Goal: Task Accomplishment & Management: Manage account settings

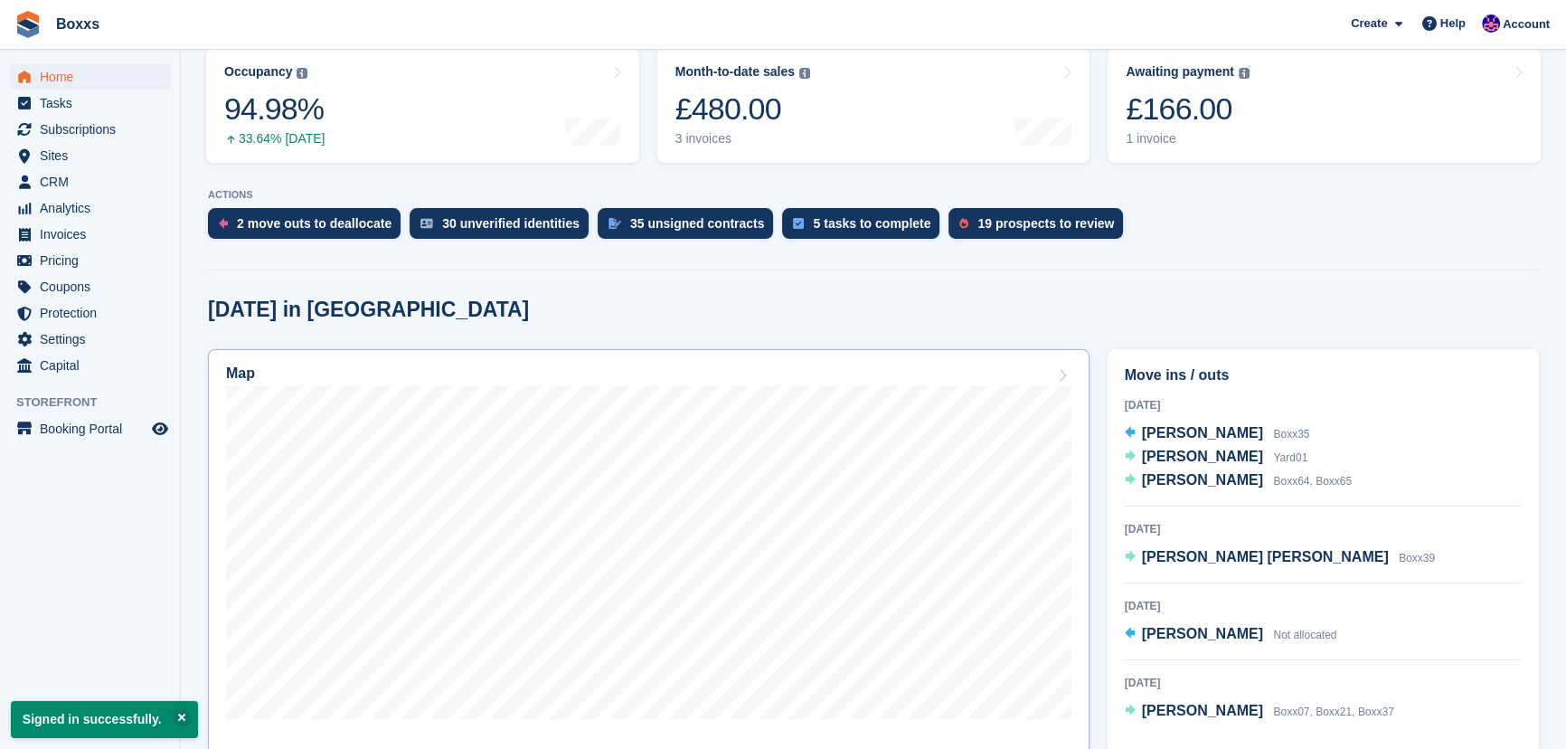
scroll to position [246, 0]
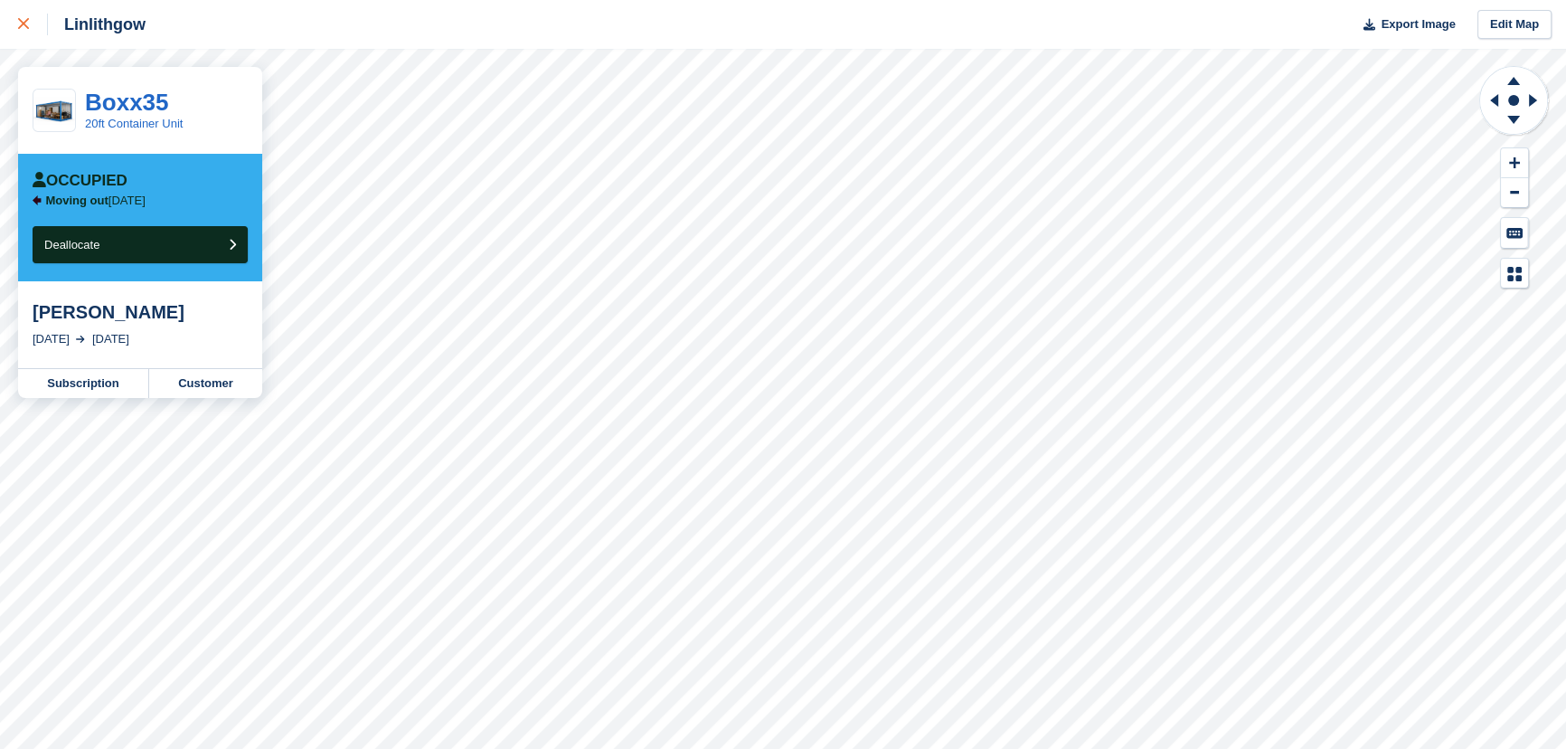
click at [31, 31] on div at bounding box center [33, 25] width 30 height 22
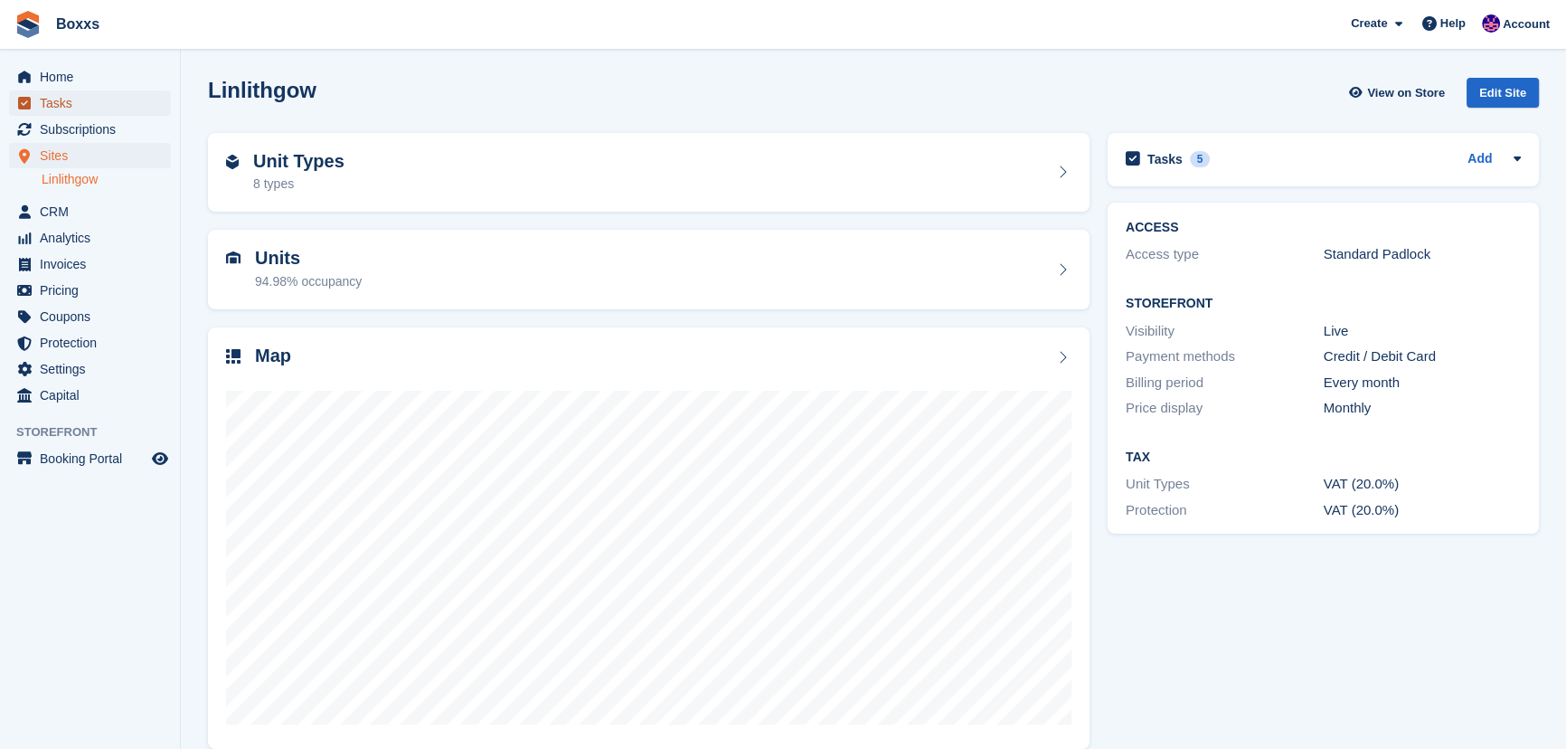
click at [53, 100] on span "Tasks" at bounding box center [94, 102] width 109 height 25
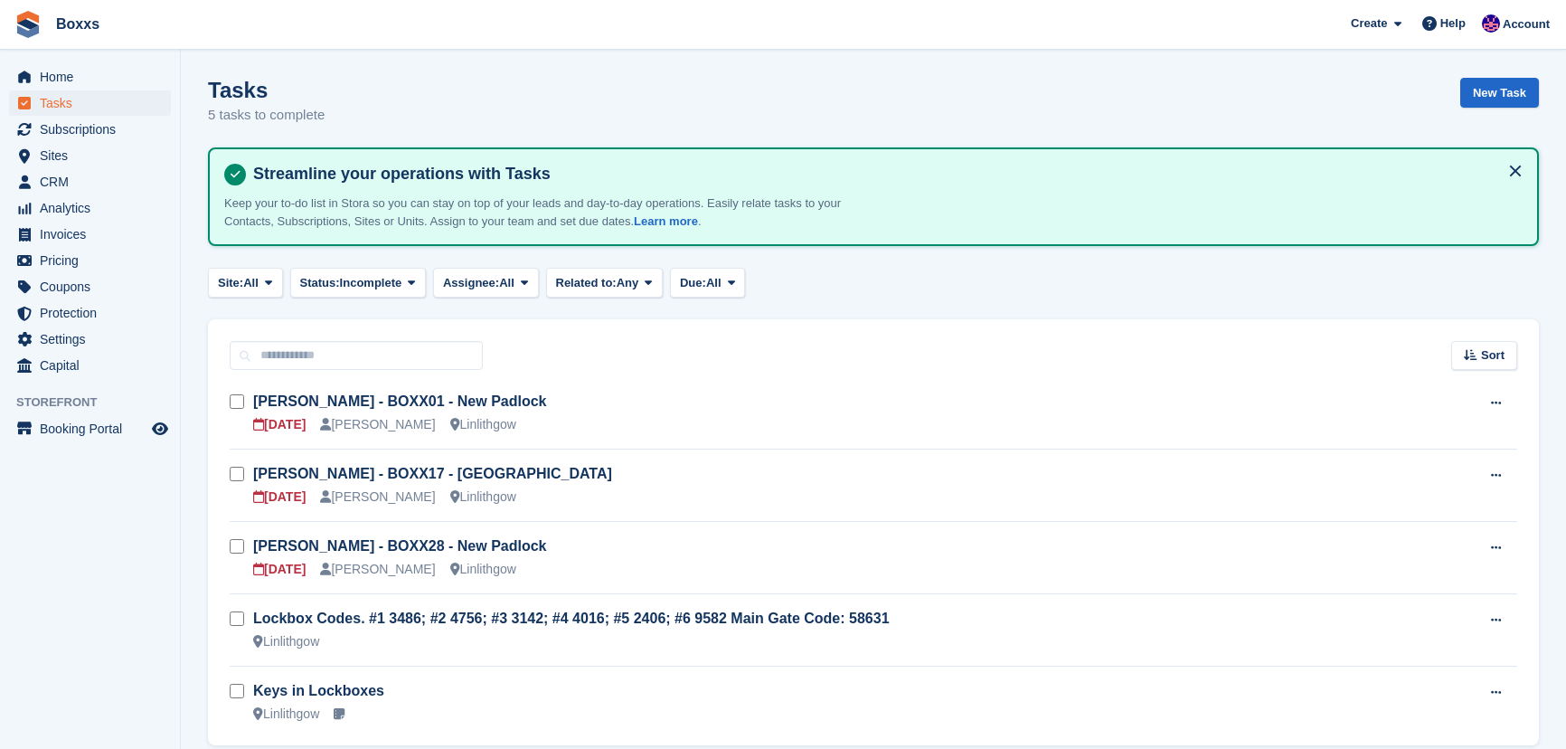
scroll to position [71, 0]
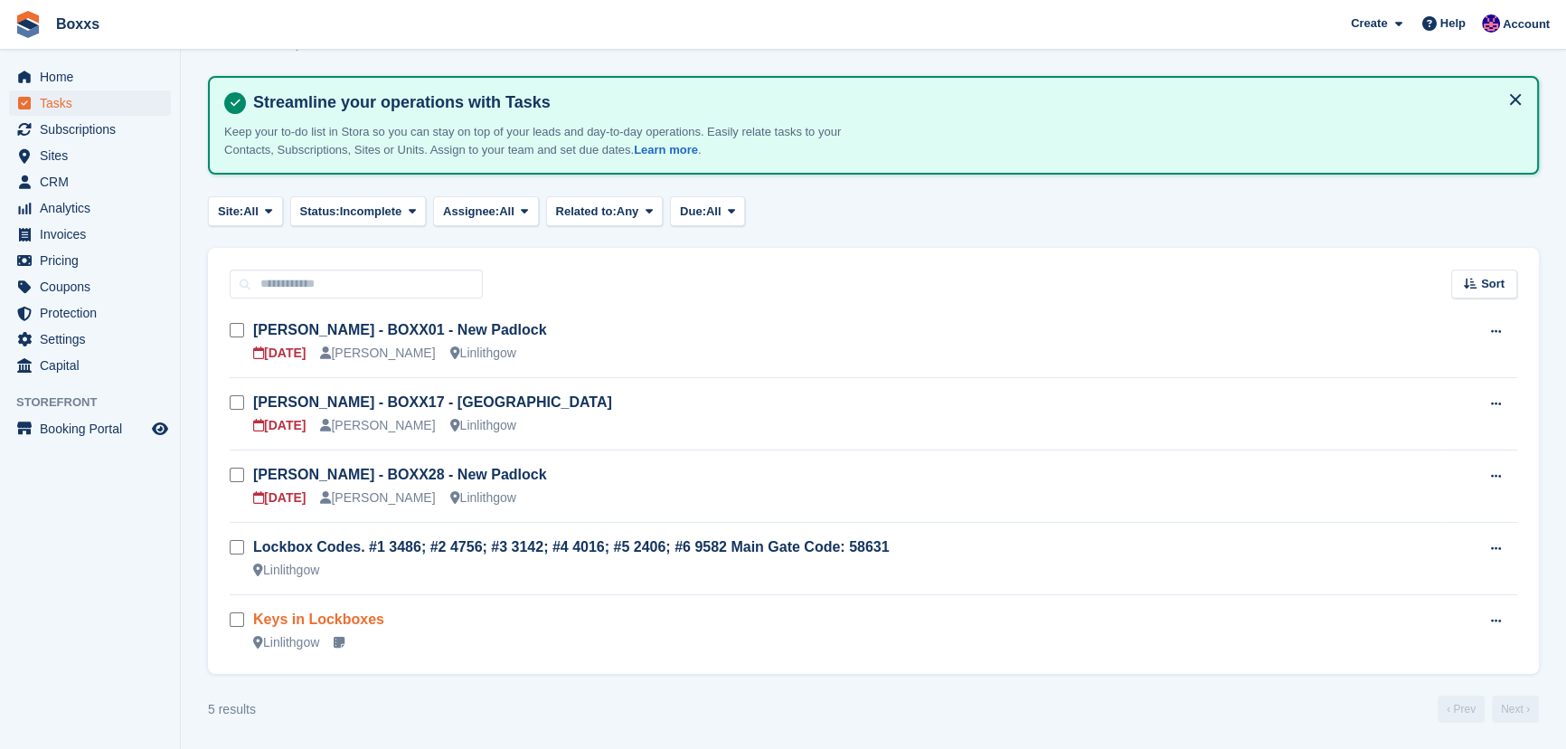
click at [344, 619] on link "Keys in Lockboxes" at bounding box center [318, 618] width 131 height 15
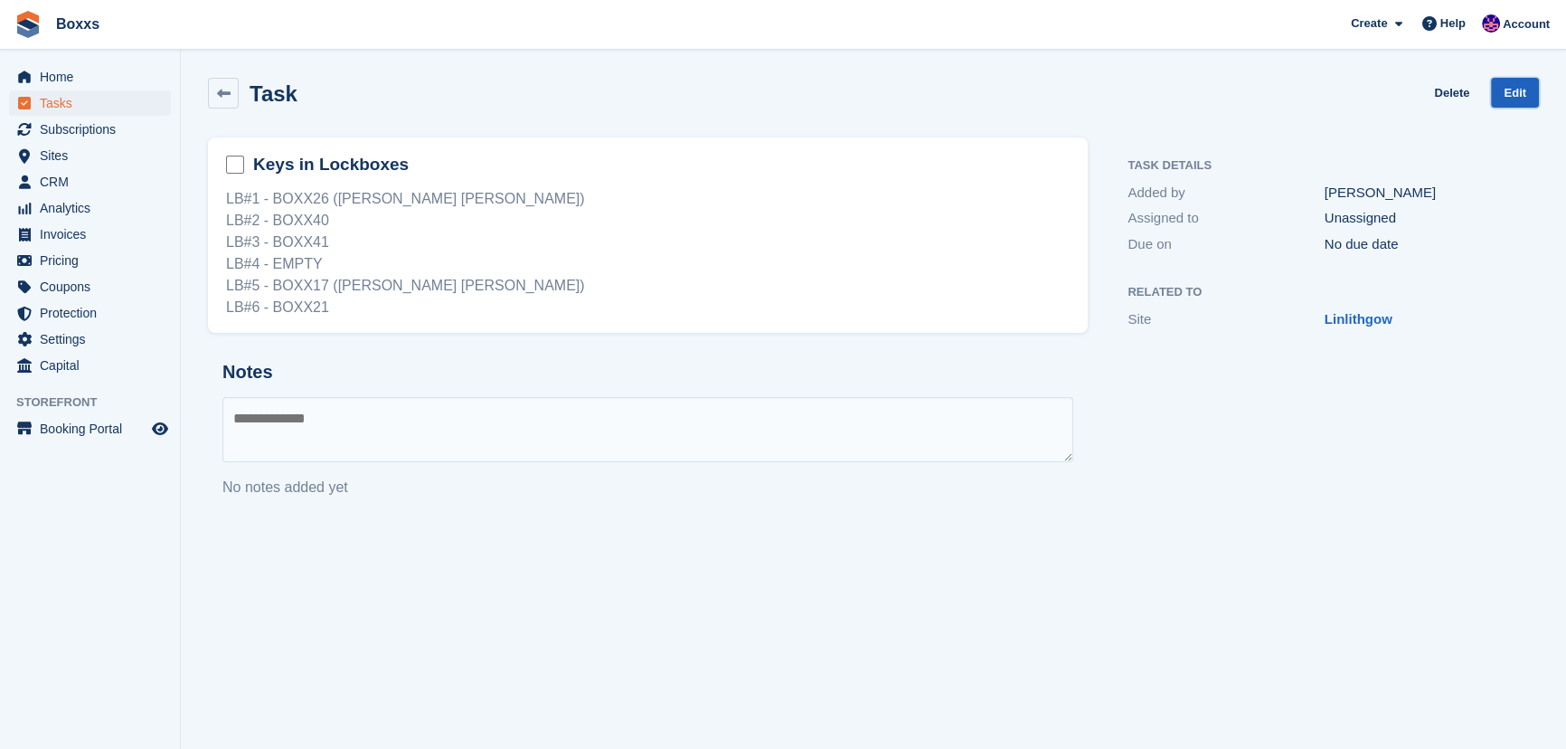
click at [1508, 85] on link "Edit" at bounding box center [1515, 93] width 48 height 30
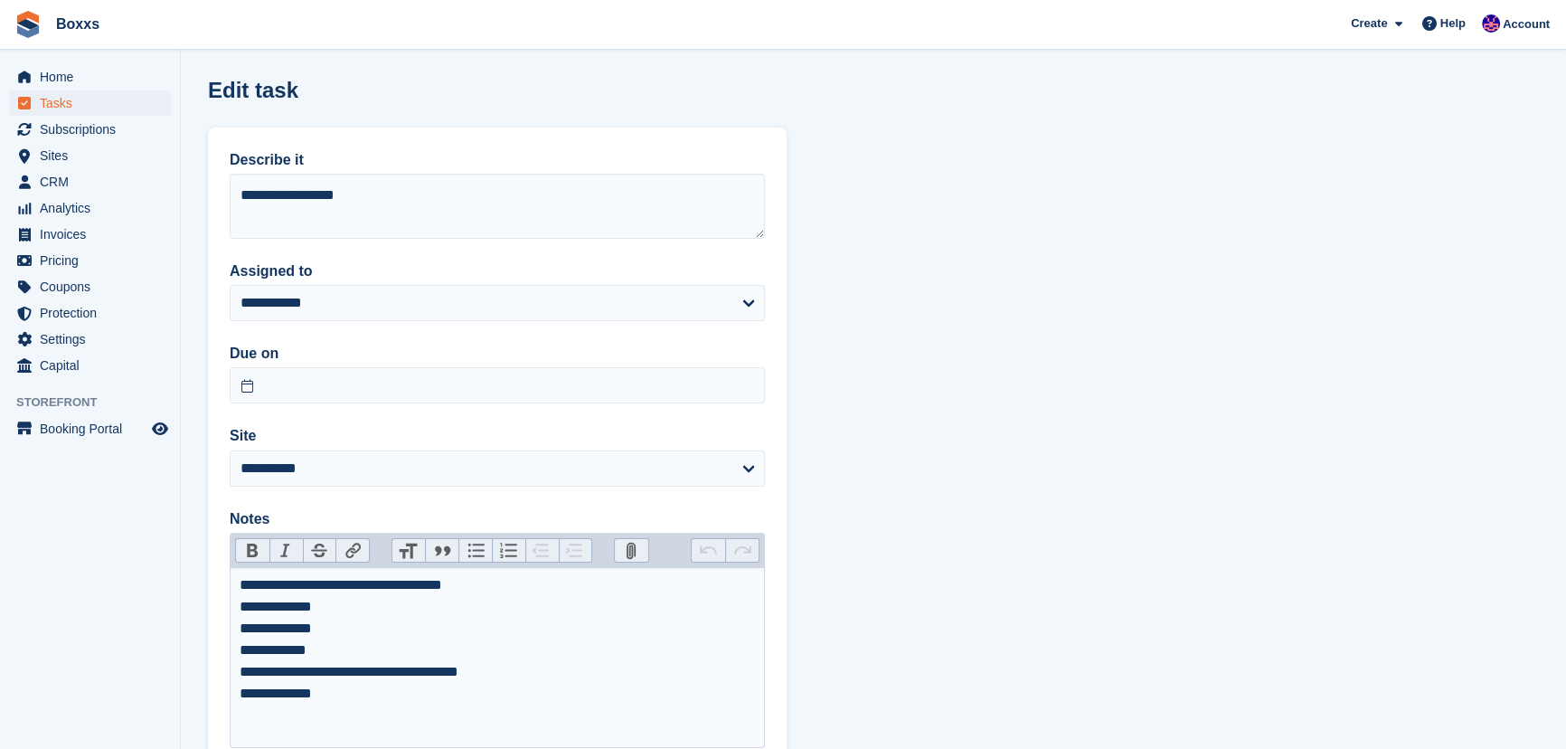
click at [310, 648] on div "**********" at bounding box center [498, 639] width 516 height 130
type trix-editor "**********"
click at [1202, 488] on section "**********" at bounding box center [874, 438] width 1386 height 876
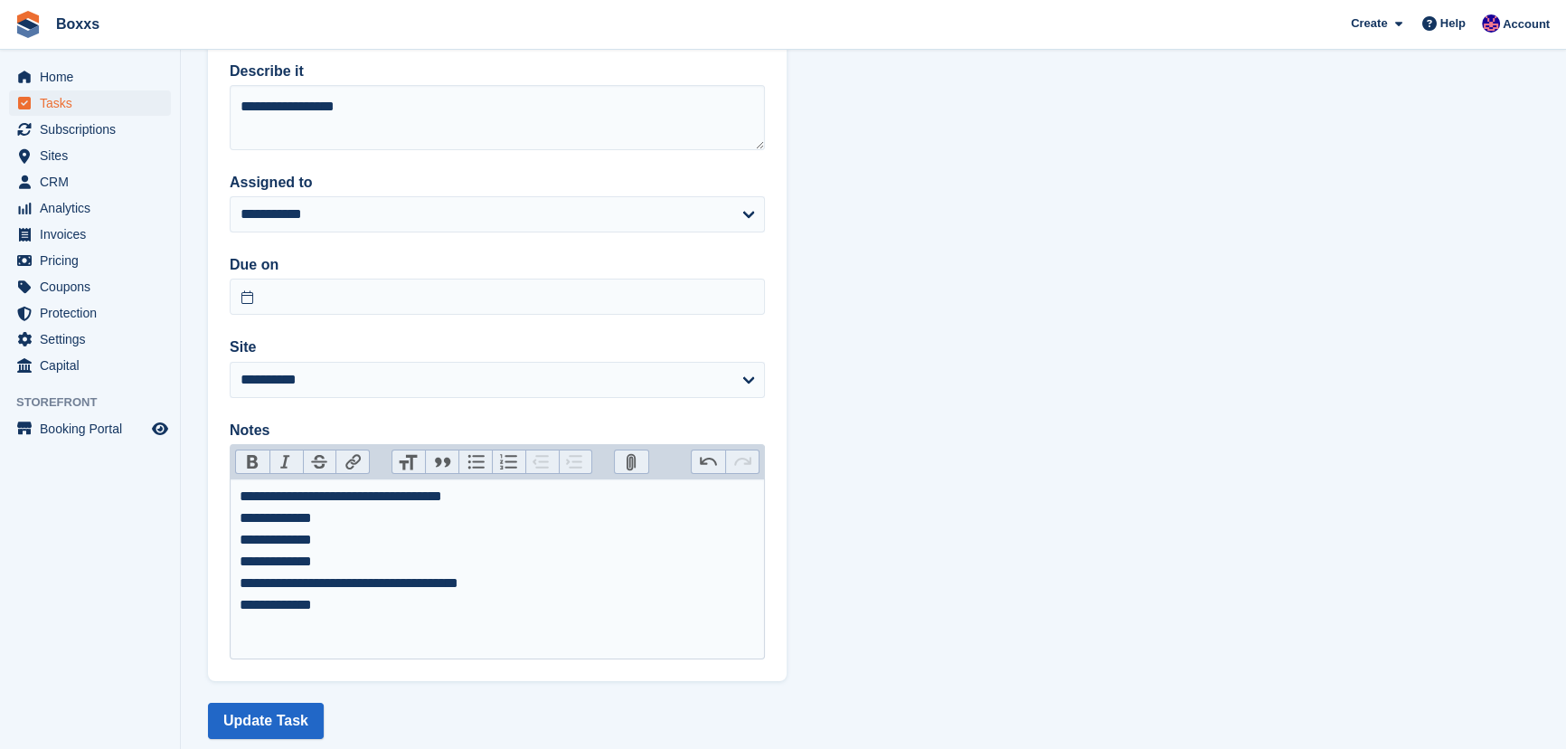
scroll to position [127, 0]
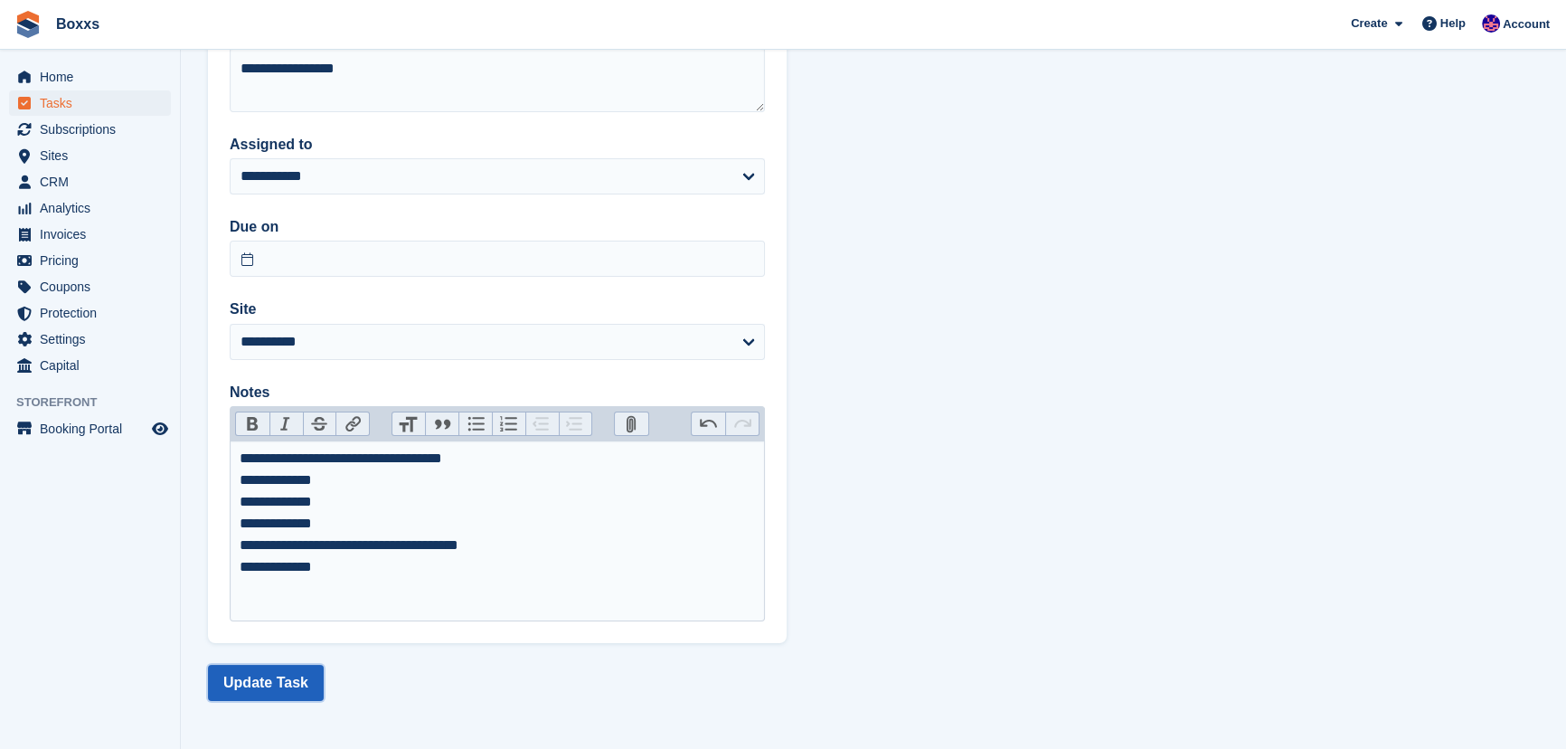
click at [260, 677] on button "Update Task" at bounding box center [266, 683] width 116 height 36
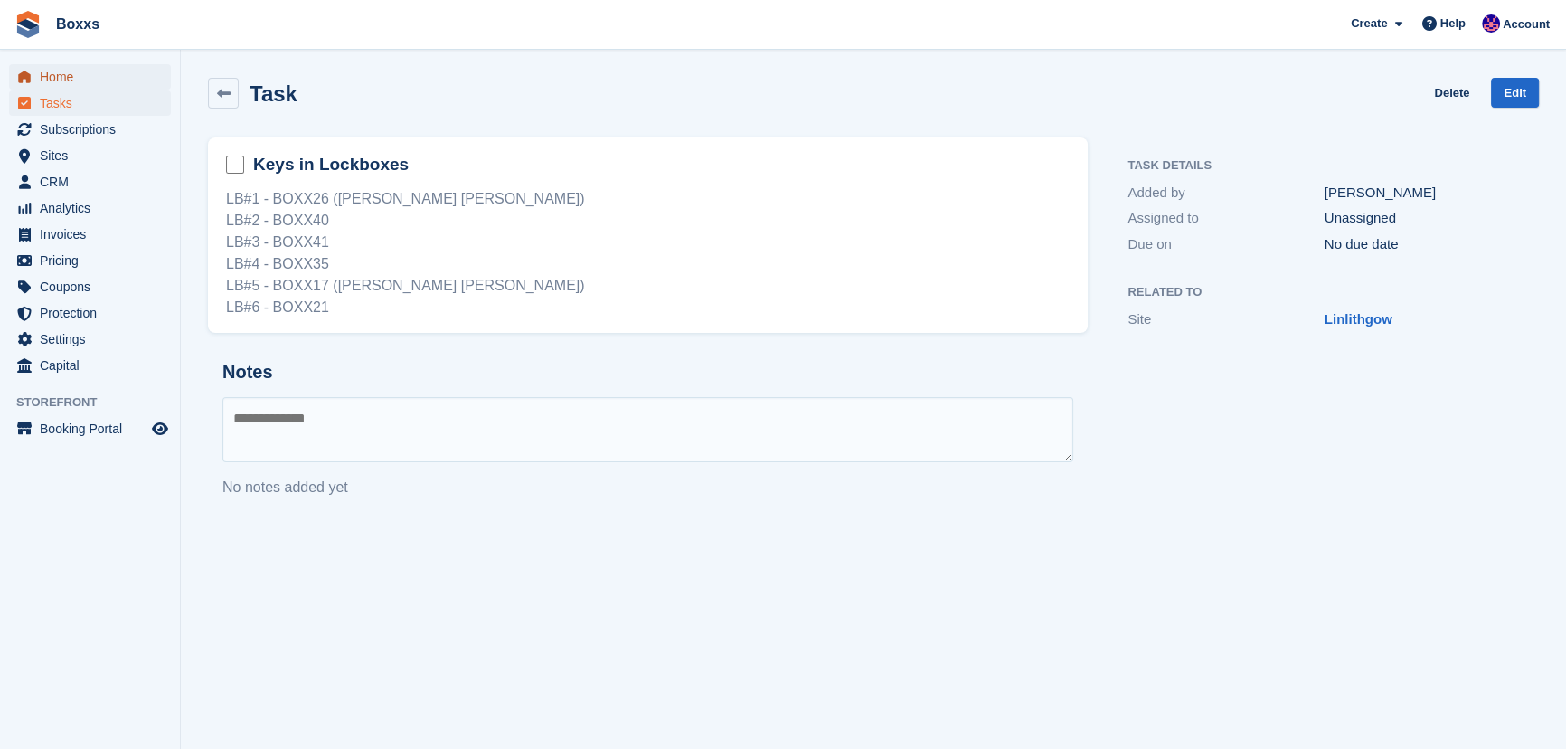
click at [69, 75] on span "Home" at bounding box center [94, 76] width 109 height 25
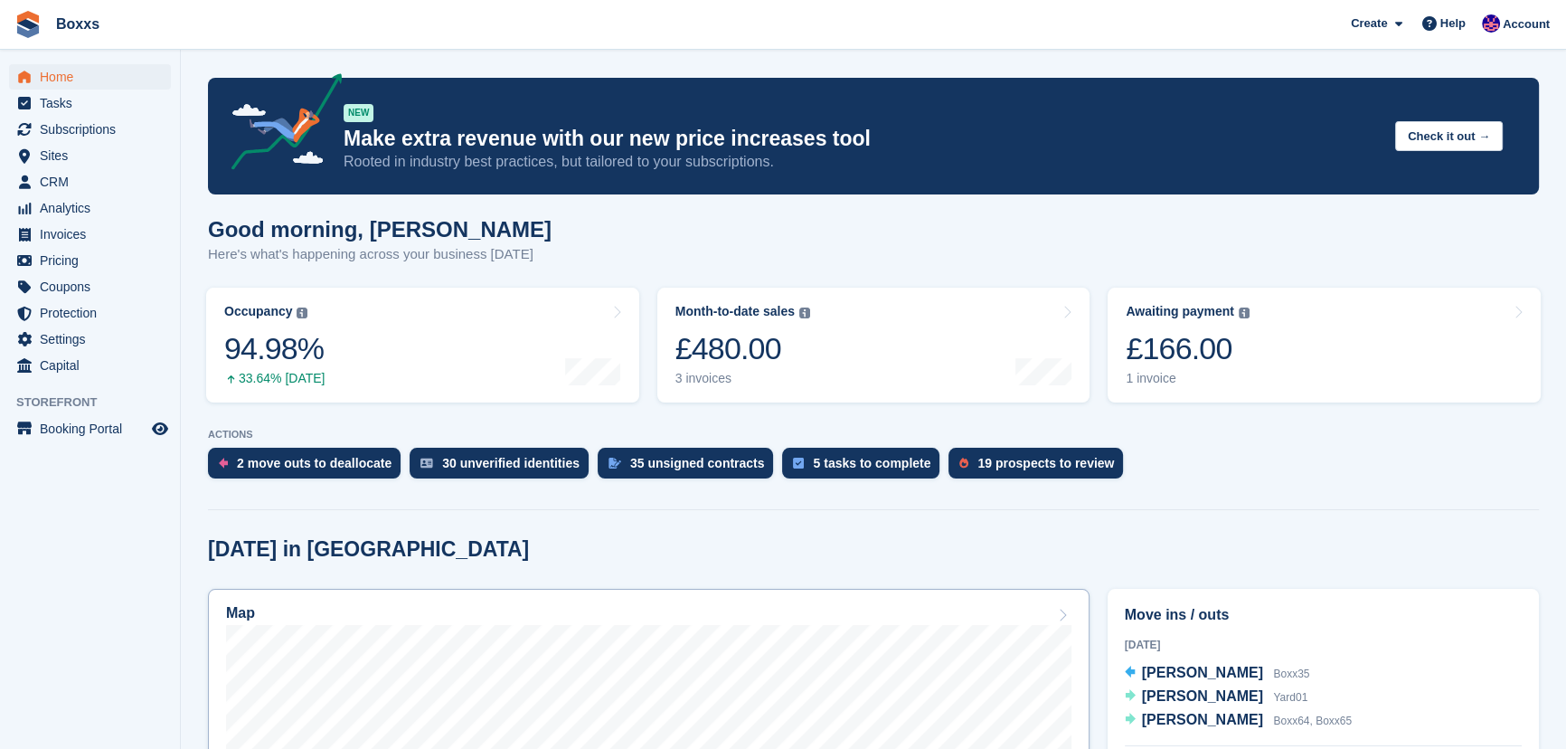
click at [491, 608] on div "Map" at bounding box center [649, 615] width 846 height 20
click at [95, 119] on span "Subscriptions" at bounding box center [94, 129] width 109 height 25
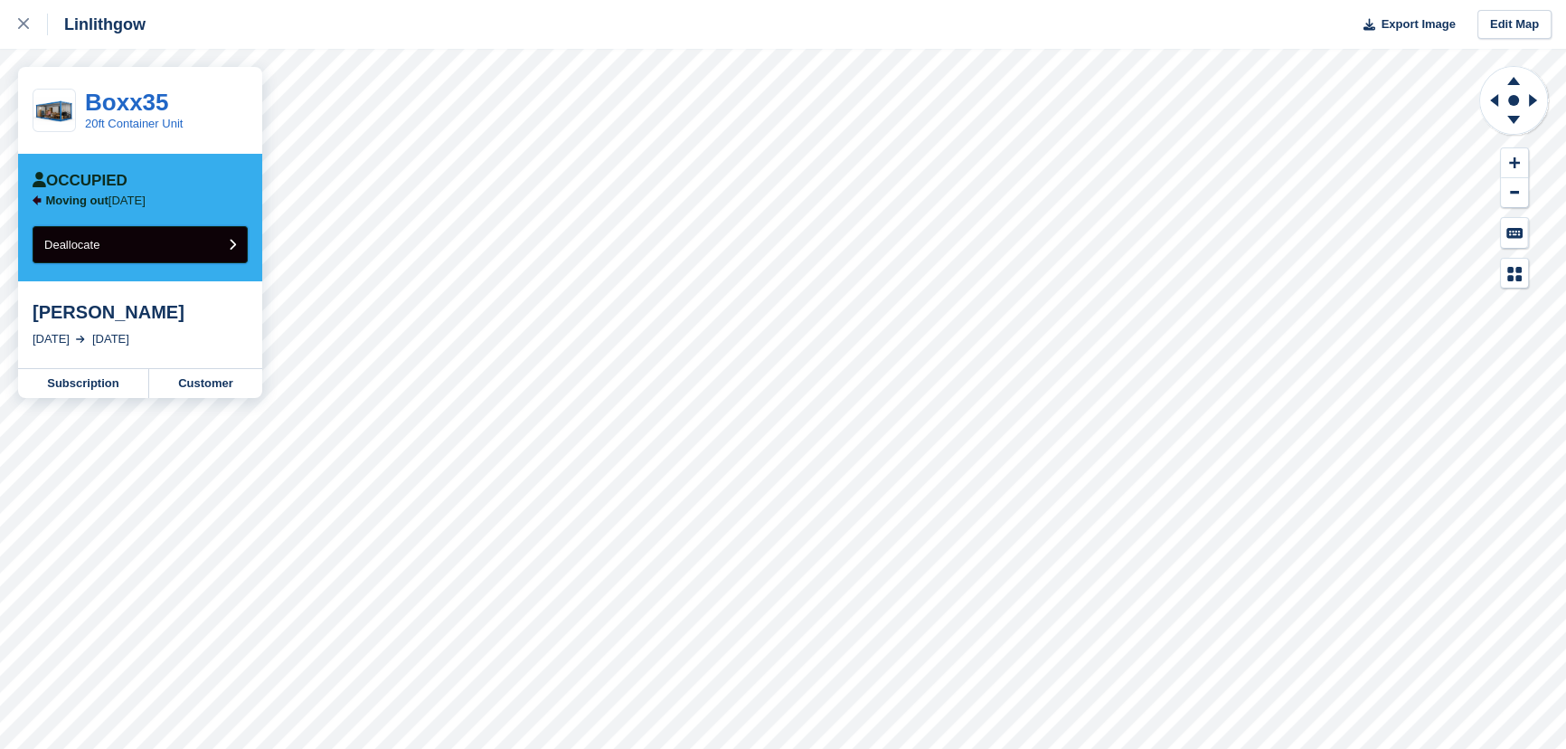
click at [163, 247] on button "Deallocate" at bounding box center [140, 244] width 215 height 37
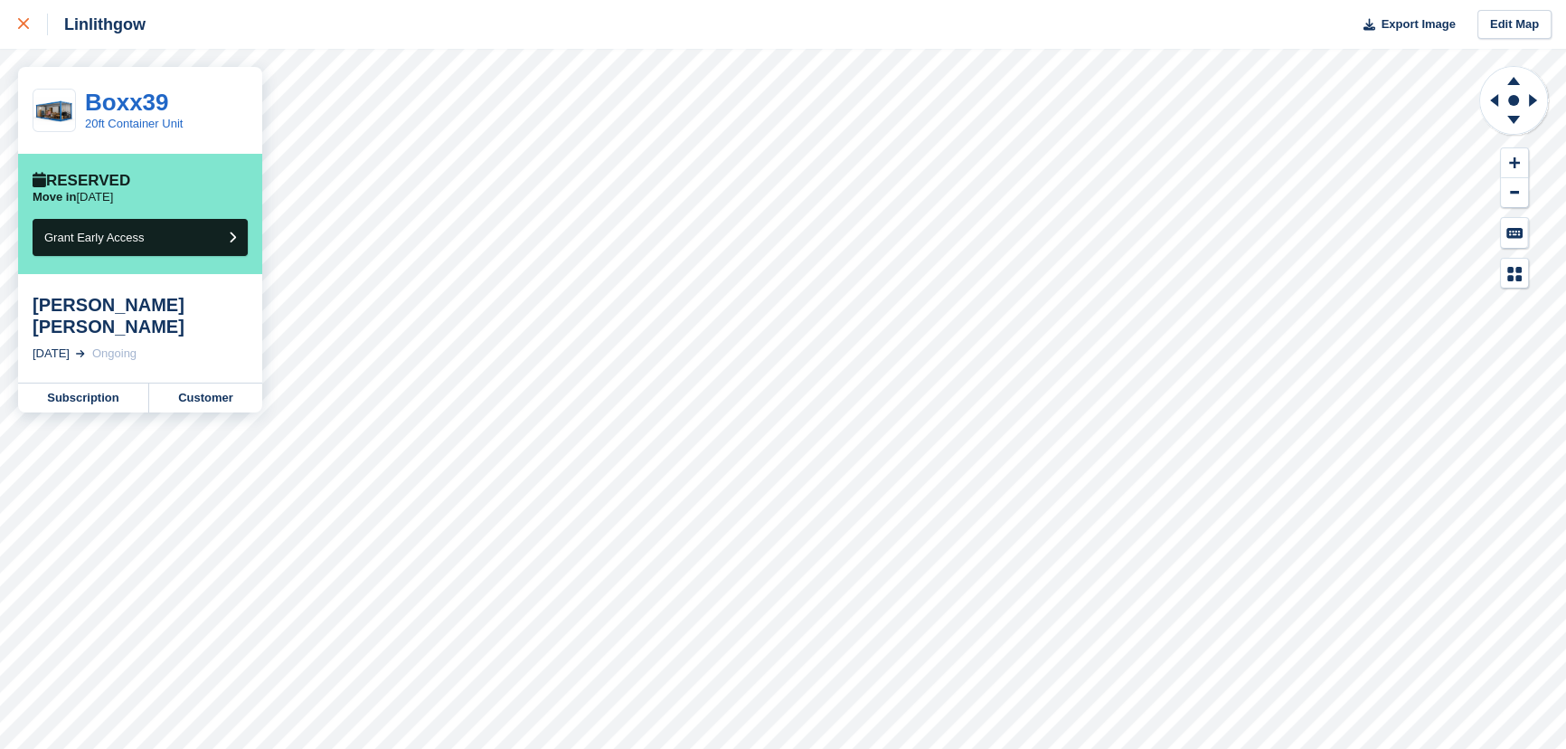
click at [33, 21] on div at bounding box center [33, 25] width 30 height 22
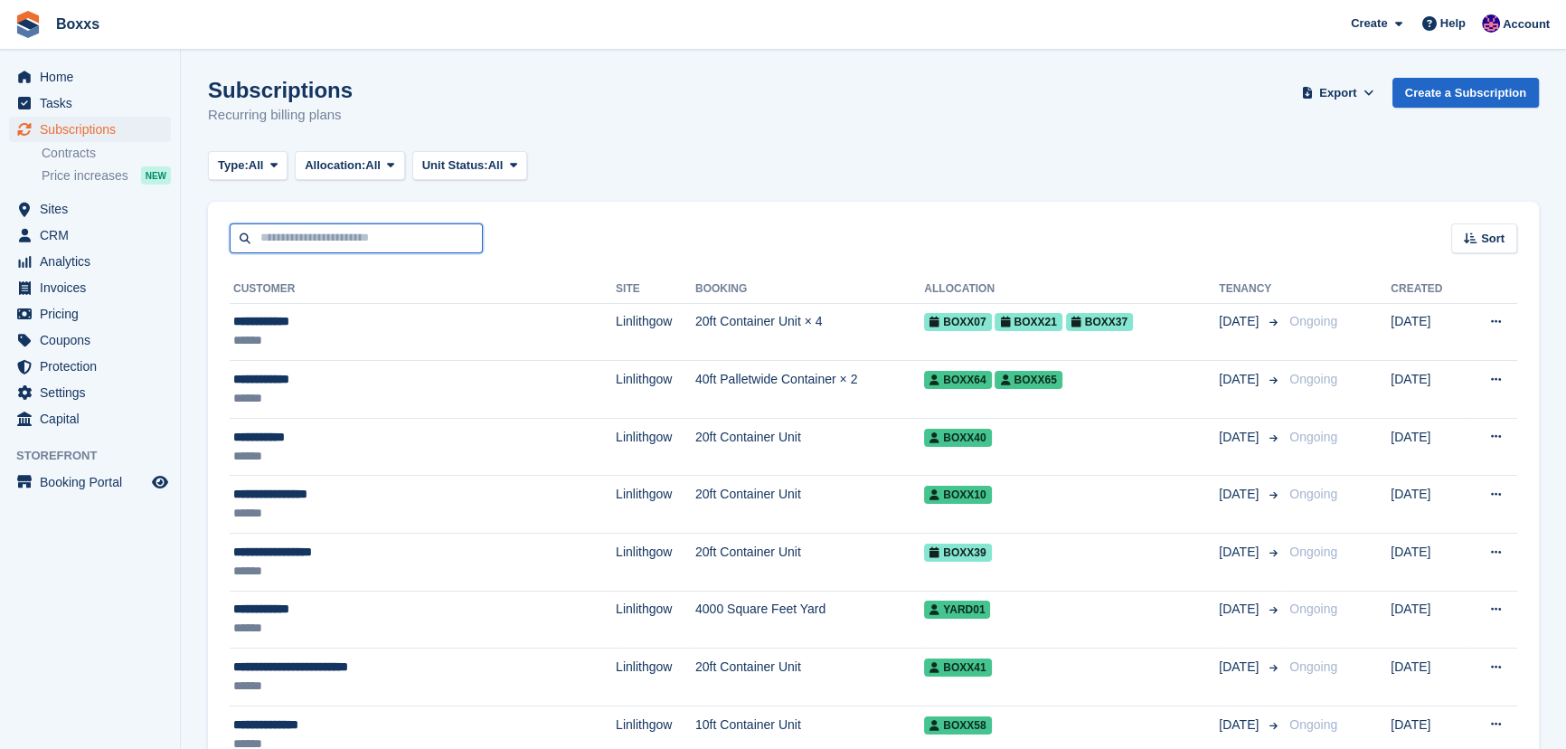
click at [314, 231] on input "text" at bounding box center [356, 238] width 253 height 30
type input "******"
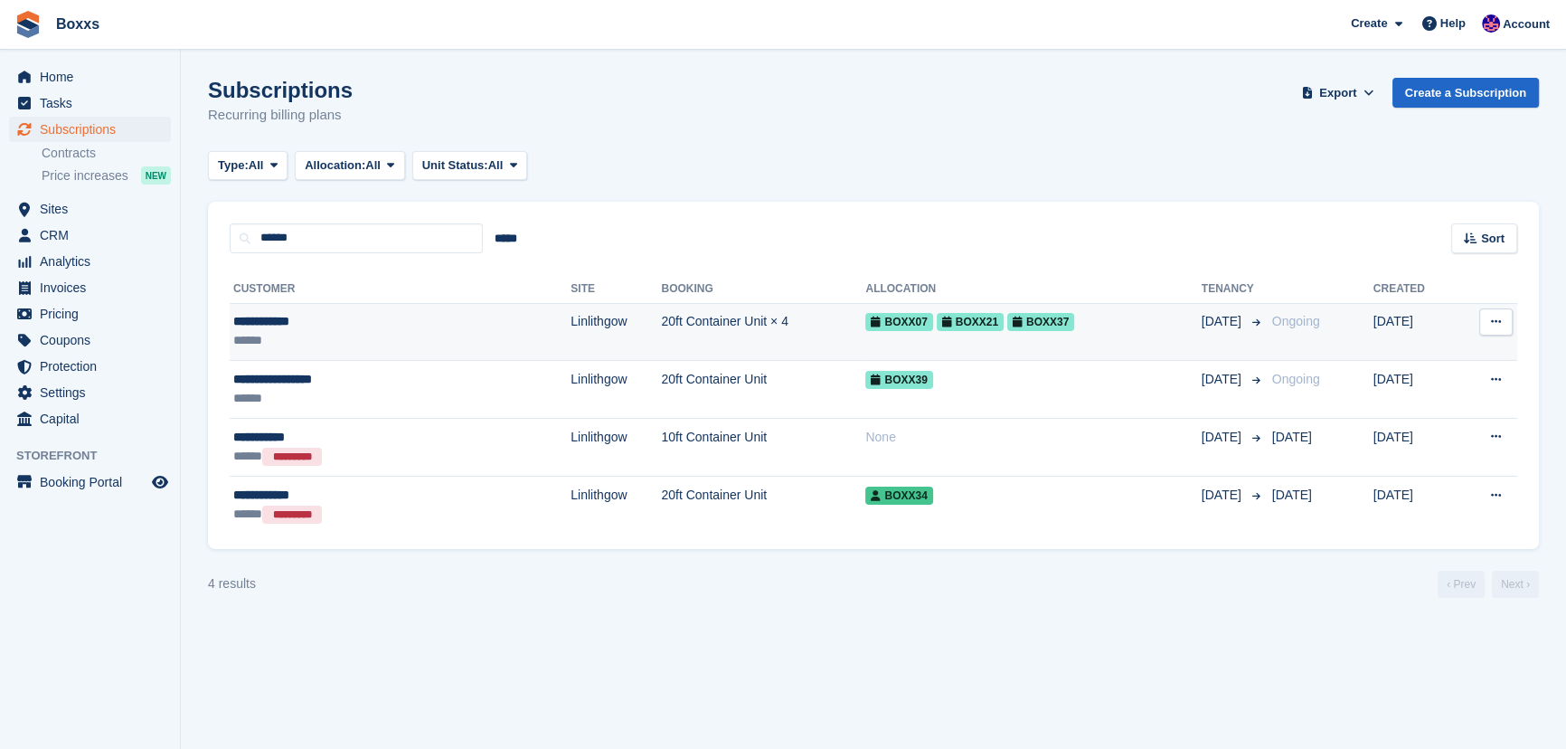
click at [288, 323] on div "**********" at bounding box center [337, 321] width 209 height 19
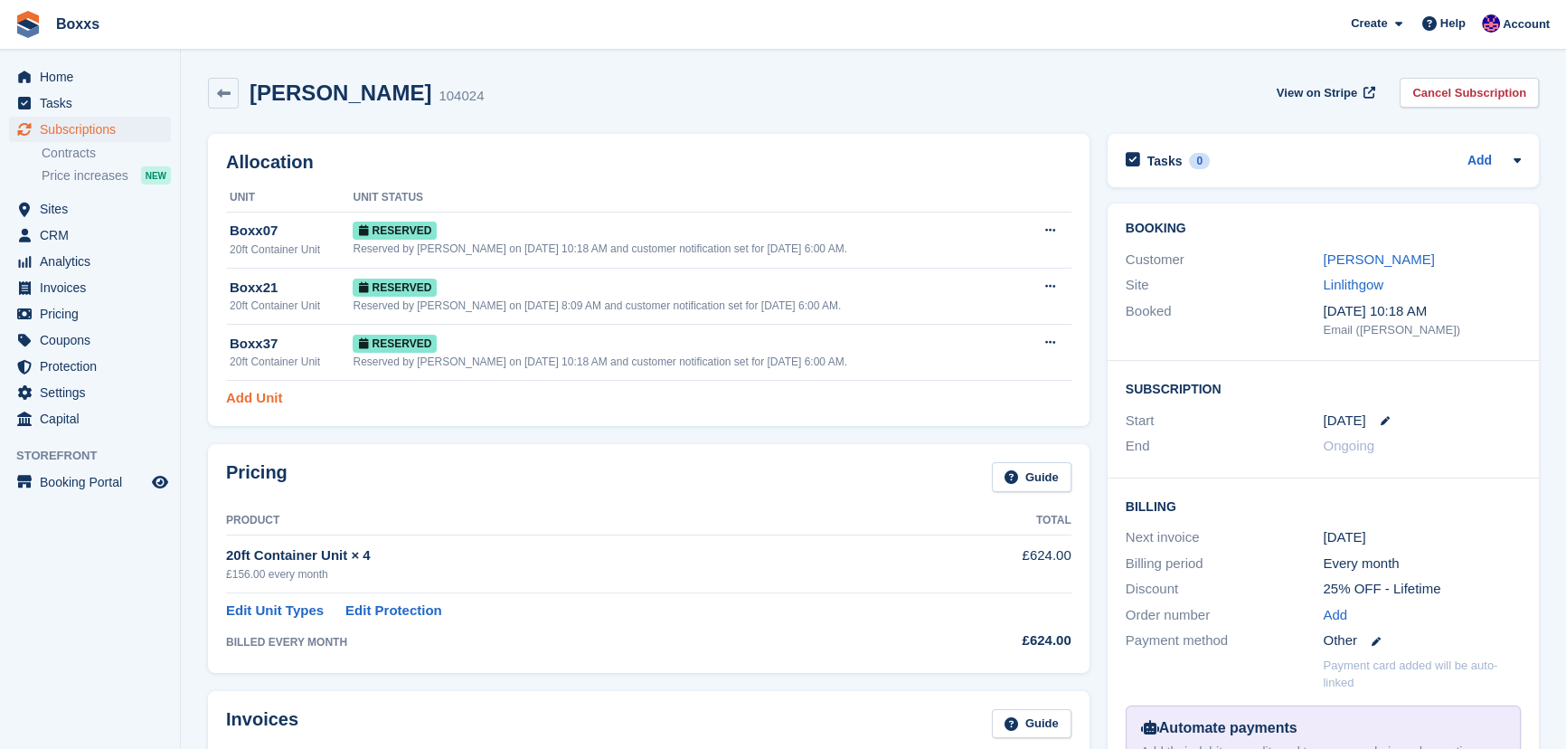
click at [267, 400] on link "Add Unit" at bounding box center [254, 398] width 56 height 21
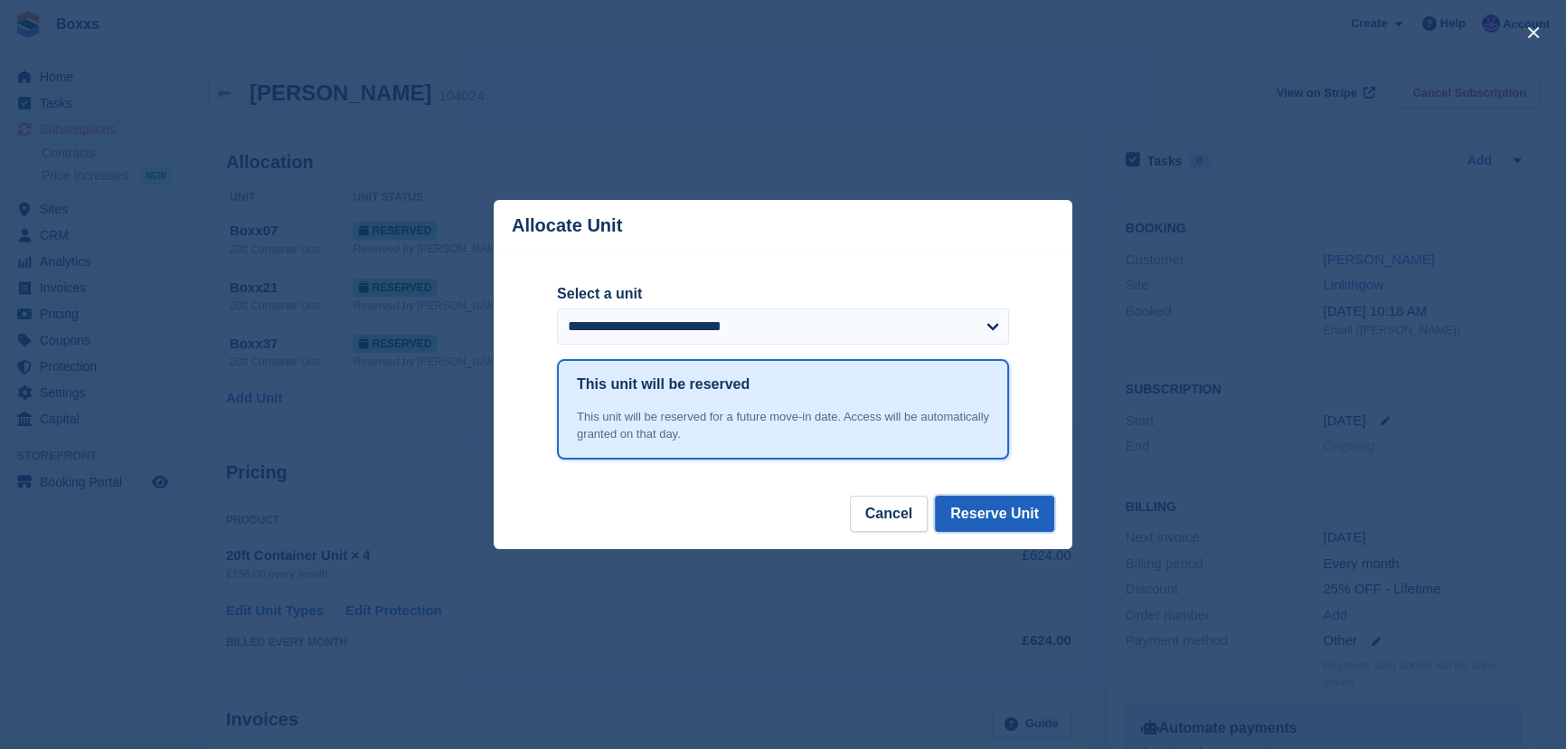
click at [984, 518] on button "Reserve Unit" at bounding box center [994, 514] width 119 height 36
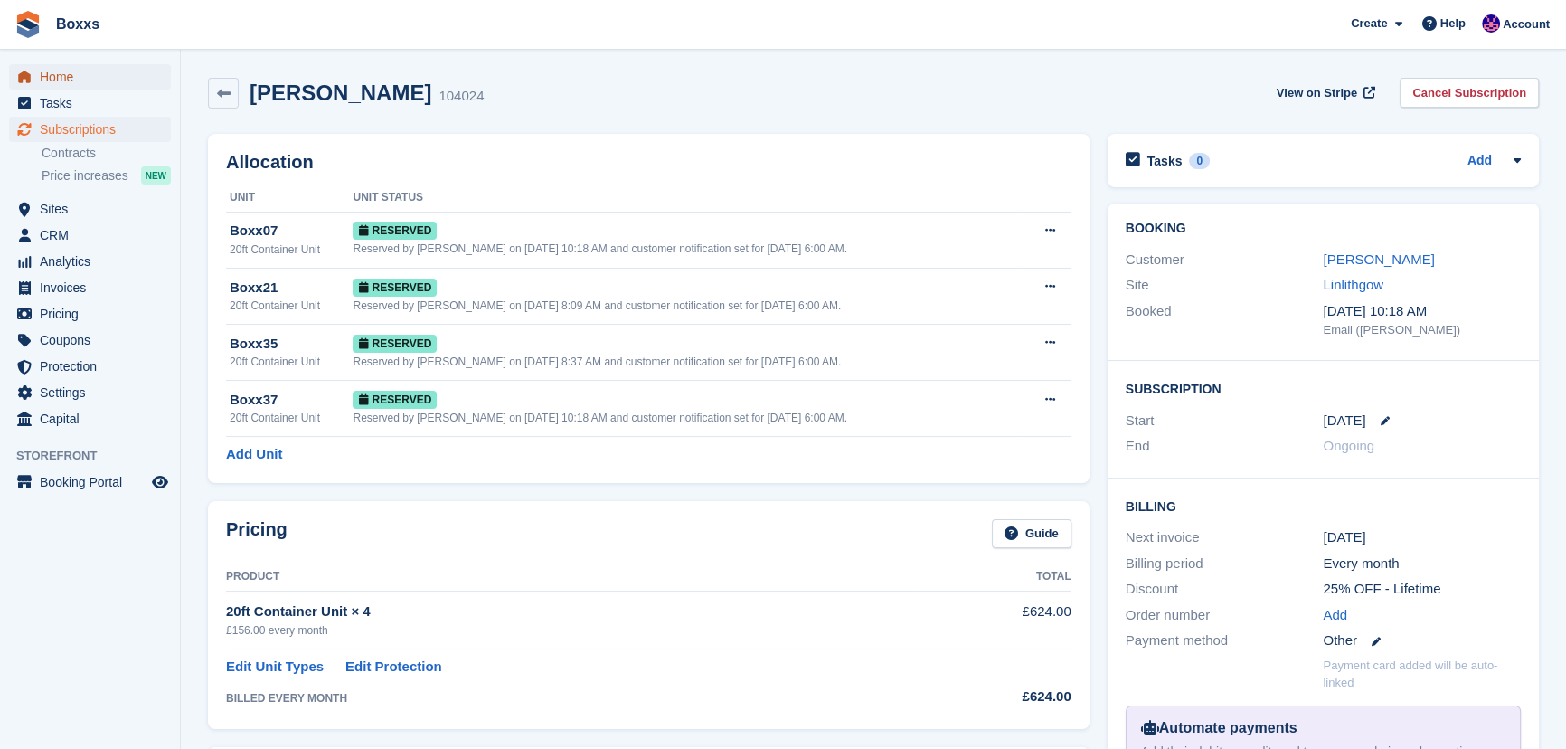
click at [57, 73] on span "Home" at bounding box center [94, 76] width 109 height 25
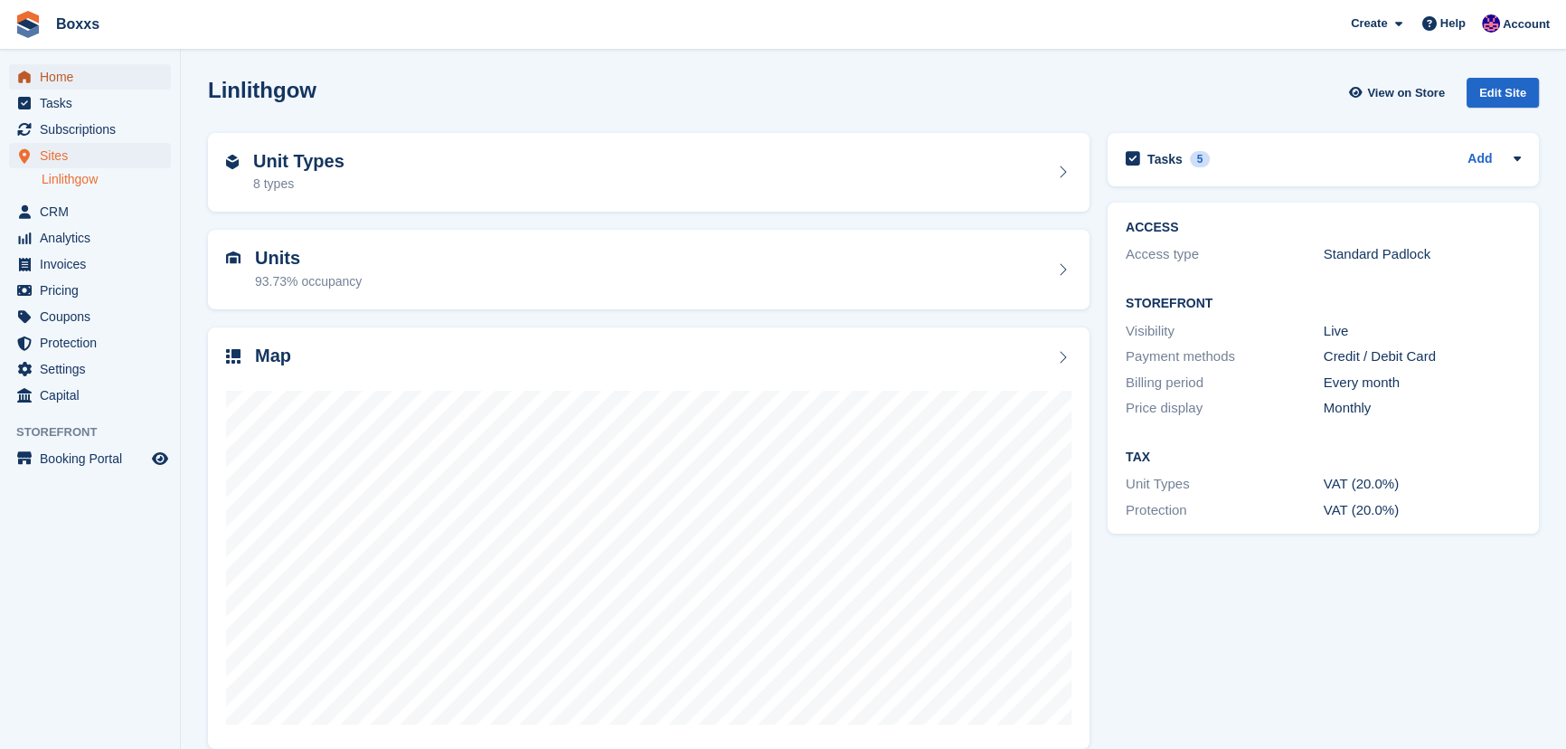
click at [72, 72] on span "Home" at bounding box center [94, 76] width 109 height 25
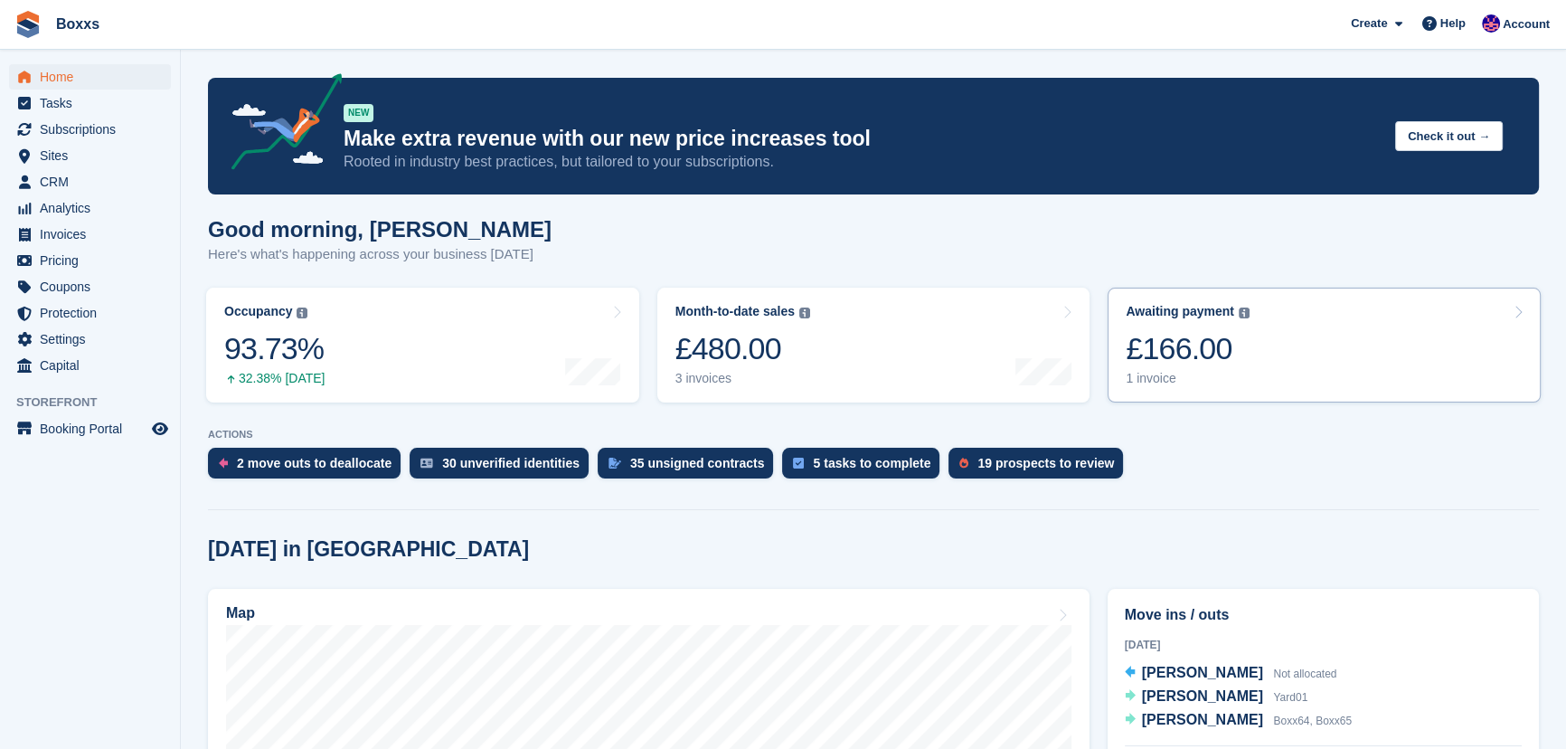
click at [1332, 361] on link "Awaiting payment The total outstanding balance on all open invoices. £166.00 1 …" at bounding box center [1324, 345] width 433 height 115
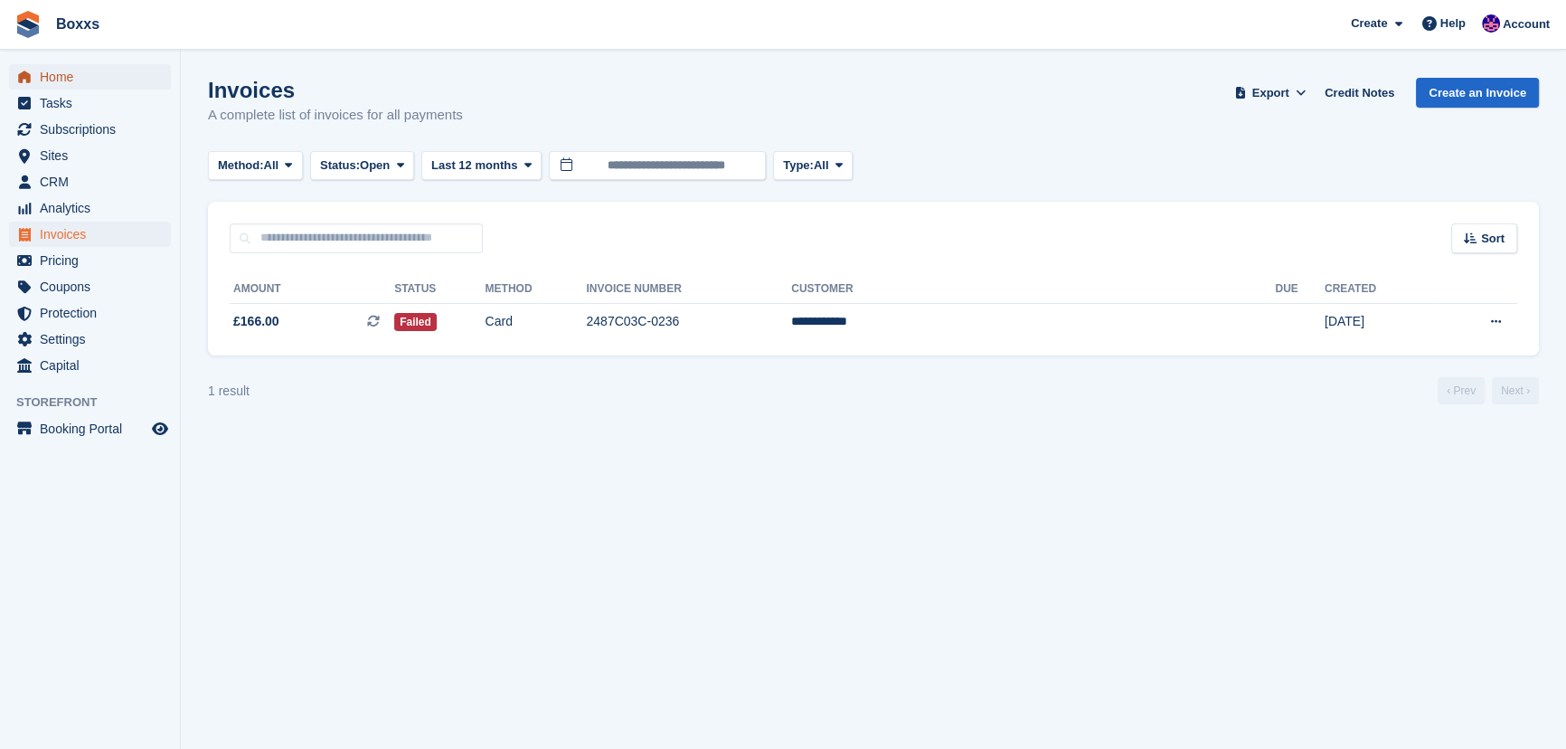
click at [56, 80] on span "Home" at bounding box center [94, 76] width 109 height 25
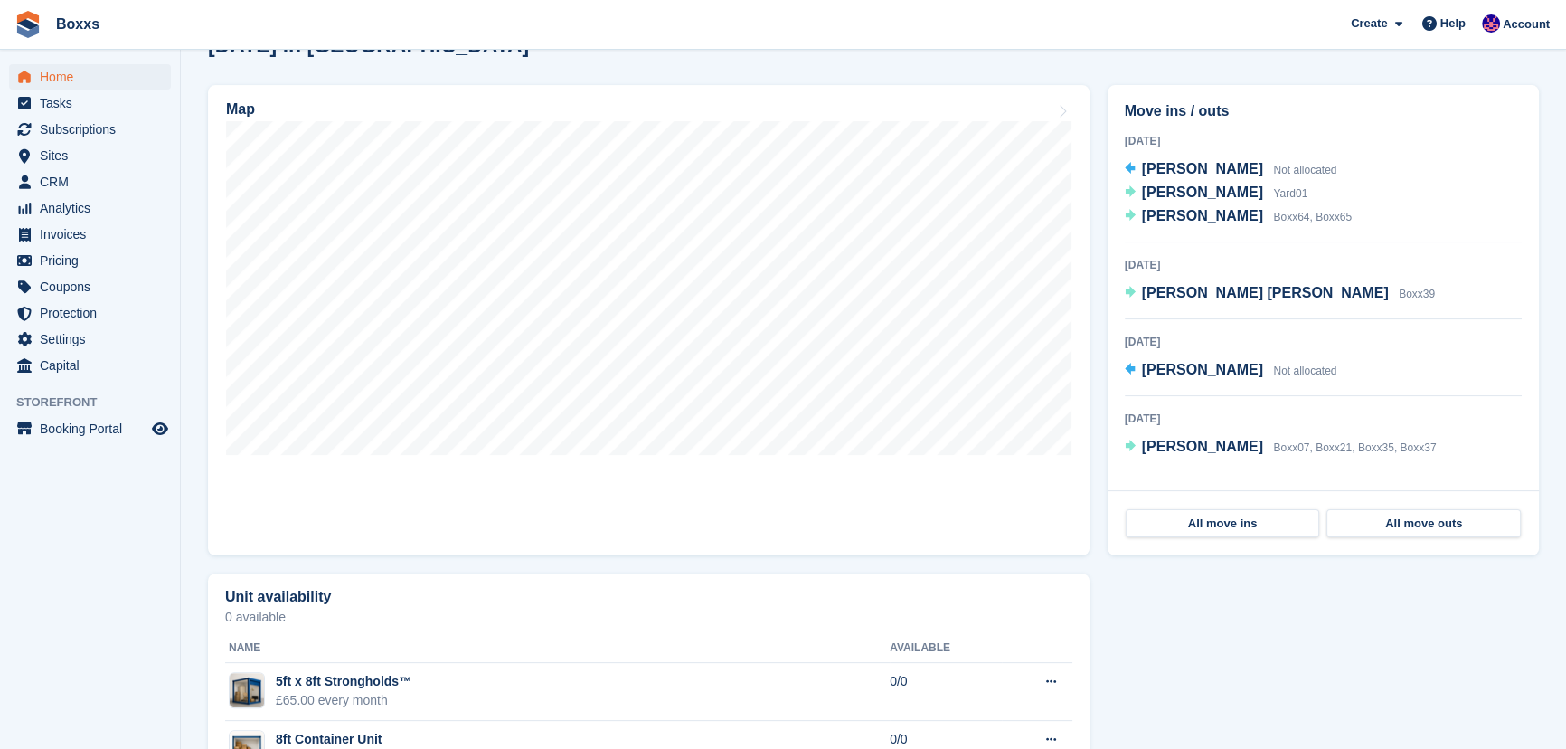
scroll to position [411, 0]
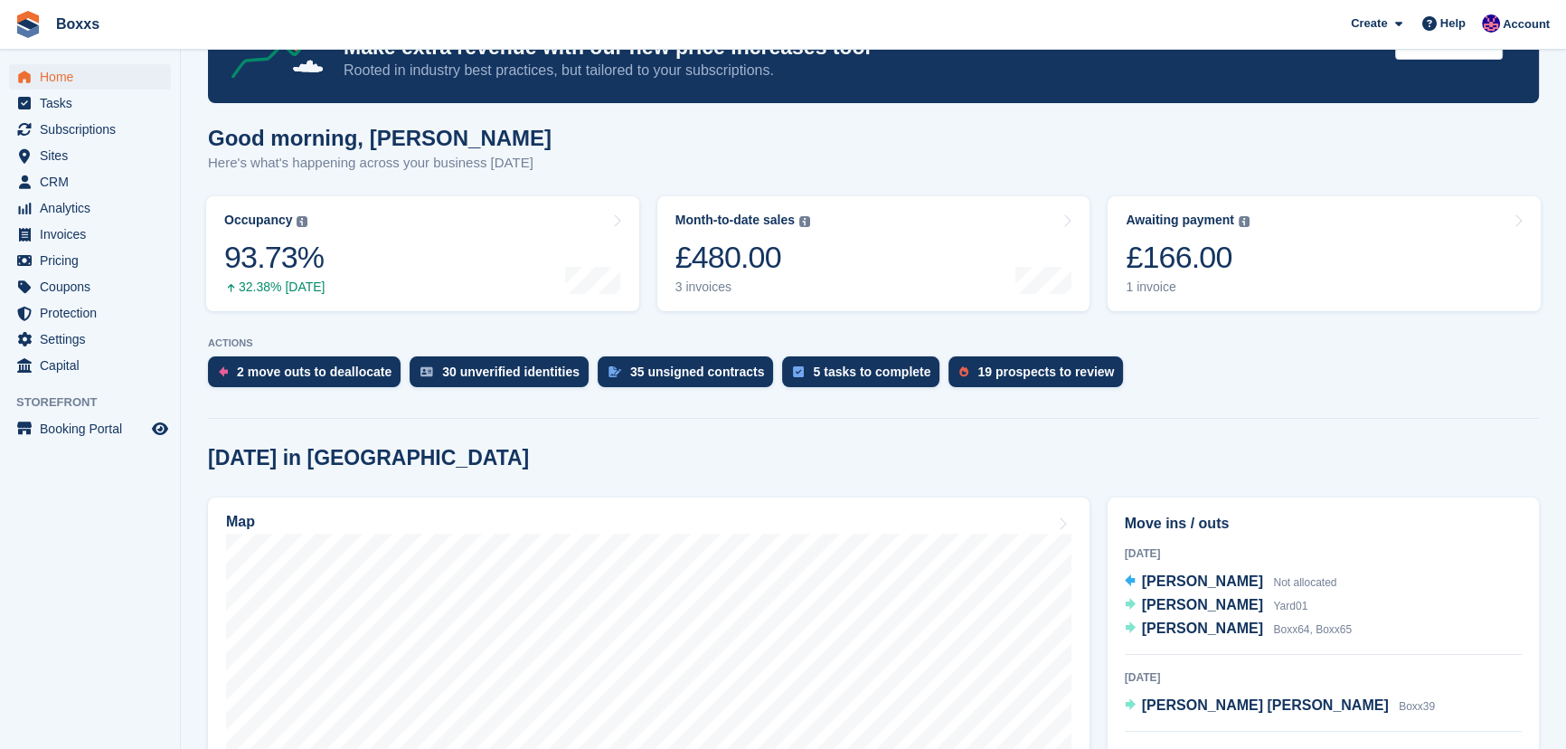
scroll to position [328, 0]
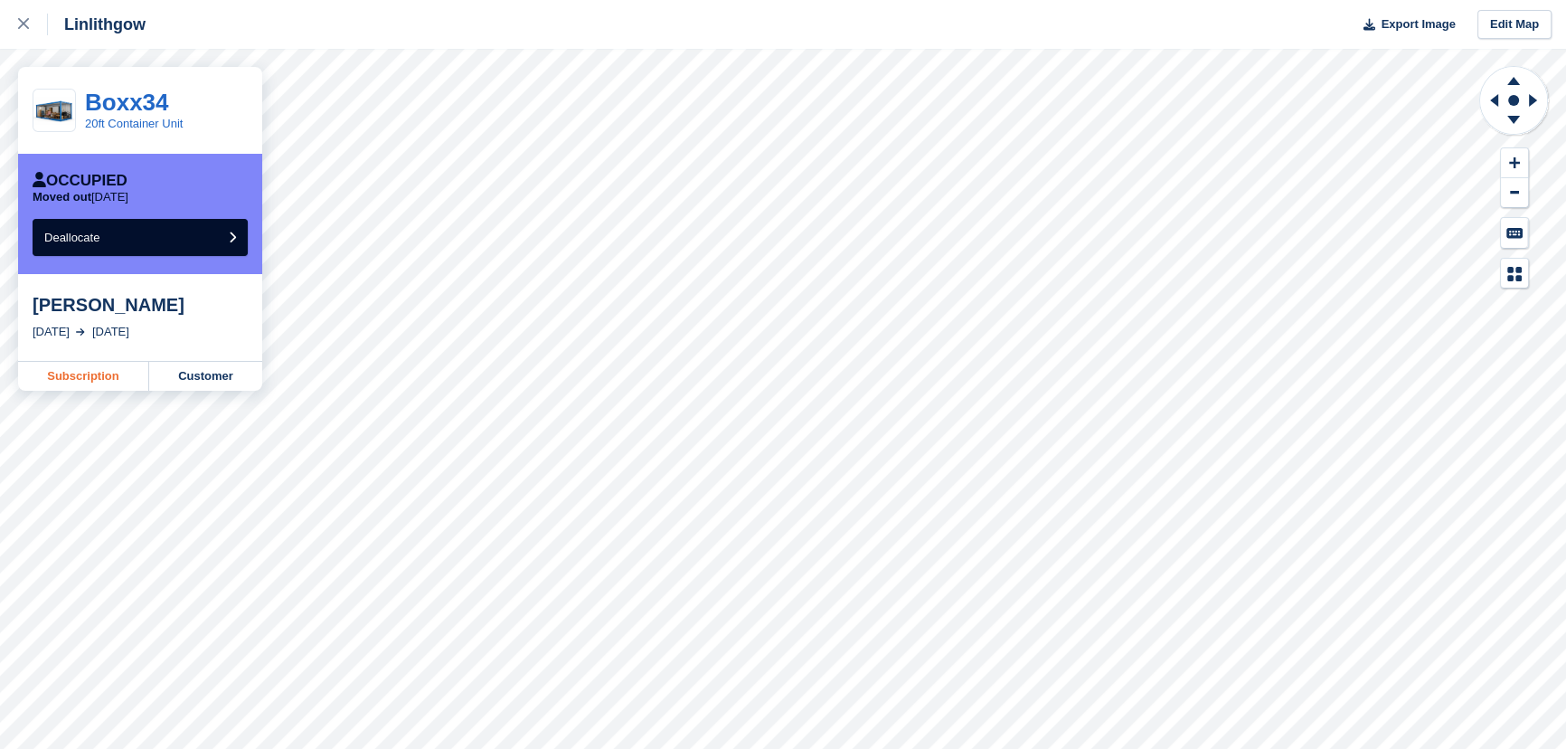
click at [106, 374] on link "Subscription" at bounding box center [83, 376] width 131 height 29
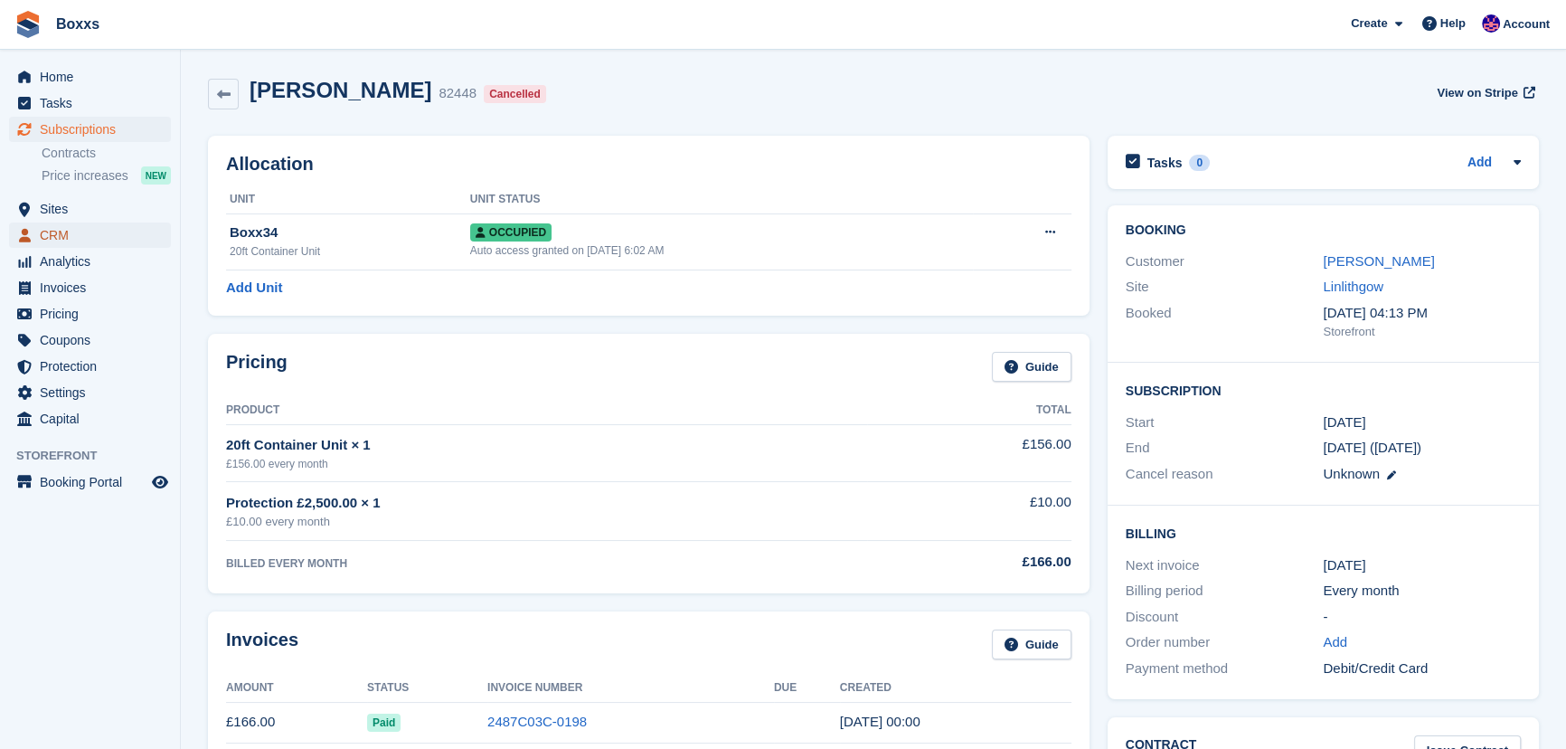
click at [53, 232] on span "CRM" at bounding box center [94, 234] width 109 height 25
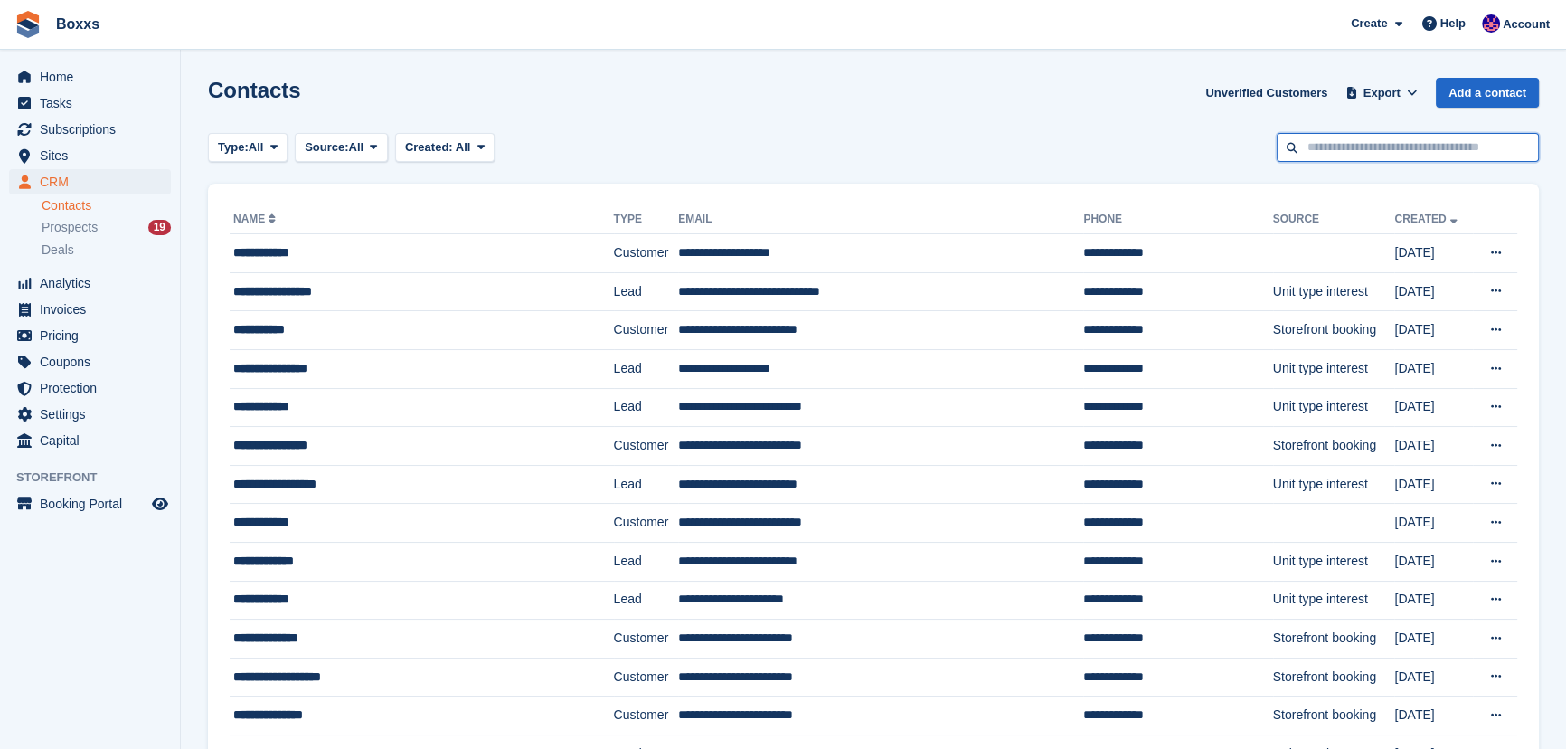
click at [1368, 160] on input "text" at bounding box center [1408, 148] width 262 height 30
type input "*"
type input "**********"
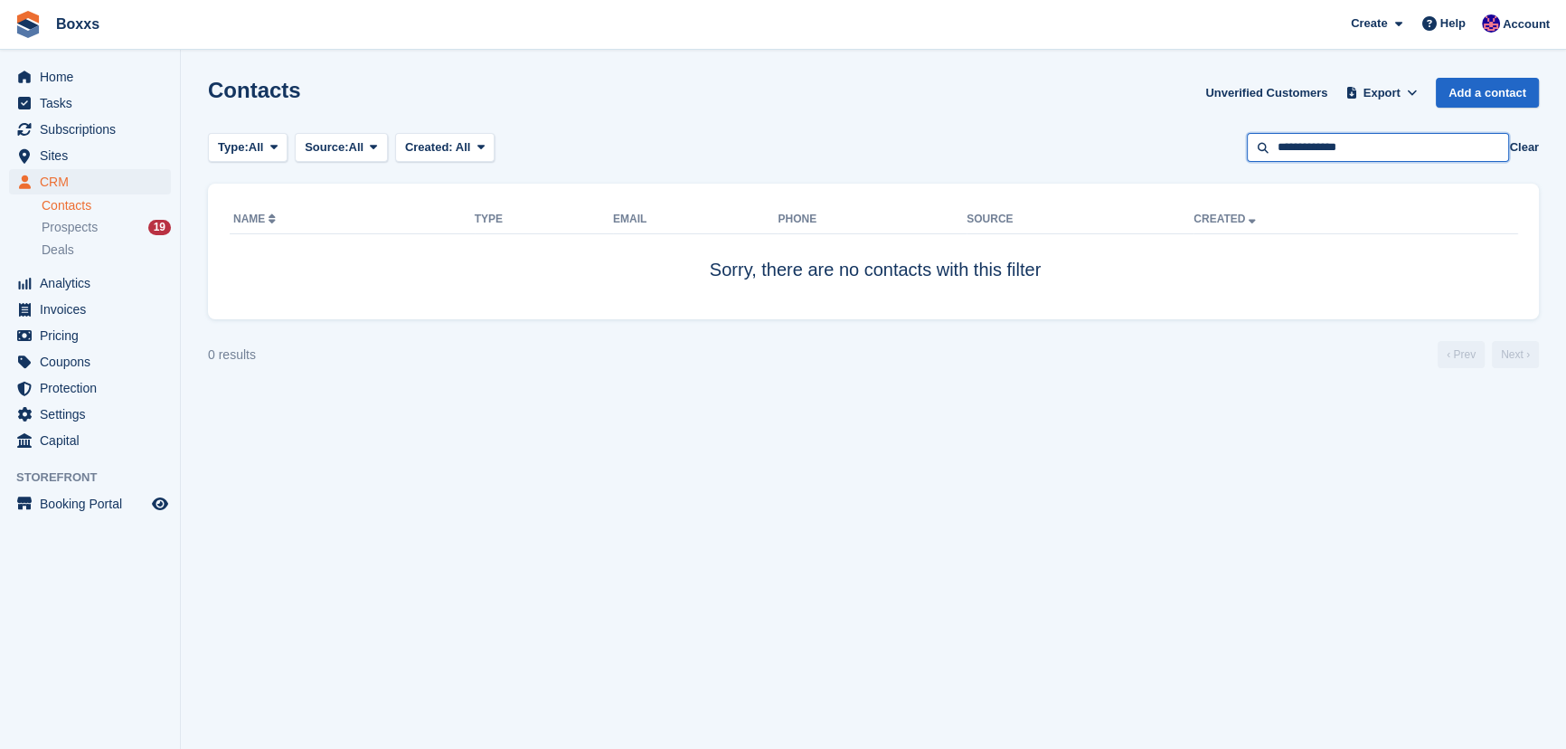
drag, startPoint x: 1379, startPoint y: 149, endPoint x: 1173, endPoint y: 166, distance: 206.8
click at [1173, 166] on section "Contacts Unverified Customers Export Export Contacts Export a CSV of all Contac…" at bounding box center [874, 374] width 1386 height 749
type input "**********"
click at [1293, 146] on input "**********" at bounding box center [1378, 148] width 262 height 30
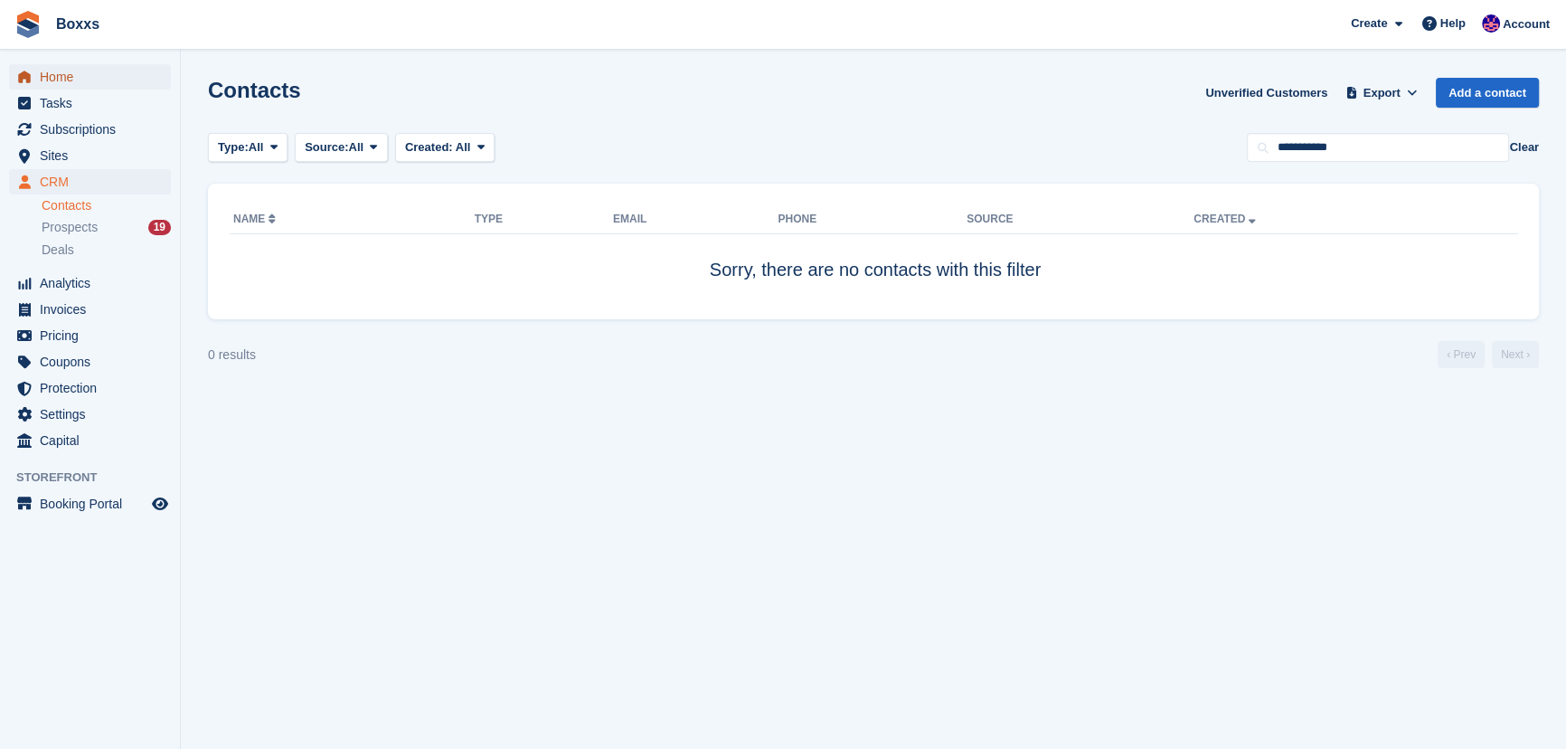
click at [83, 78] on span "Home" at bounding box center [94, 76] width 109 height 25
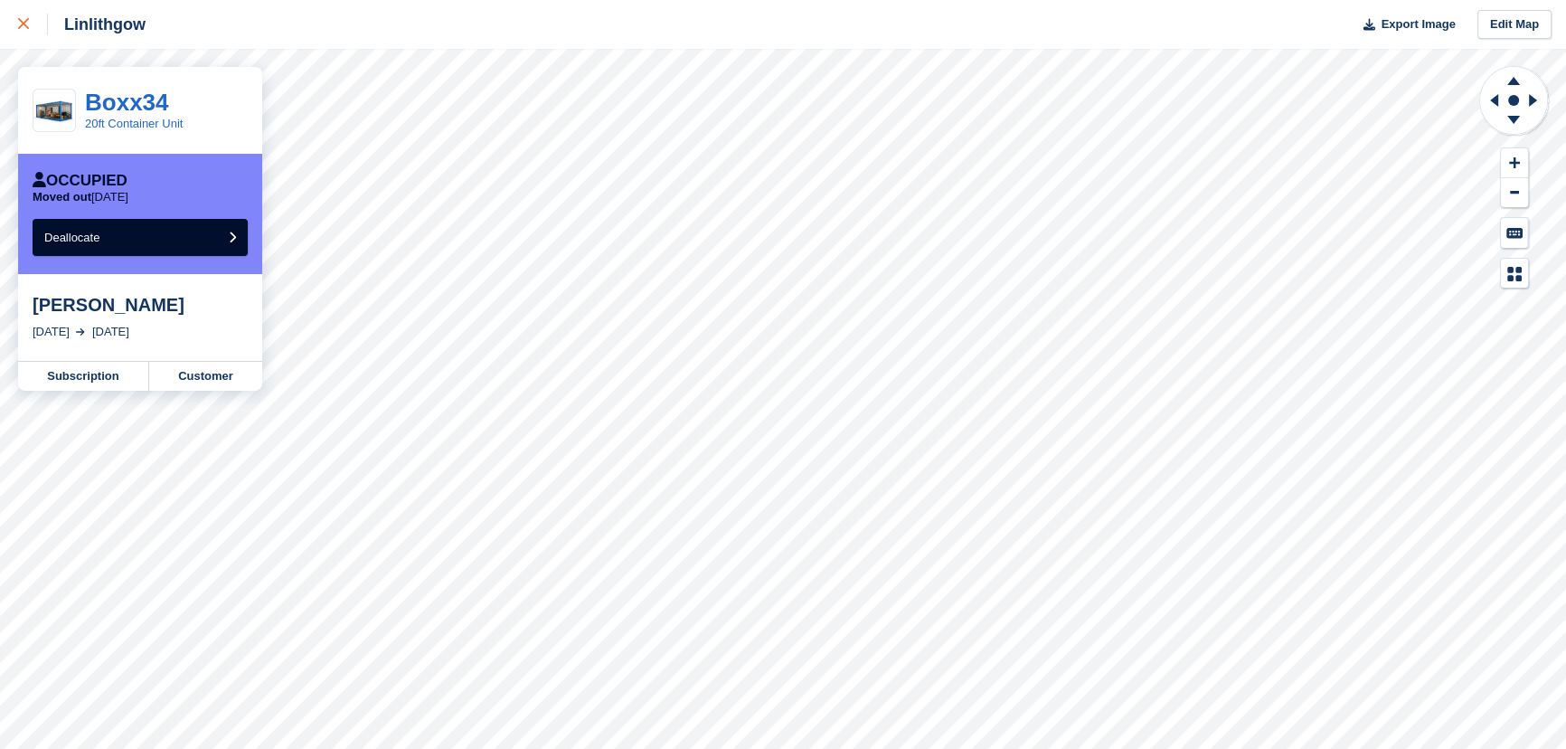
drag, startPoint x: 27, startPoint y: 16, endPoint x: 156, endPoint y: 253, distance: 269.5
click at [27, 16] on div at bounding box center [33, 25] width 30 height 22
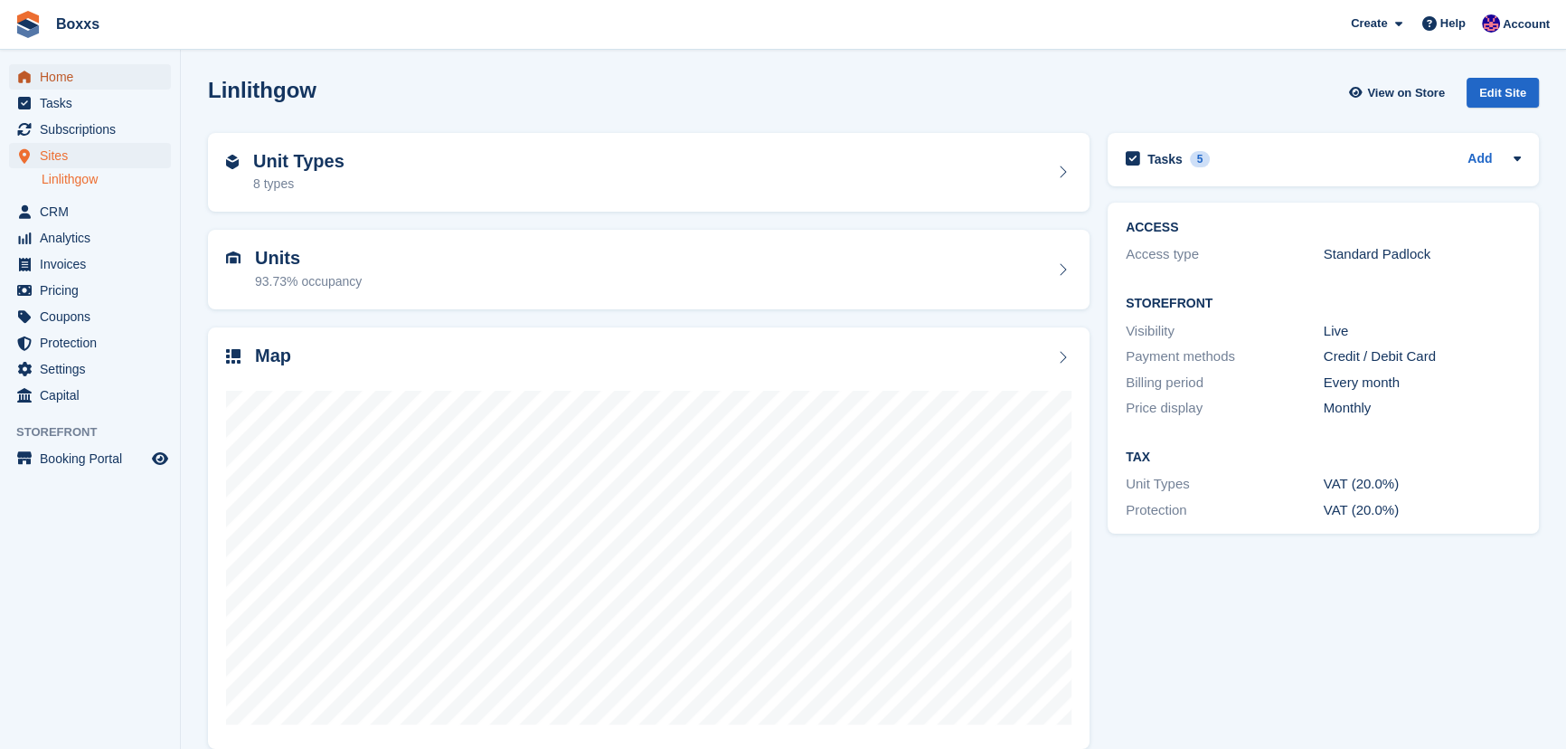
click at [77, 87] on span "Home" at bounding box center [94, 76] width 109 height 25
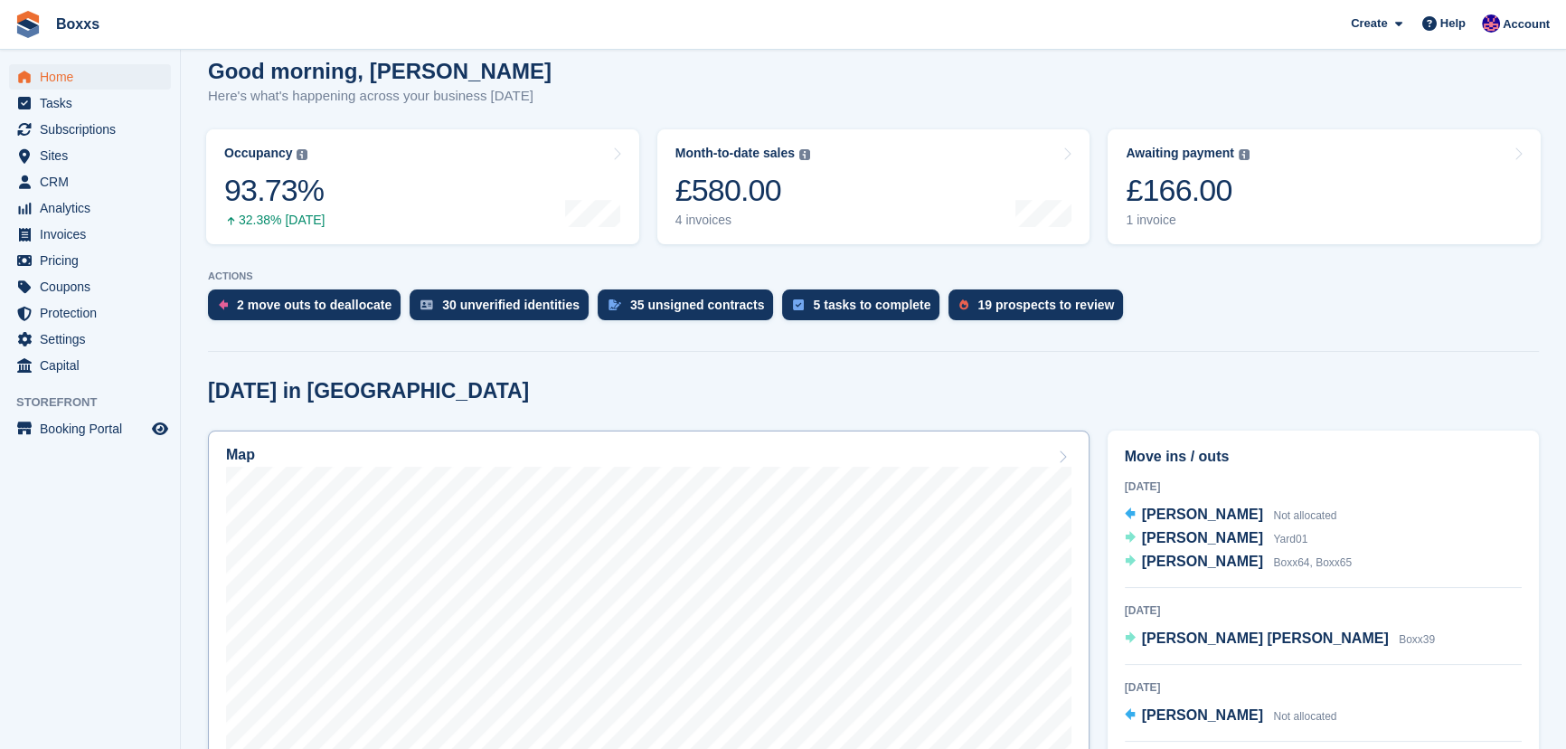
scroll to position [164, 0]
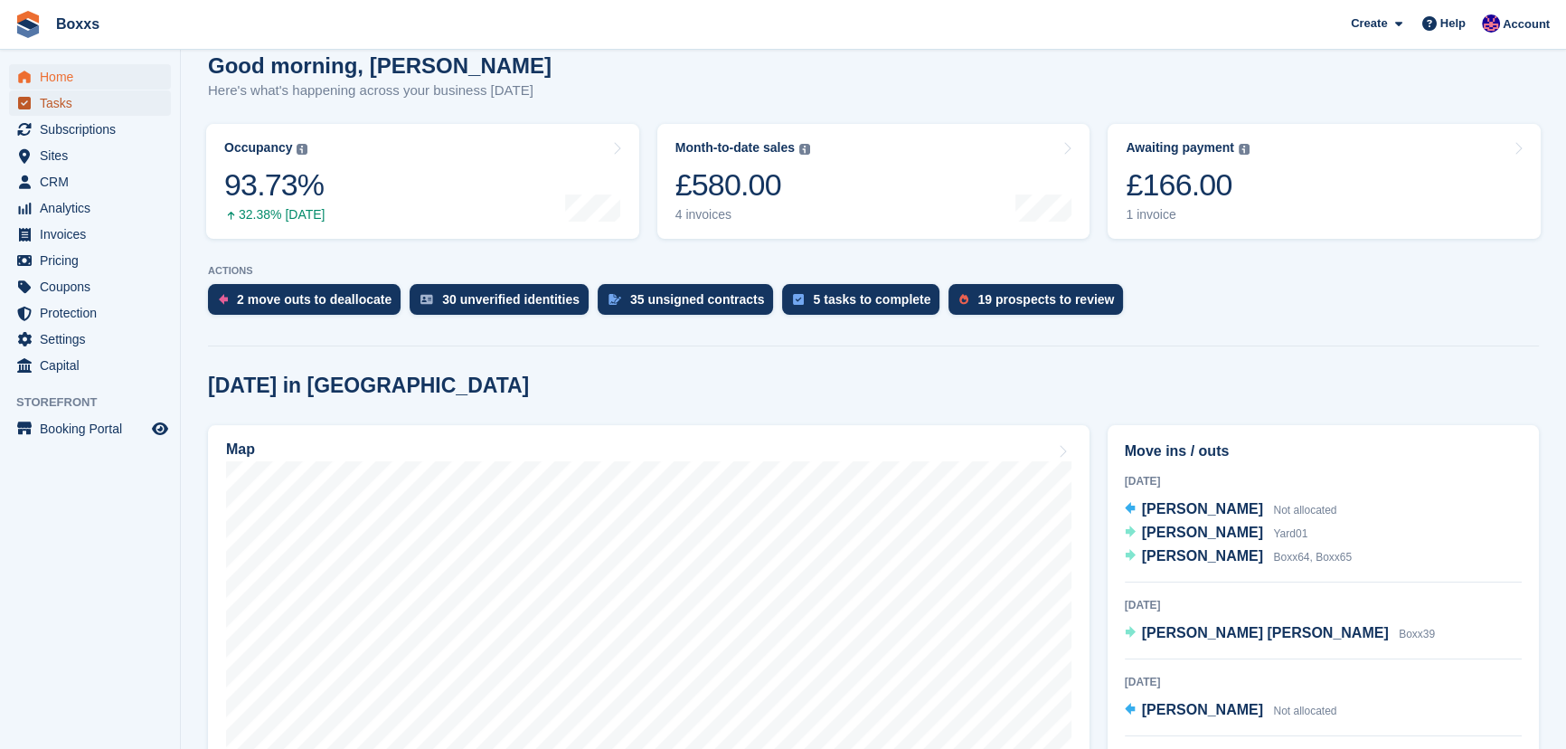
click at [85, 105] on span "Tasks" at bounding box center [94, 102] width 109 height 25
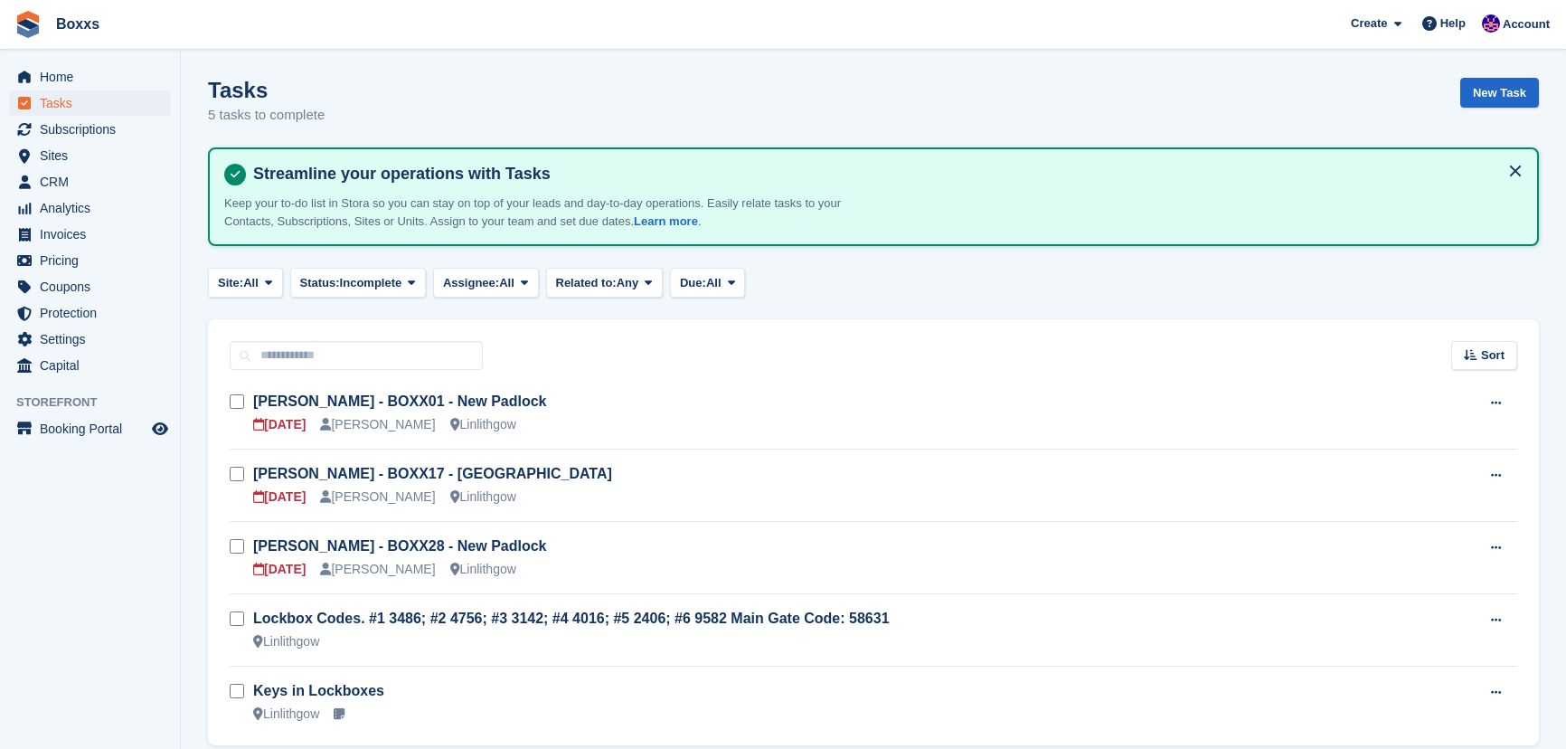
scroll to position [71, 0]
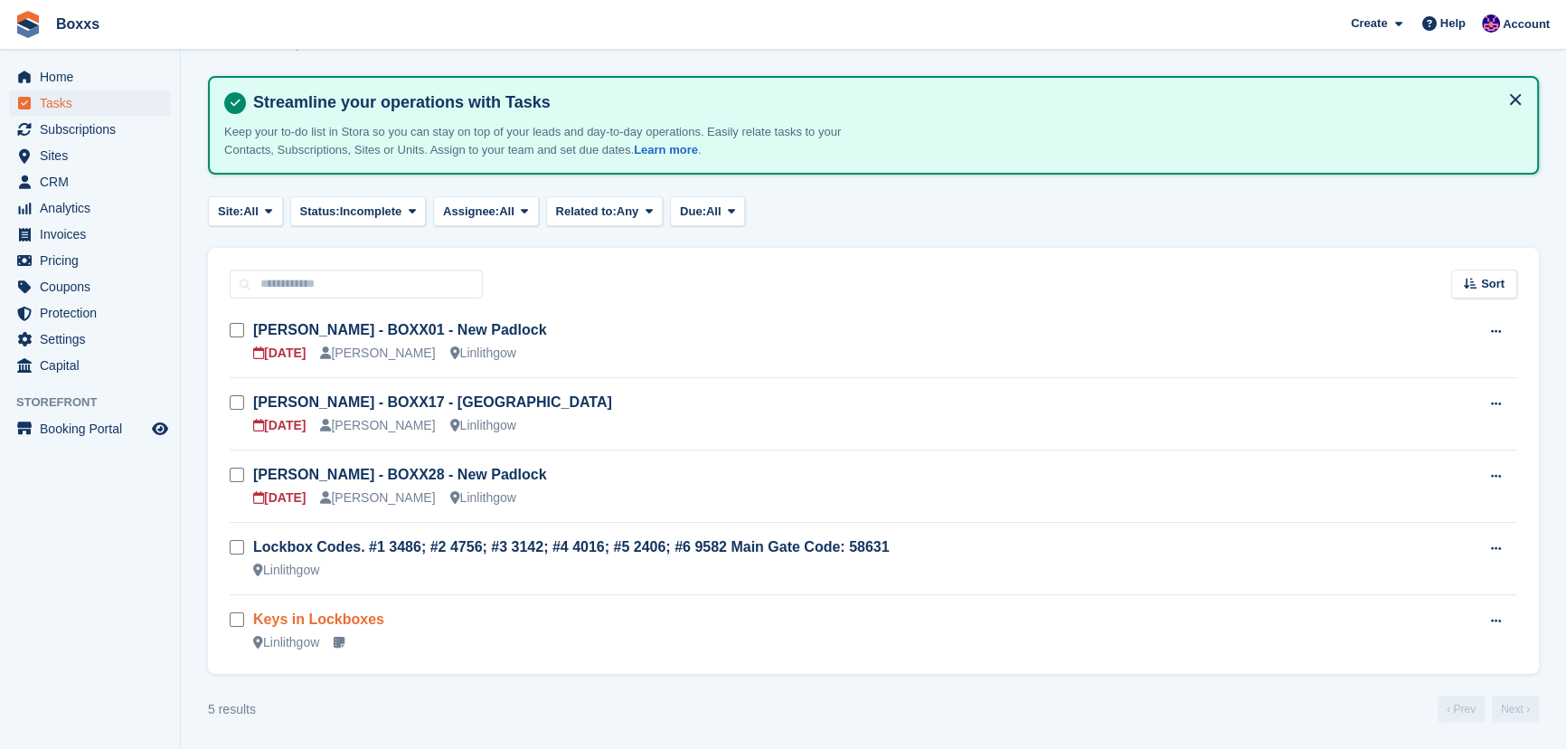
click at [347, 611] on link "Keys in Lockboxes" at bounding box center [318, 618] width 131 height 15
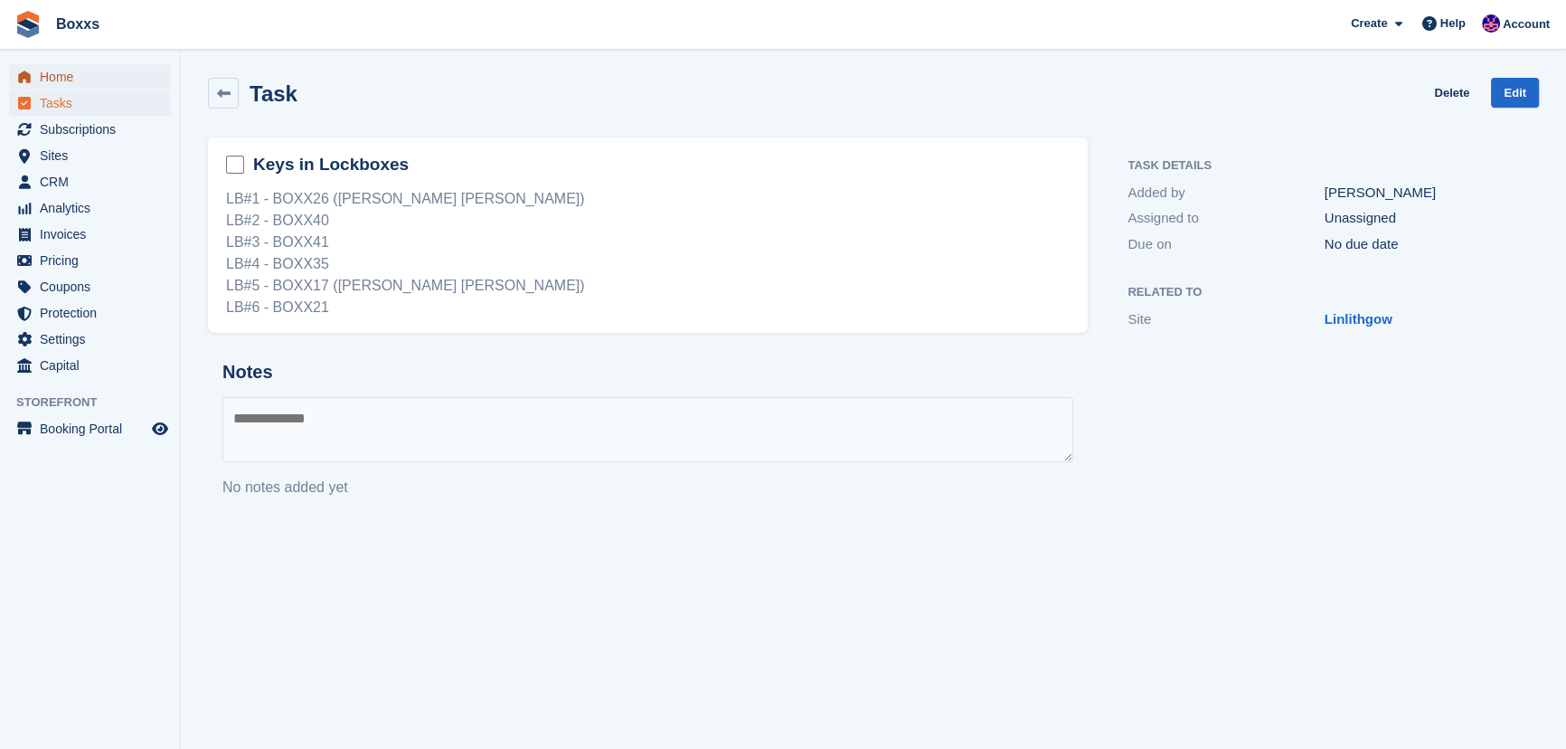
click at [64, 79] on span "Home" at bounding box center [94, 76] width 109 height 25
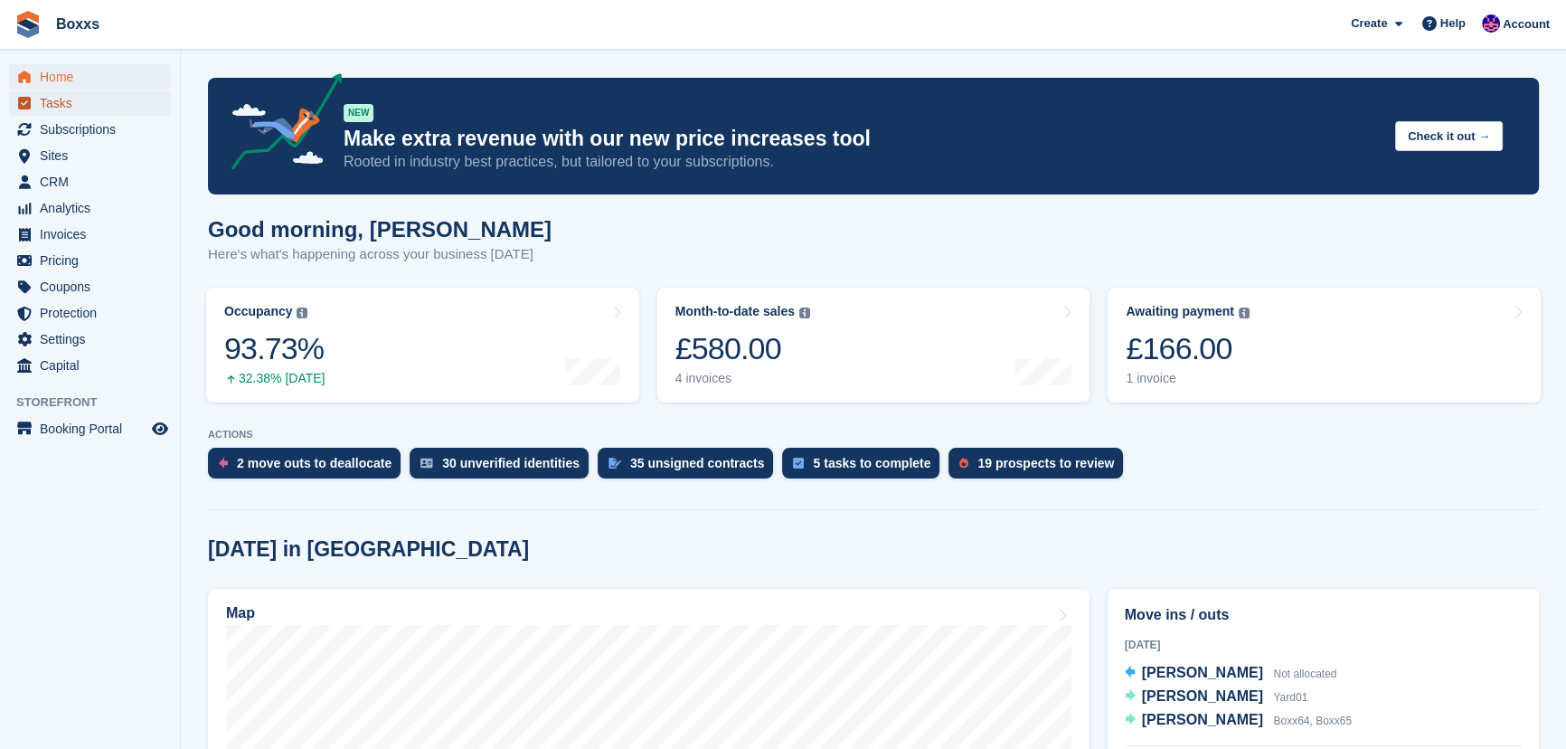
click at [81, 108] on span "Tasks" at bounding box center [94, 102] width 109 height 25
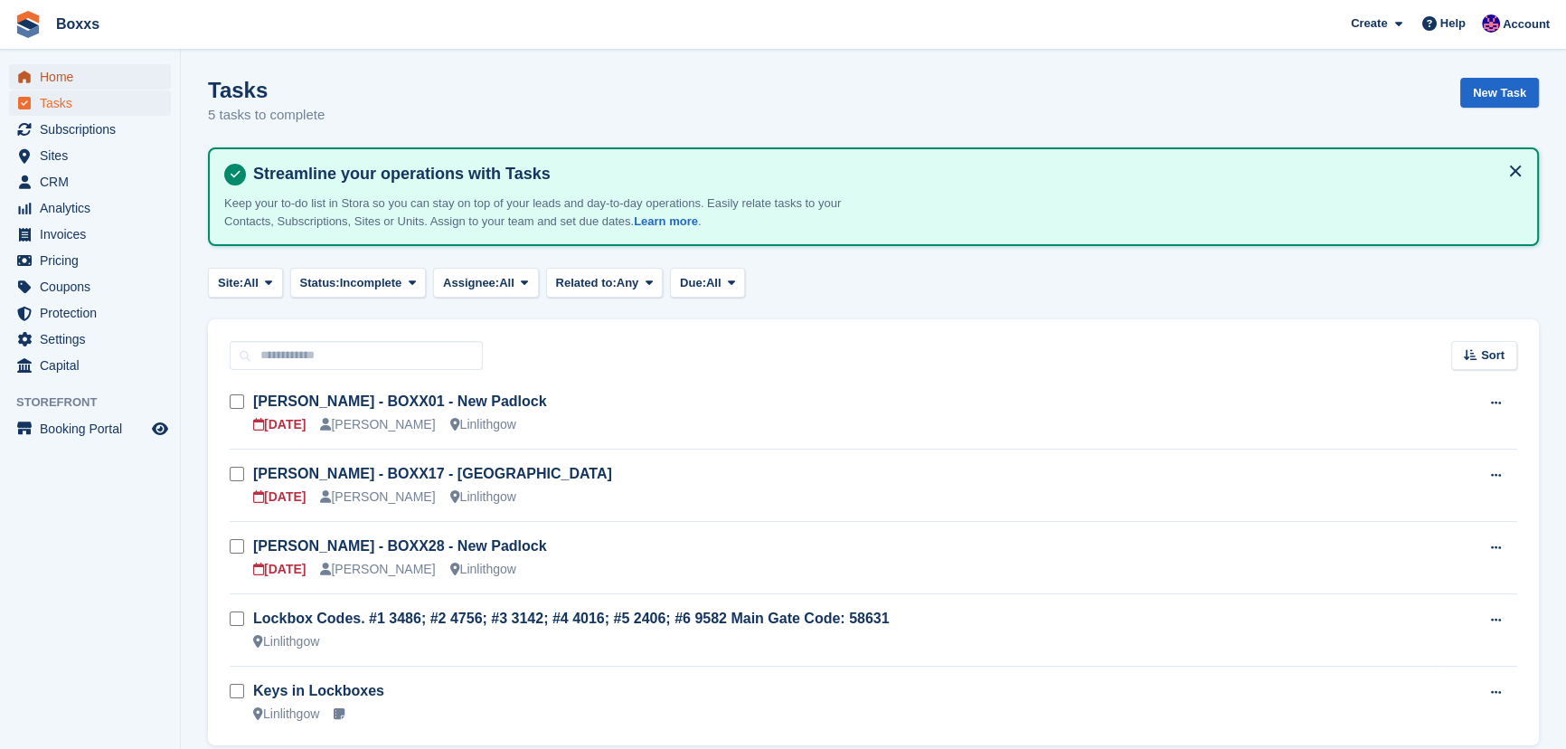
click at [65, 79] on span "Home" at bounding box center [94, 76] width 109 height 25
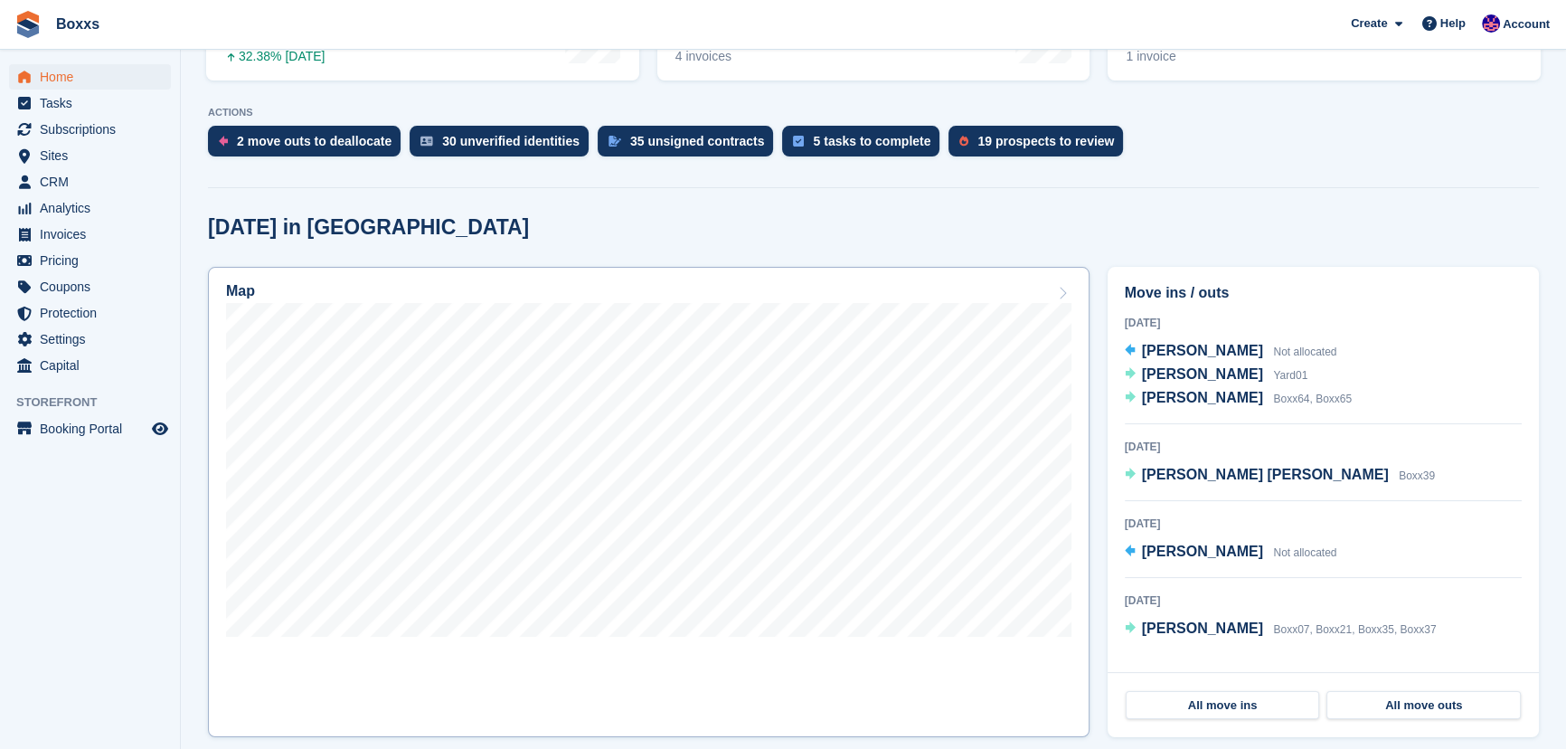
scroll to position [328, 0]
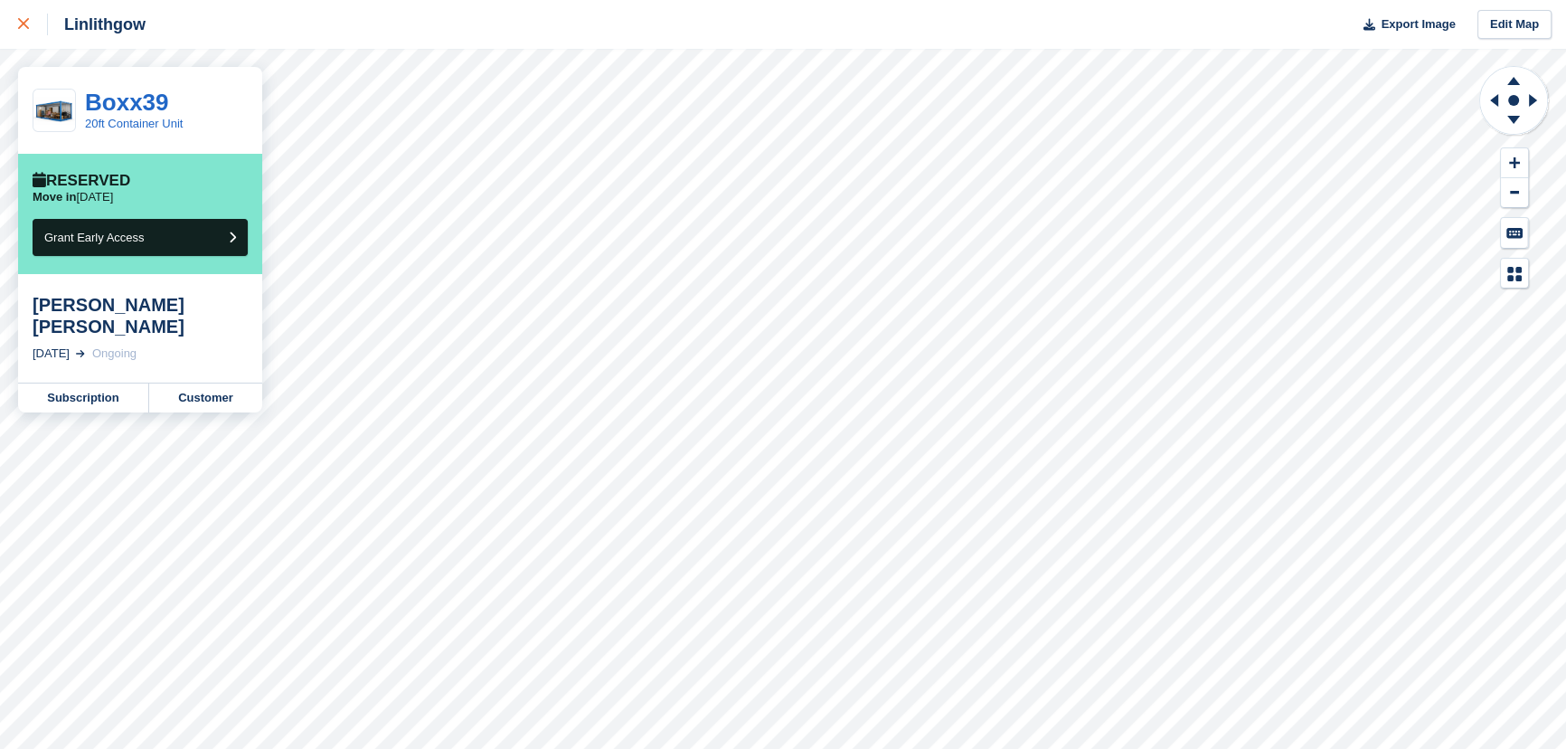
click at [24, 17] on div at bounding box center [33, 25] width 30 height 22
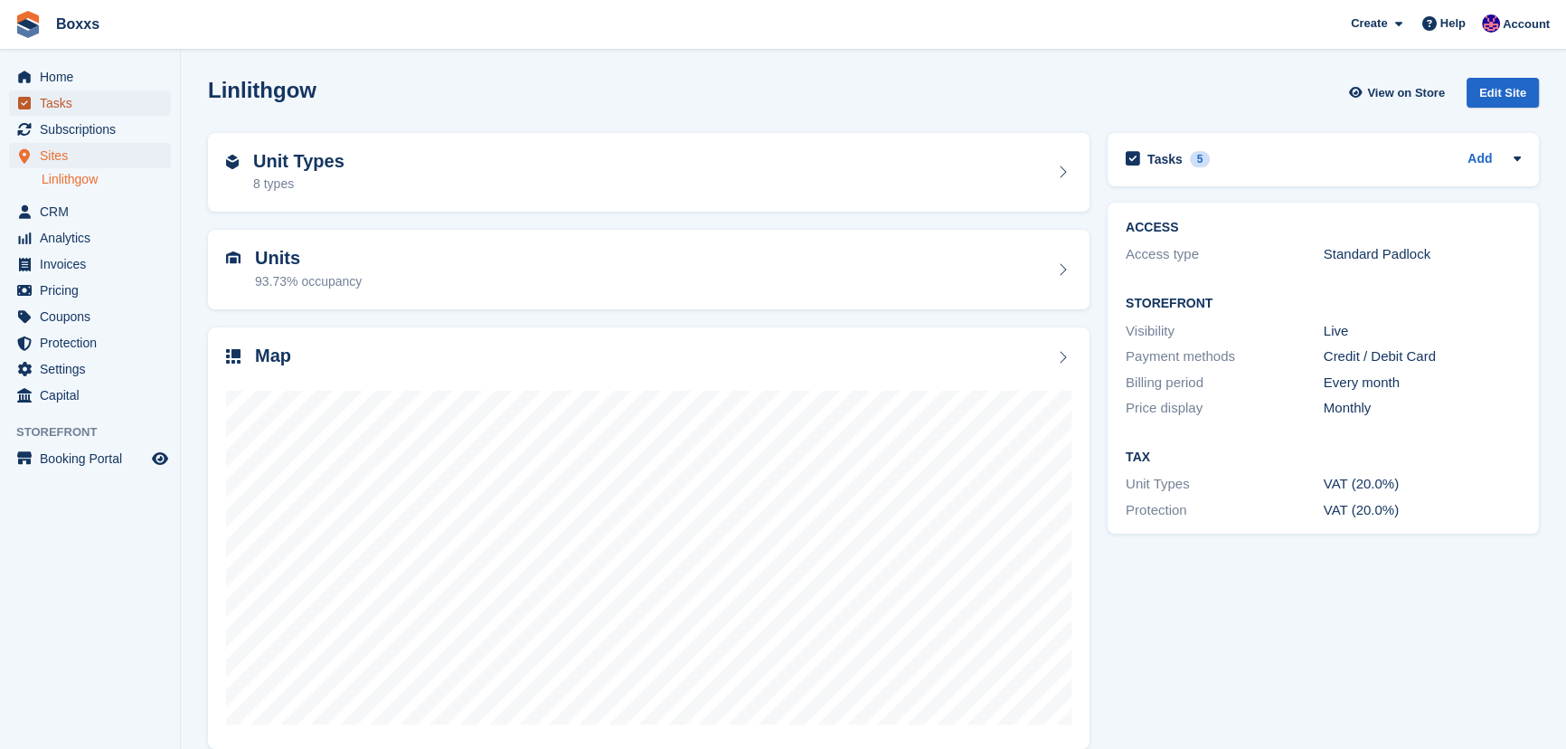
click at [53, 100] on span "Tasks" at bounding box center [94, 102] width 109 height 25
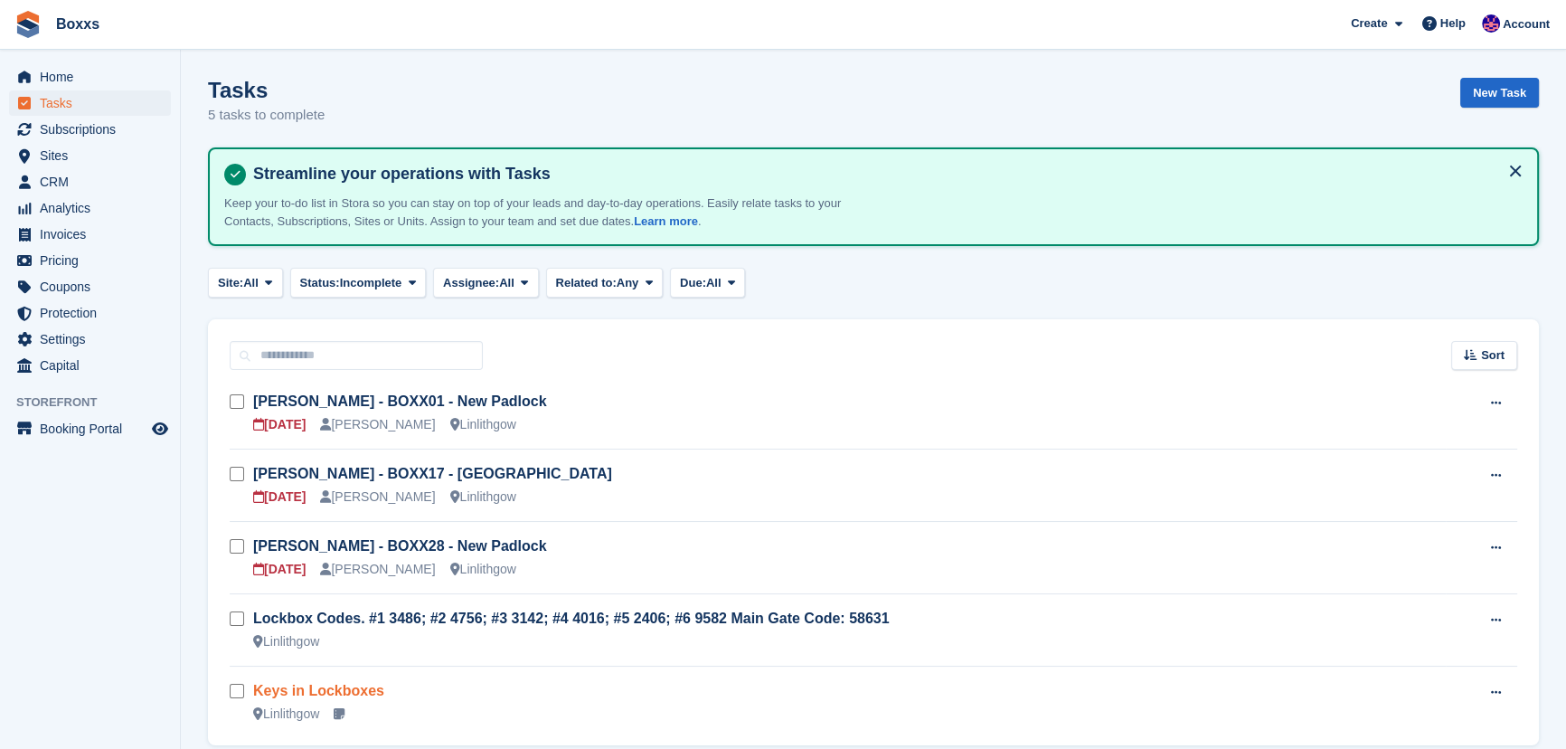
click at [345, 686] on link "Keys in Lockboxes" at bounding box center [318, 690] width 131 height 15
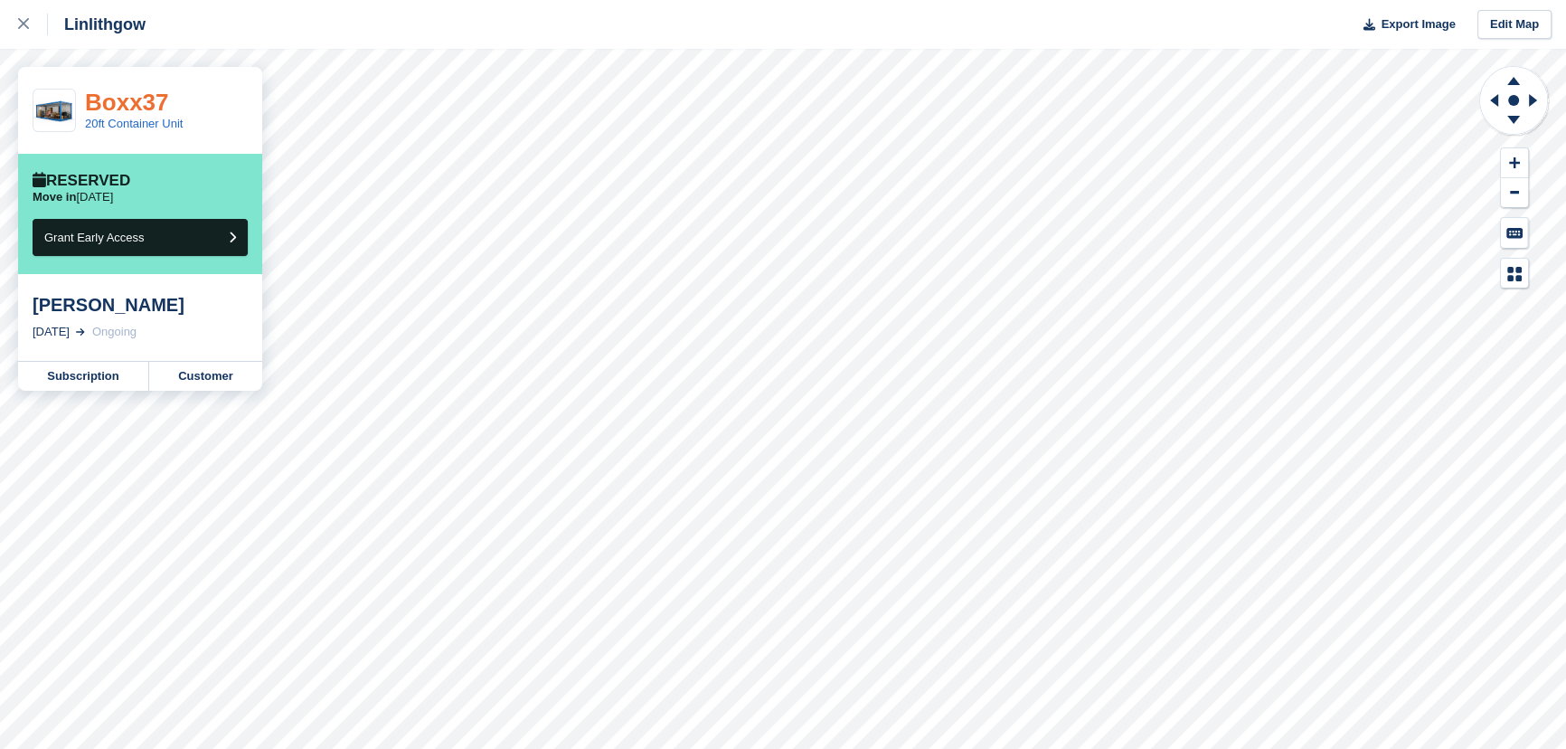
click at [118, 94] on link "Boxx37" at bounding box center [127, 102] width 84 height 27
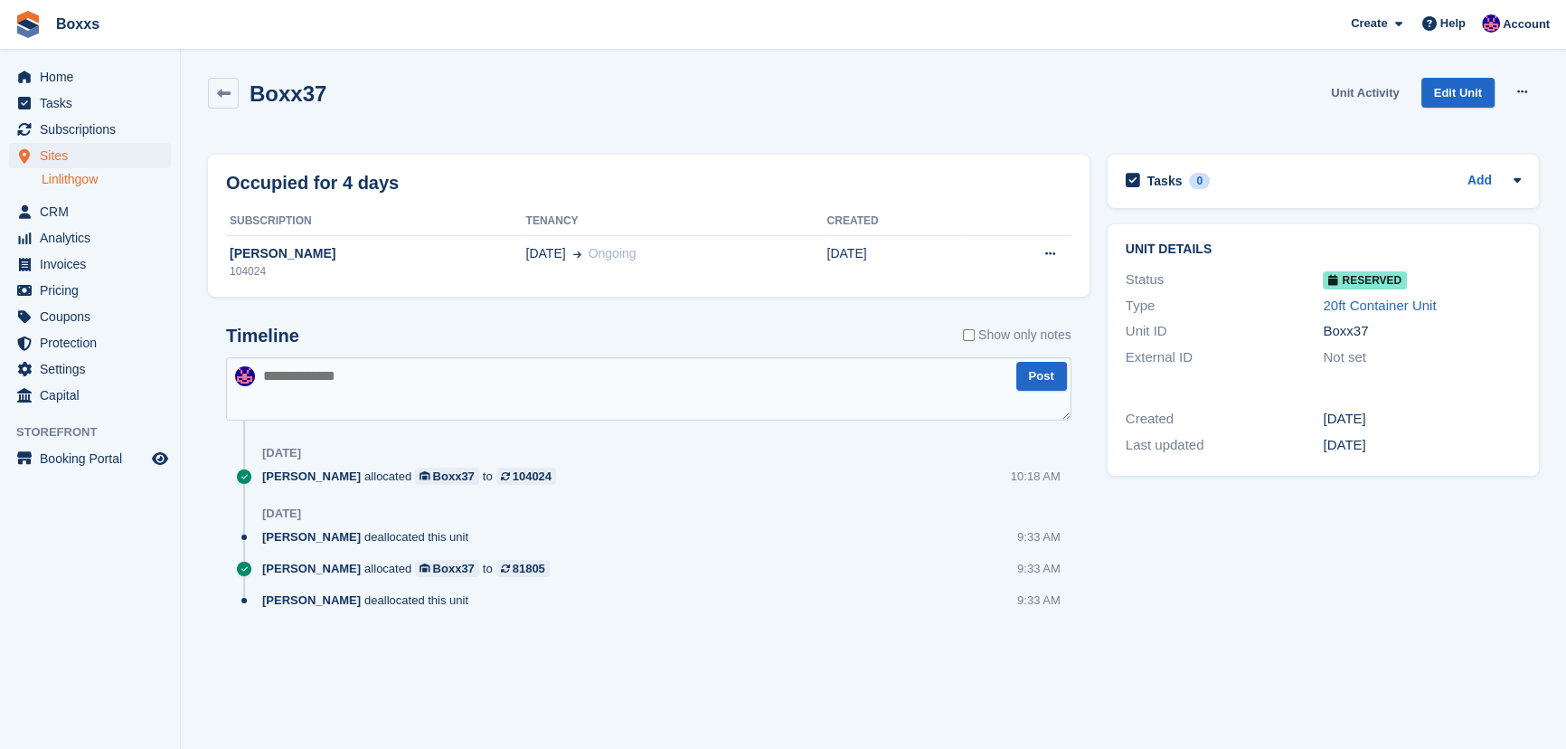
click at [1352, 99] on link "Unit Activity" at bounding box center [1365, 93] width 82 height 30
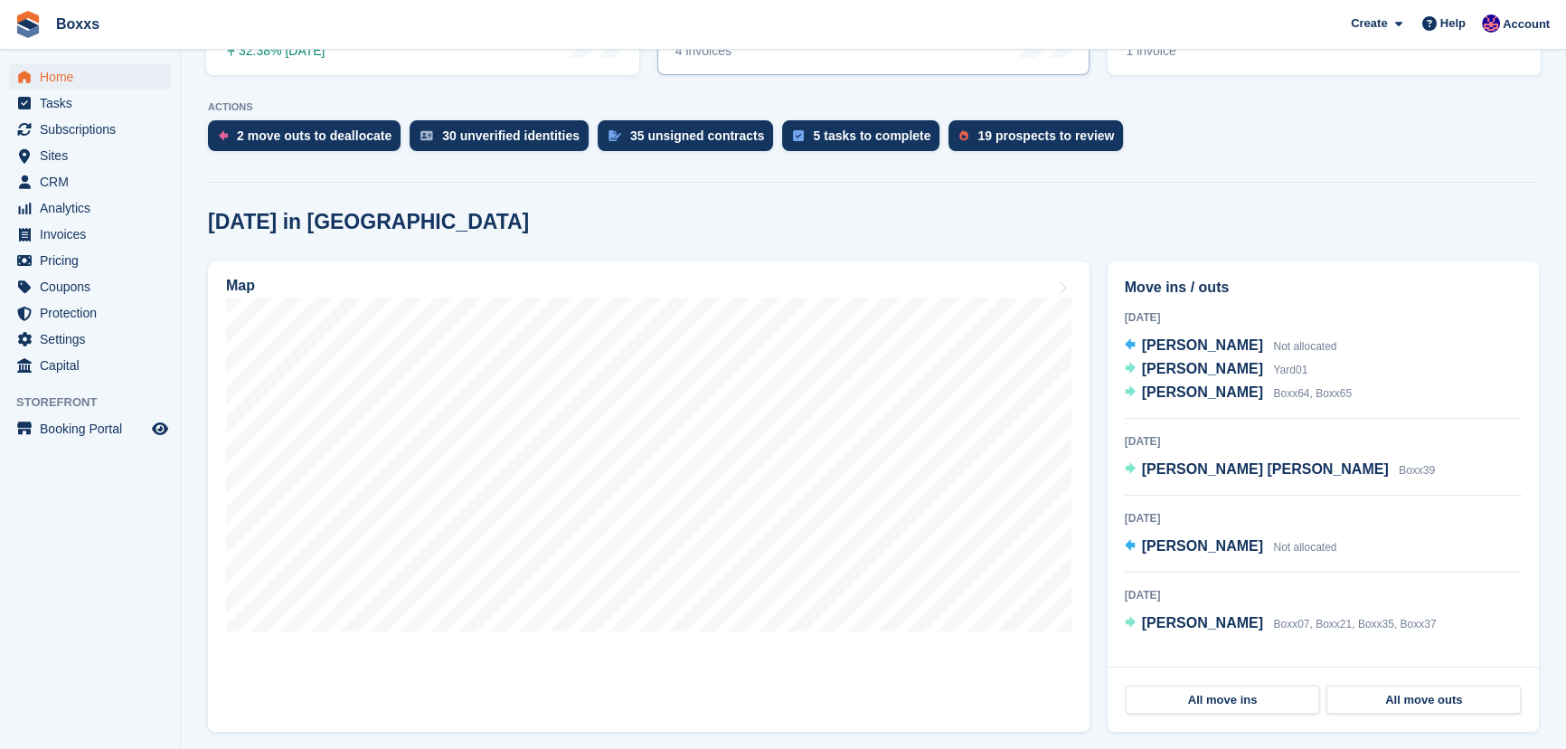
scroll to position [328, 0]
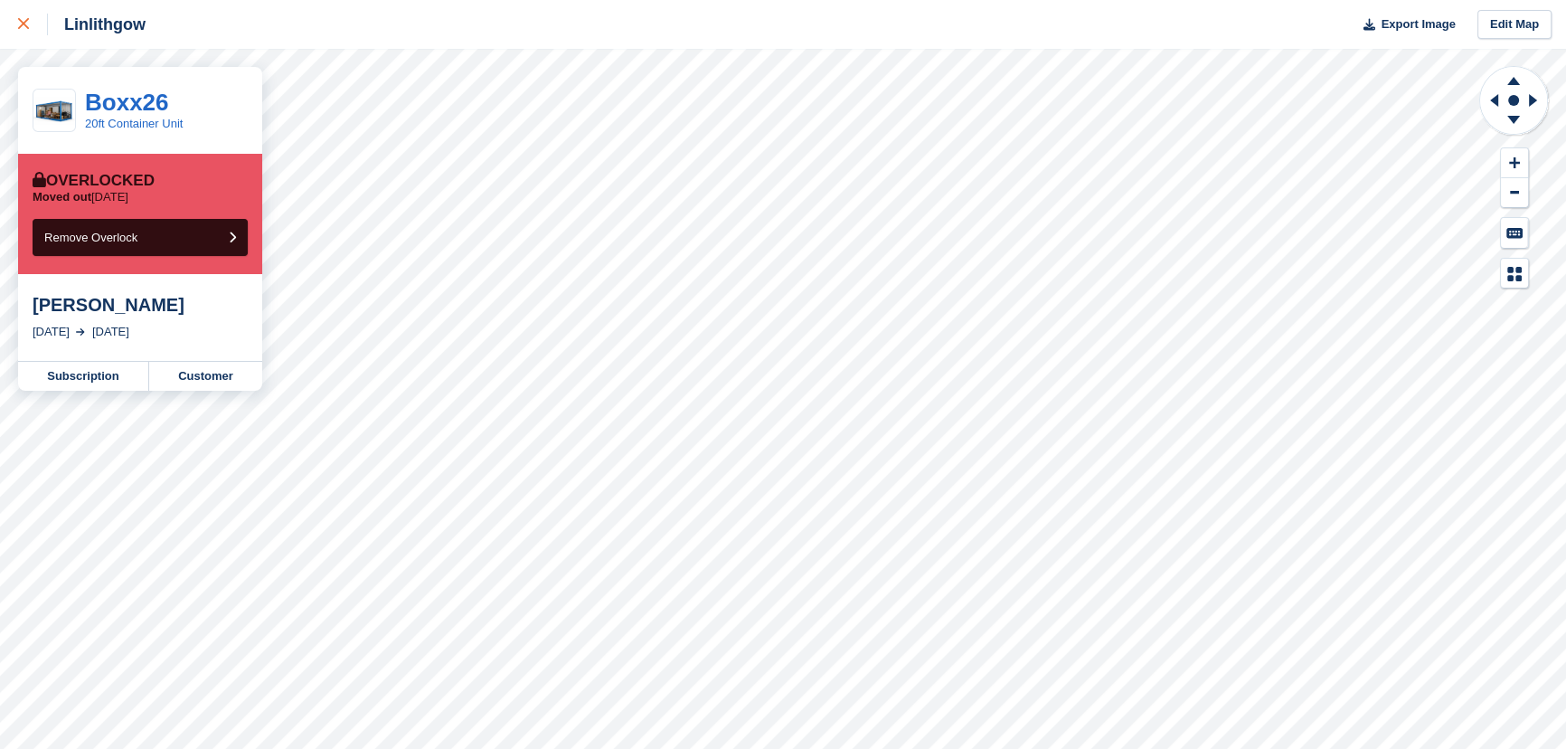
click at [31, 24] on div at bounding box center [33, 25] width 30 height 22
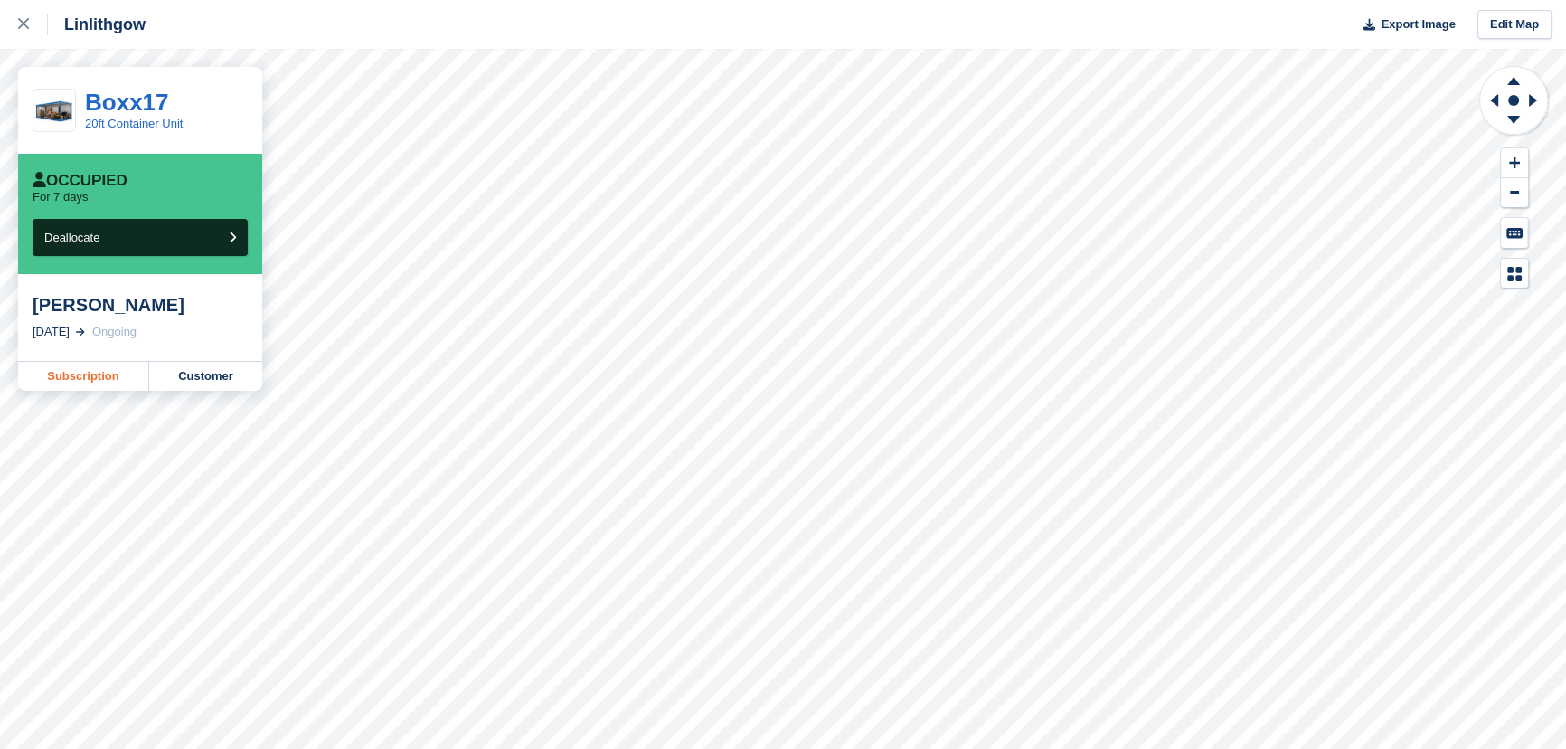
click at [93, 374] on link "Subscription" at bounding box center [83, 376] width 131 height 29
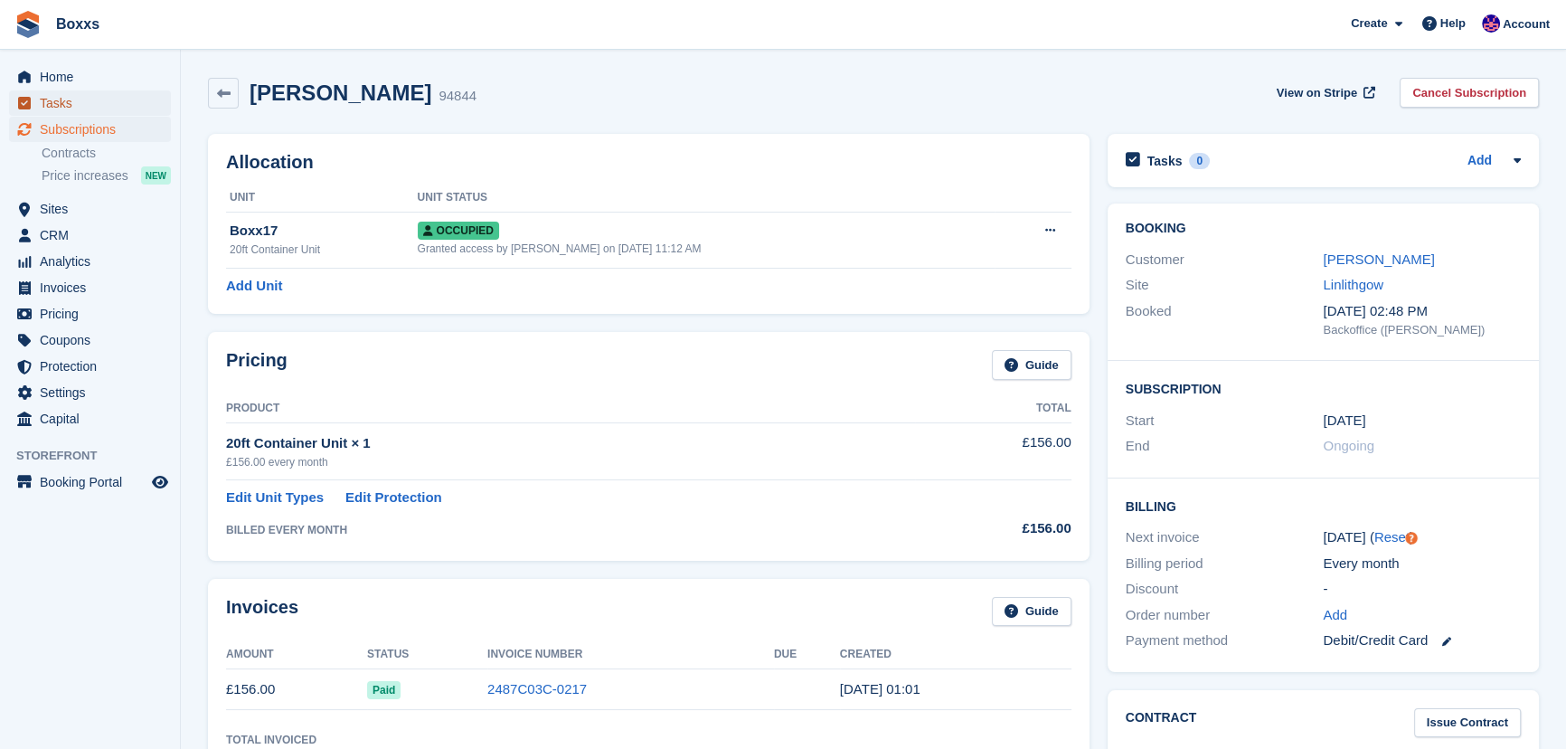
drag, startPoint x: 51, startPoint y: 99, endPoint x: 0, endPoint y: 242, distance: 151.6
click at [50, 99] on span "Tasks" at bounding box center [94, 102] width 109 height 25
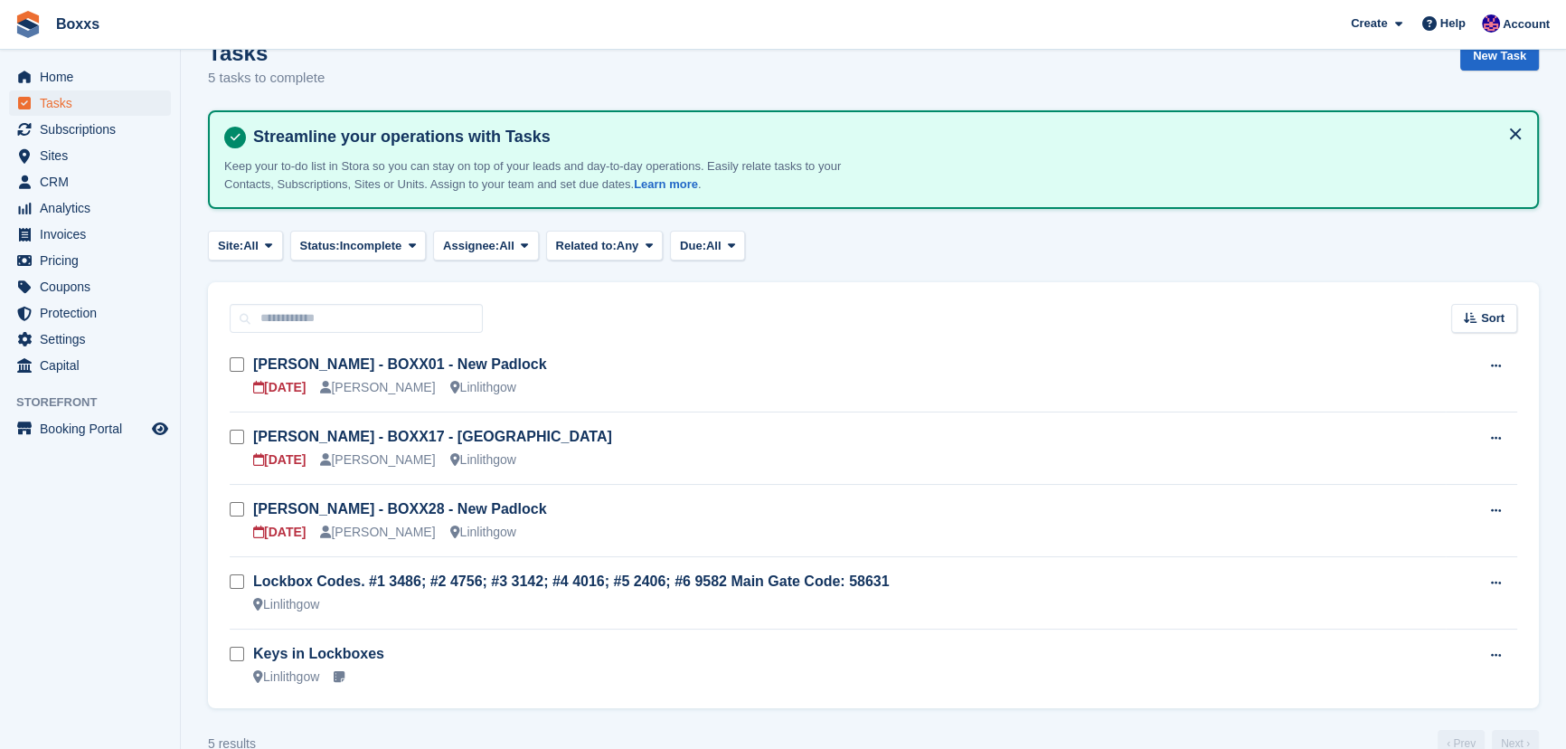
scroll to position [71, 0]
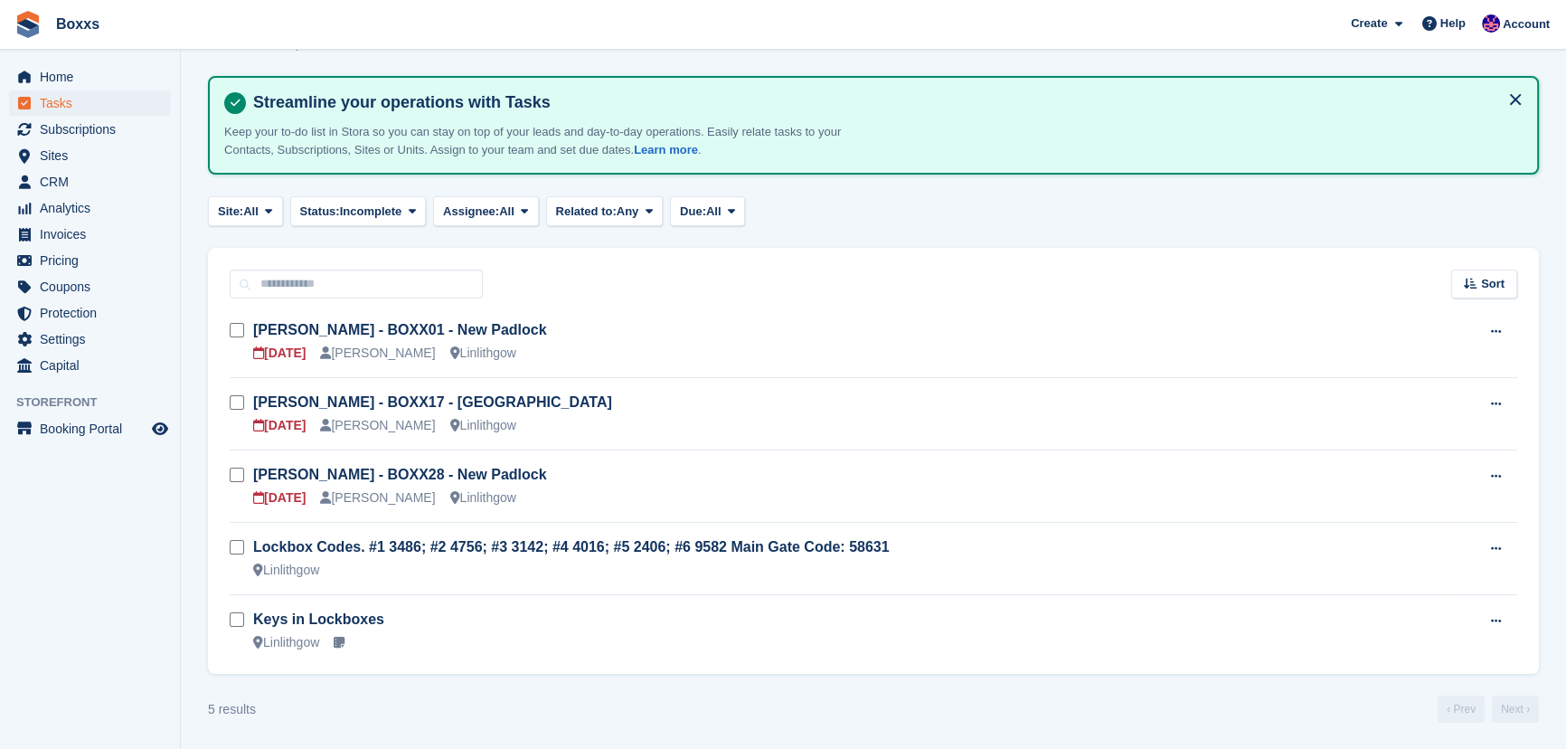
click at [282, 615] on link "Keys in Lockboxes" at bounding box center [318, 618] width 131 height 15
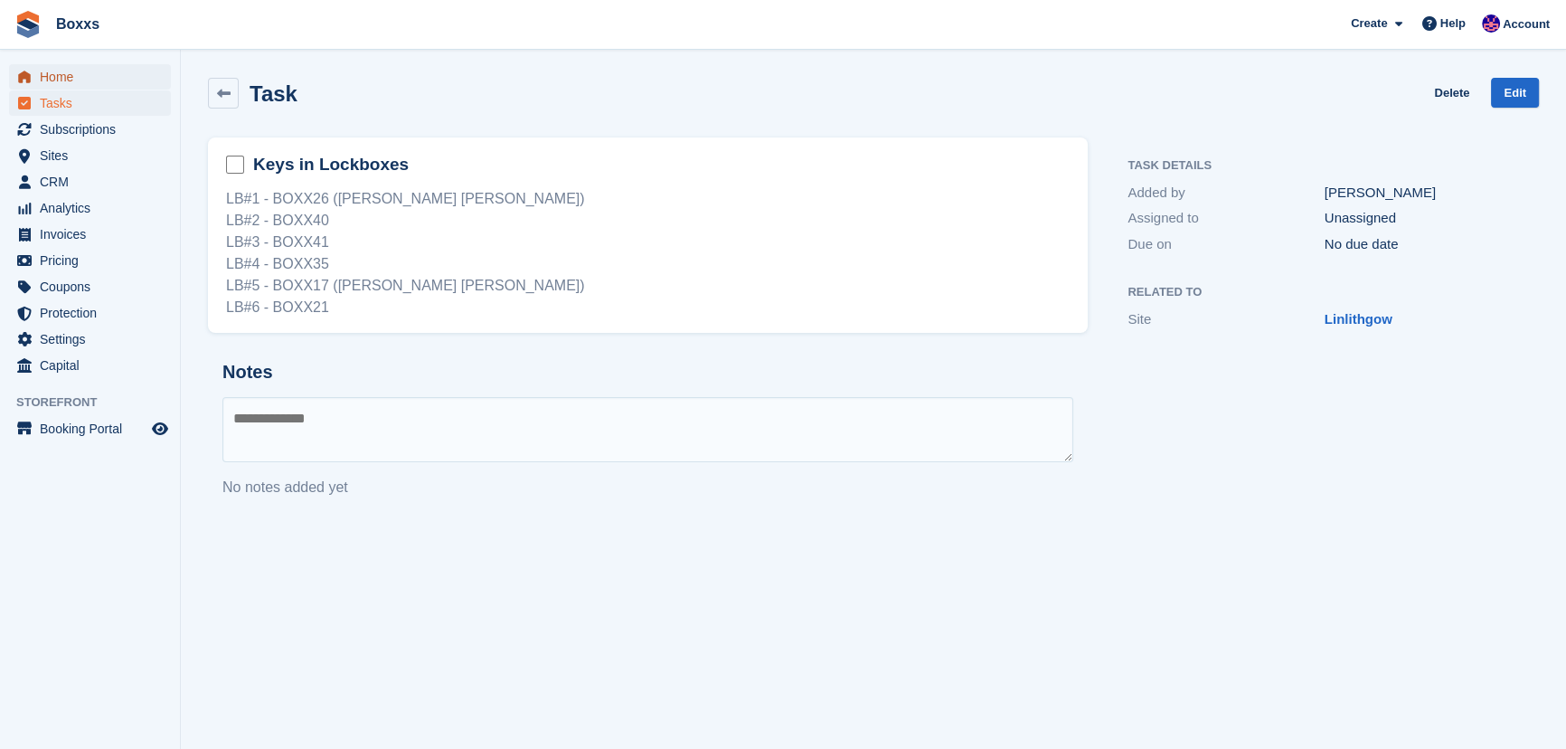
click at [61, 80] on span "Home" at bounding box center [94, 76] width 109 height 25
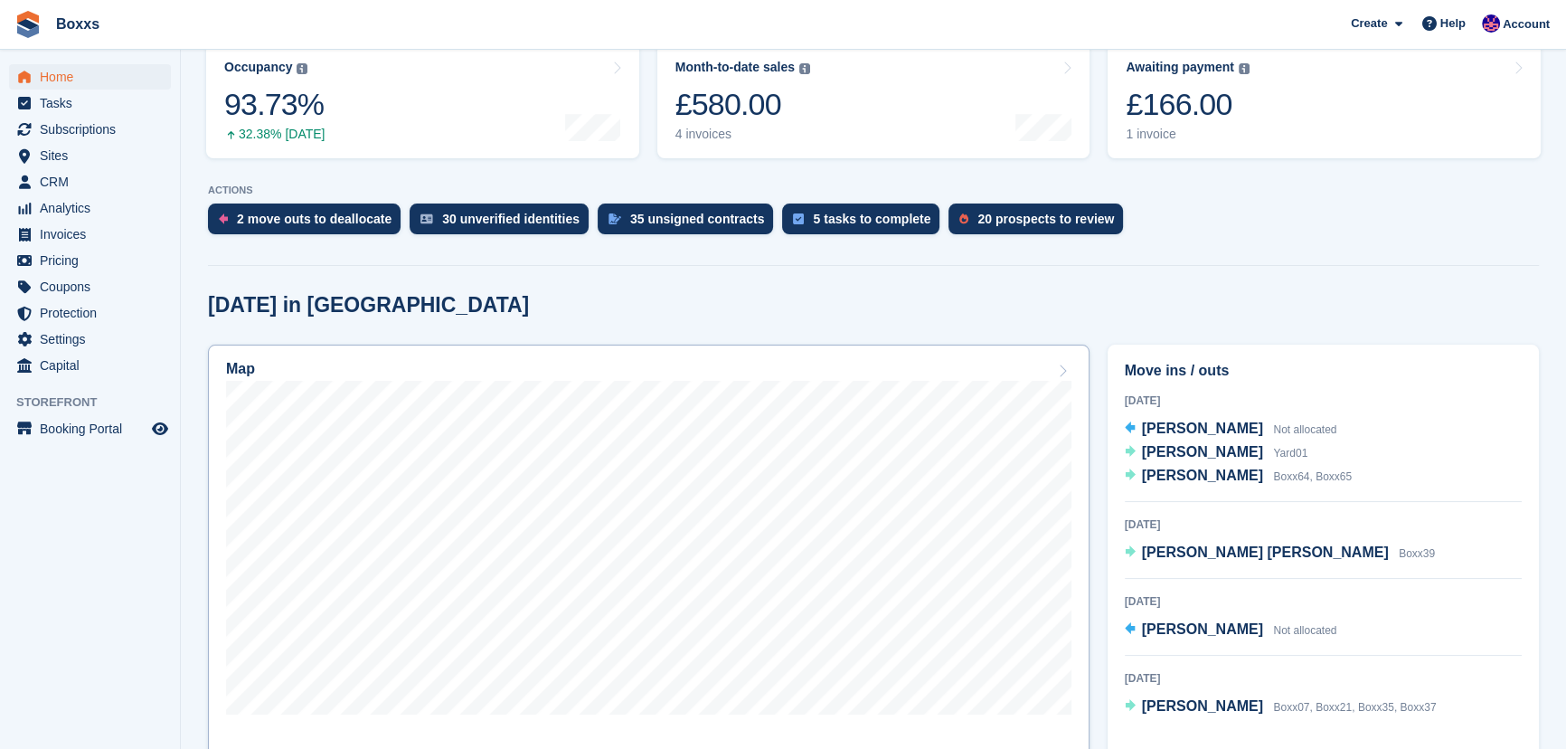
scroll to position [328, 0]
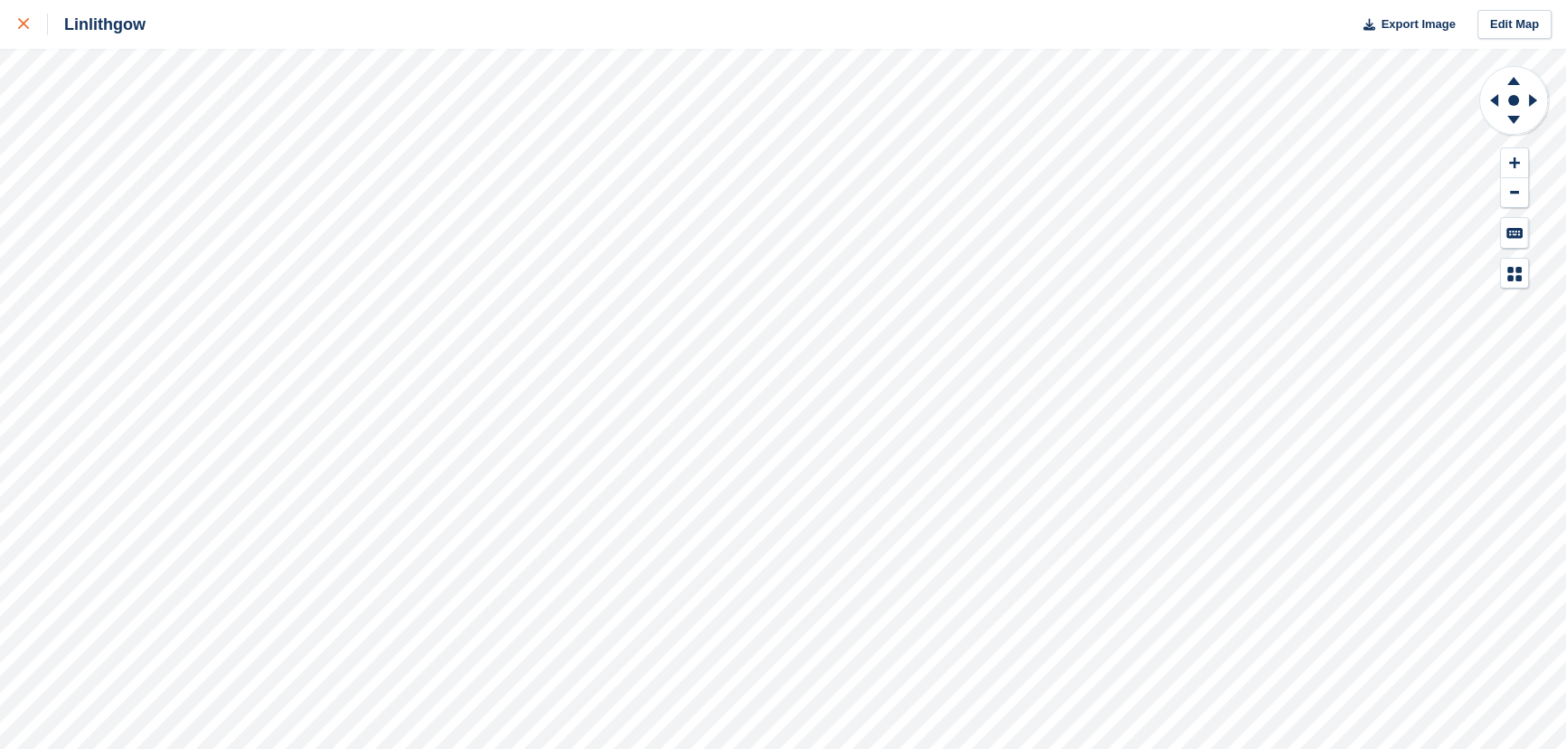
click at [14, 18] on link at bounding box center [24, 24] width 48 height 49
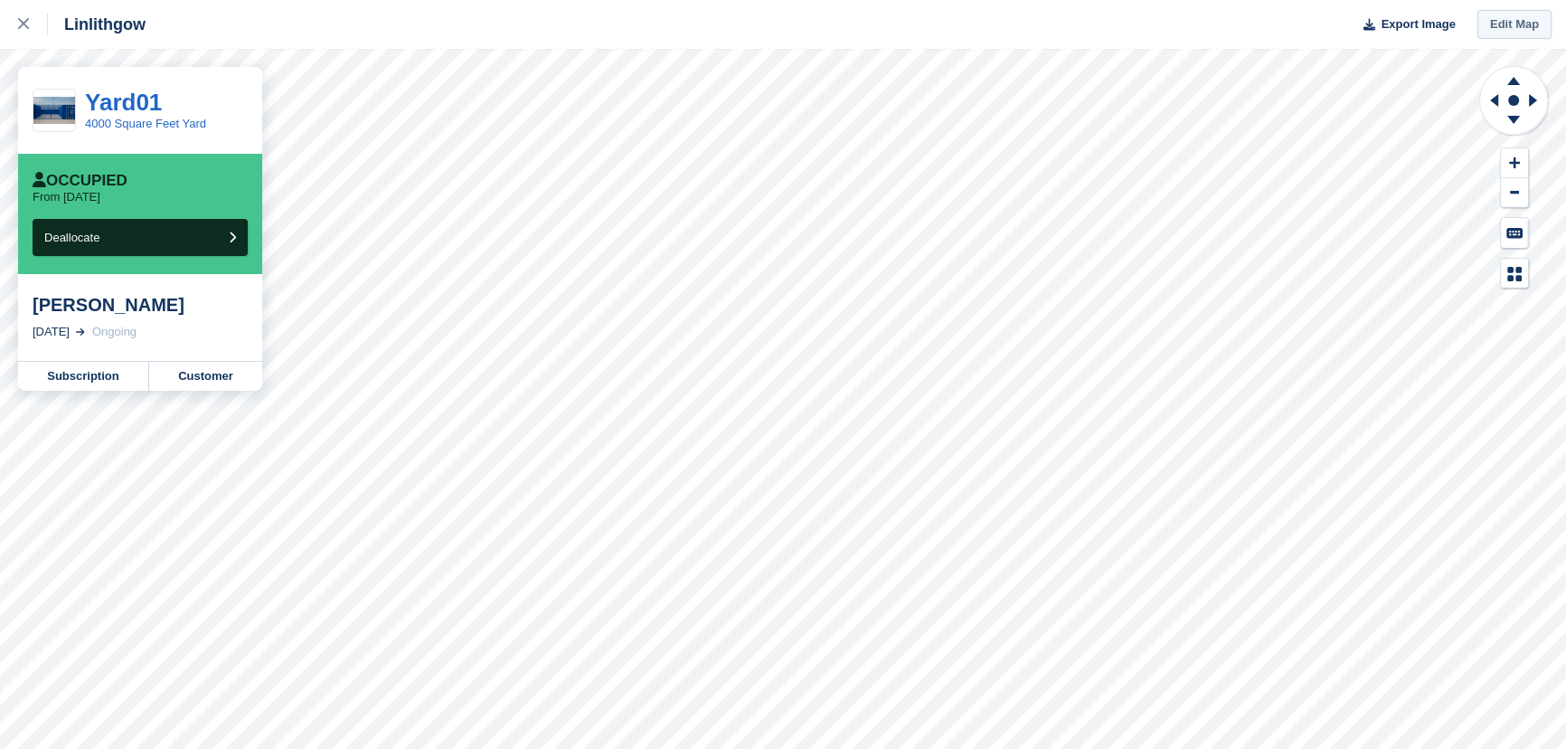
click at [1522, 33] on link "Edit Map" at bounding box center [1515, 25] width 74 height 30
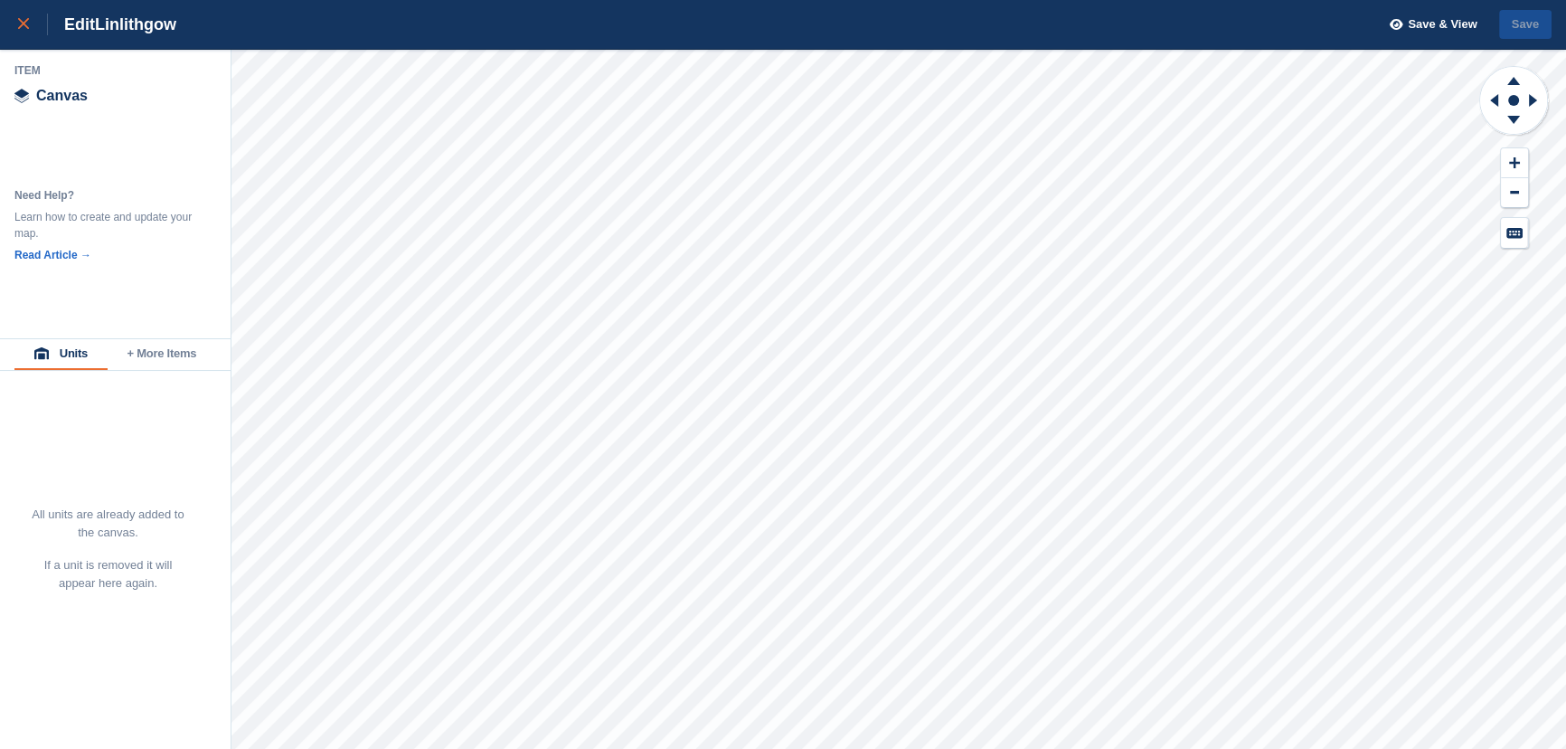
click at [12, 26] on link at bounding box center [24, 24] width 48 height 49
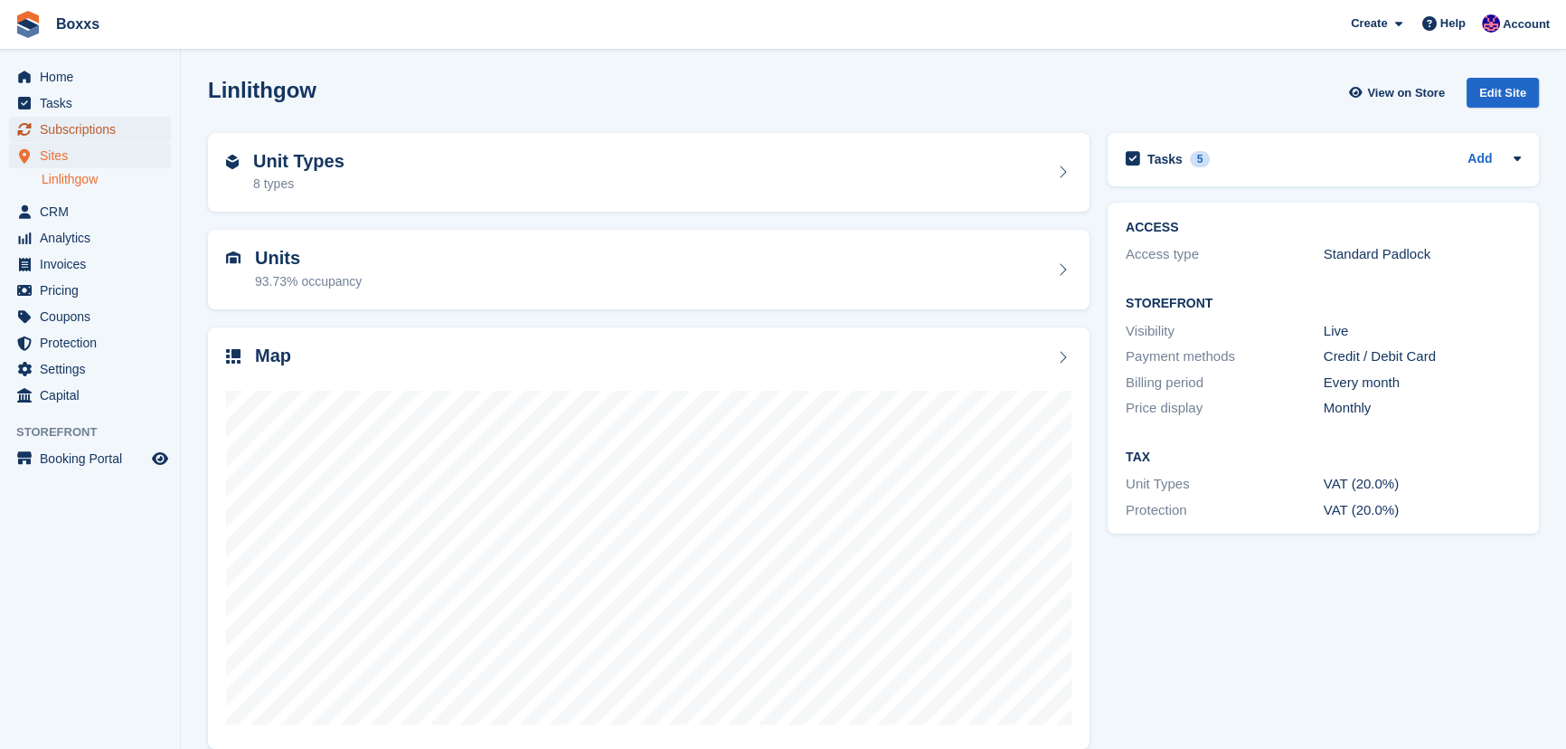
click at [85, 128] on span "Subscriptions" at bounding box center [94, 129] width 109 height 25
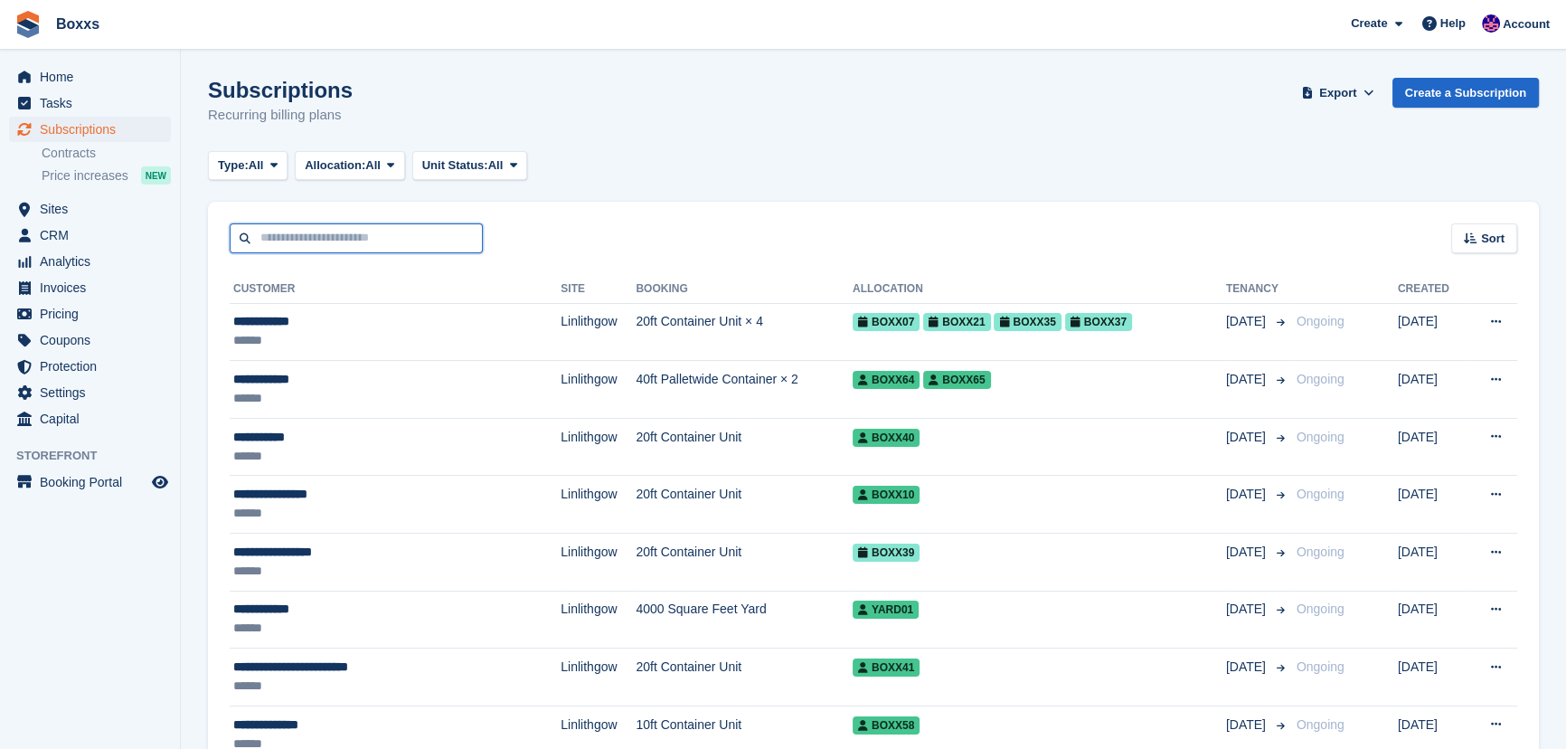
click at [346, 249] on input "text" at bounding box center [356, 238] width 253 height 30
type input "****"
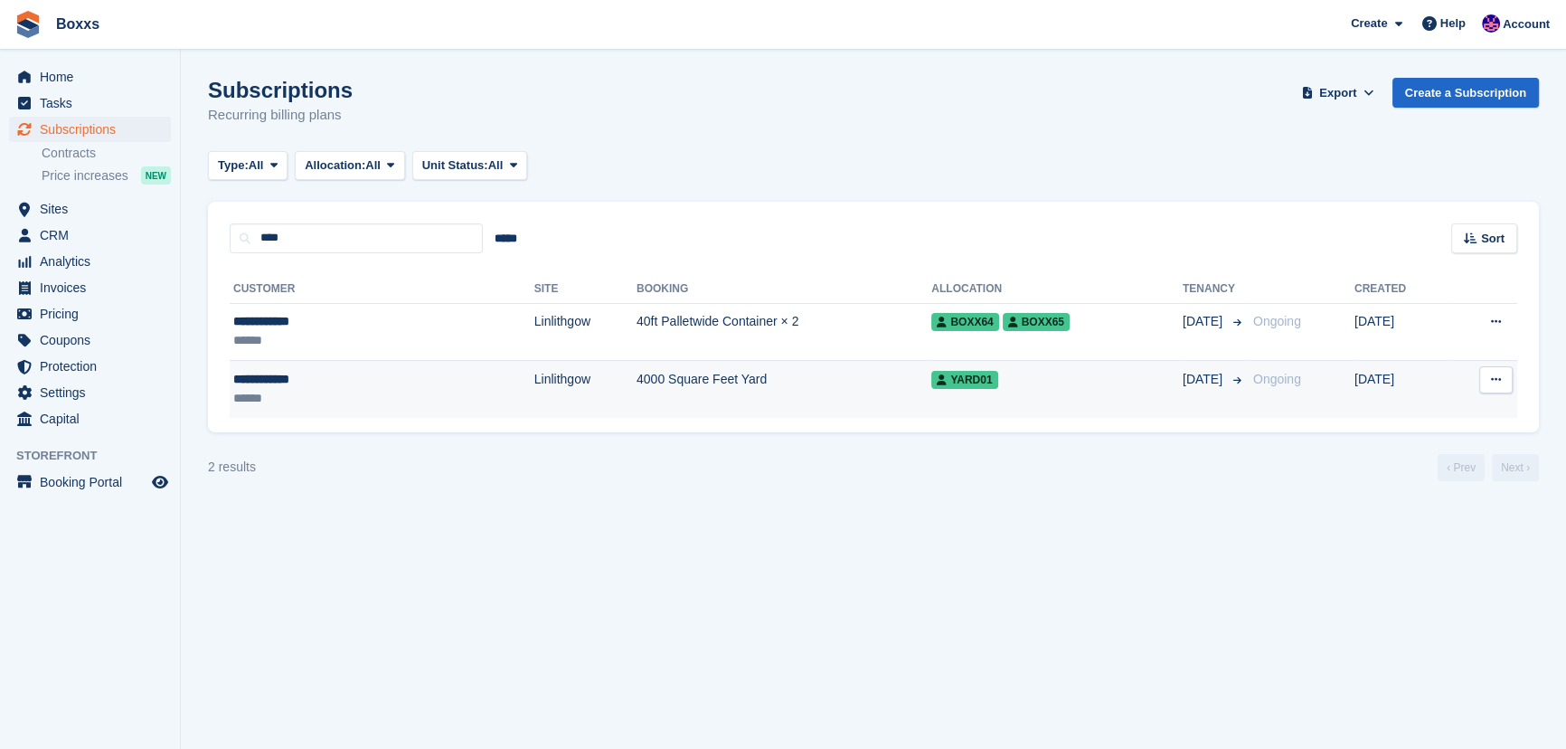
click at [771, 402] on td "4000 Square Feet Yard" at bounding box center [784, 389] width 295 height 57
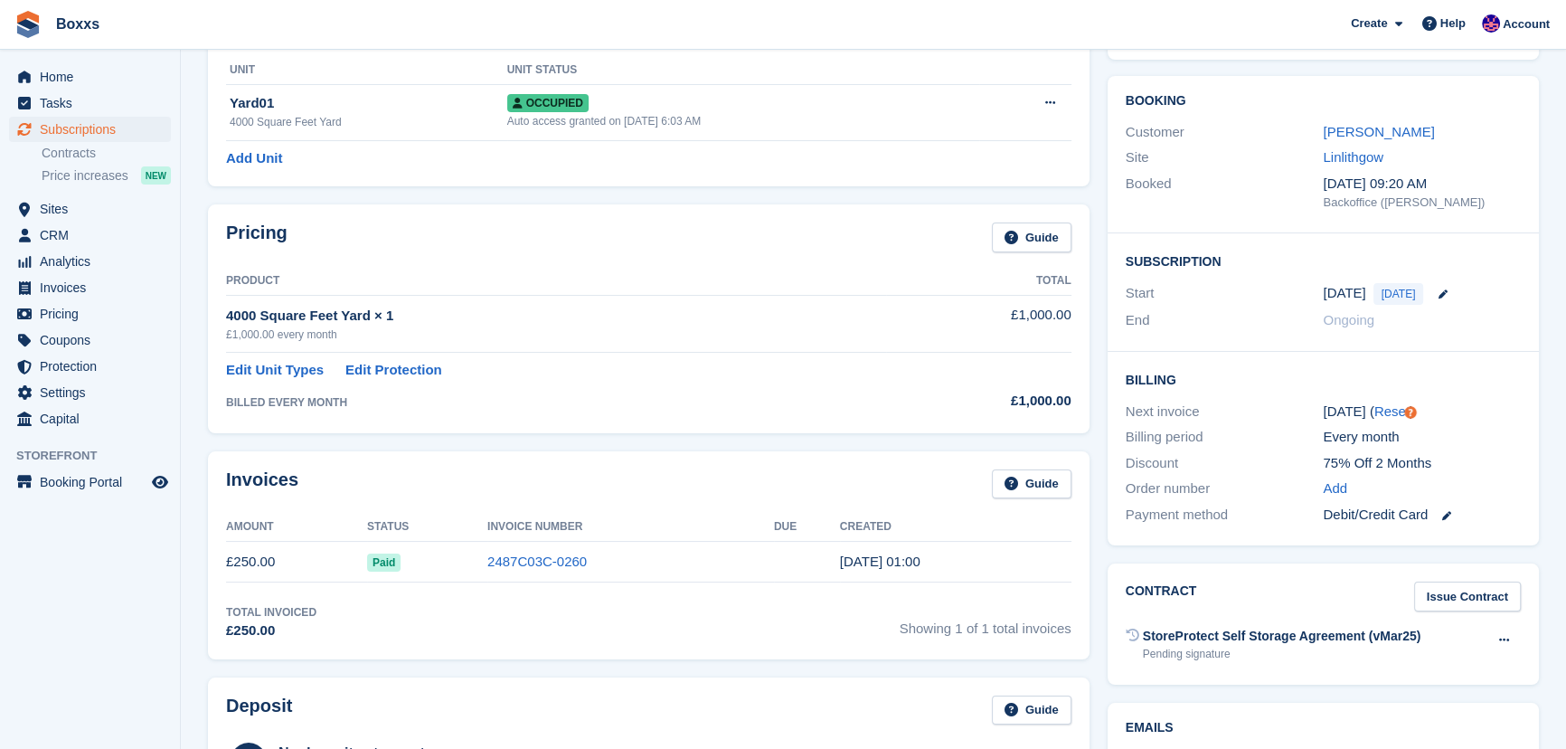
scroll to position [328, 0]
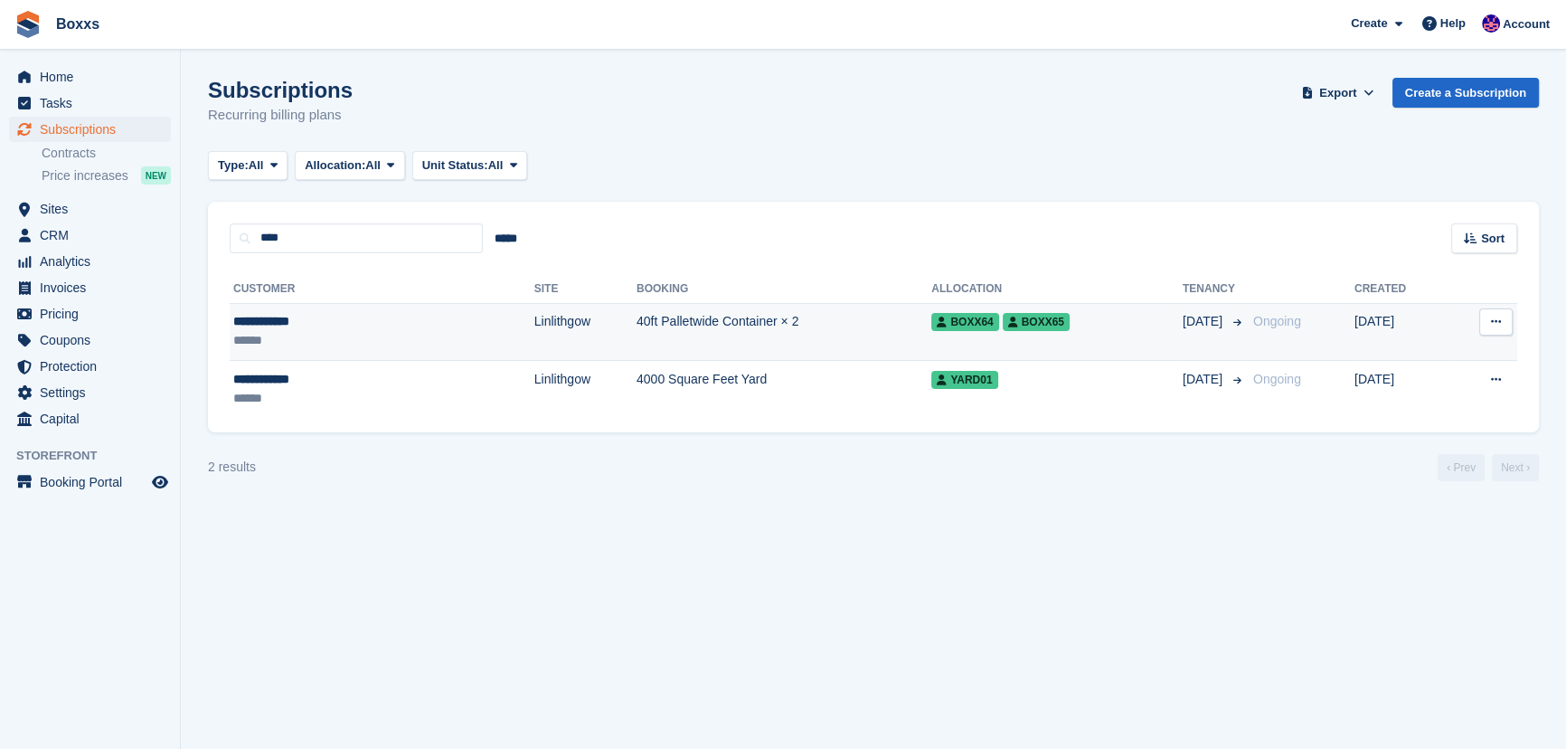
click at [742, 335] on td "40ft Palletwide Container × 2" at bounding box center [784, 332] width 295 height 58
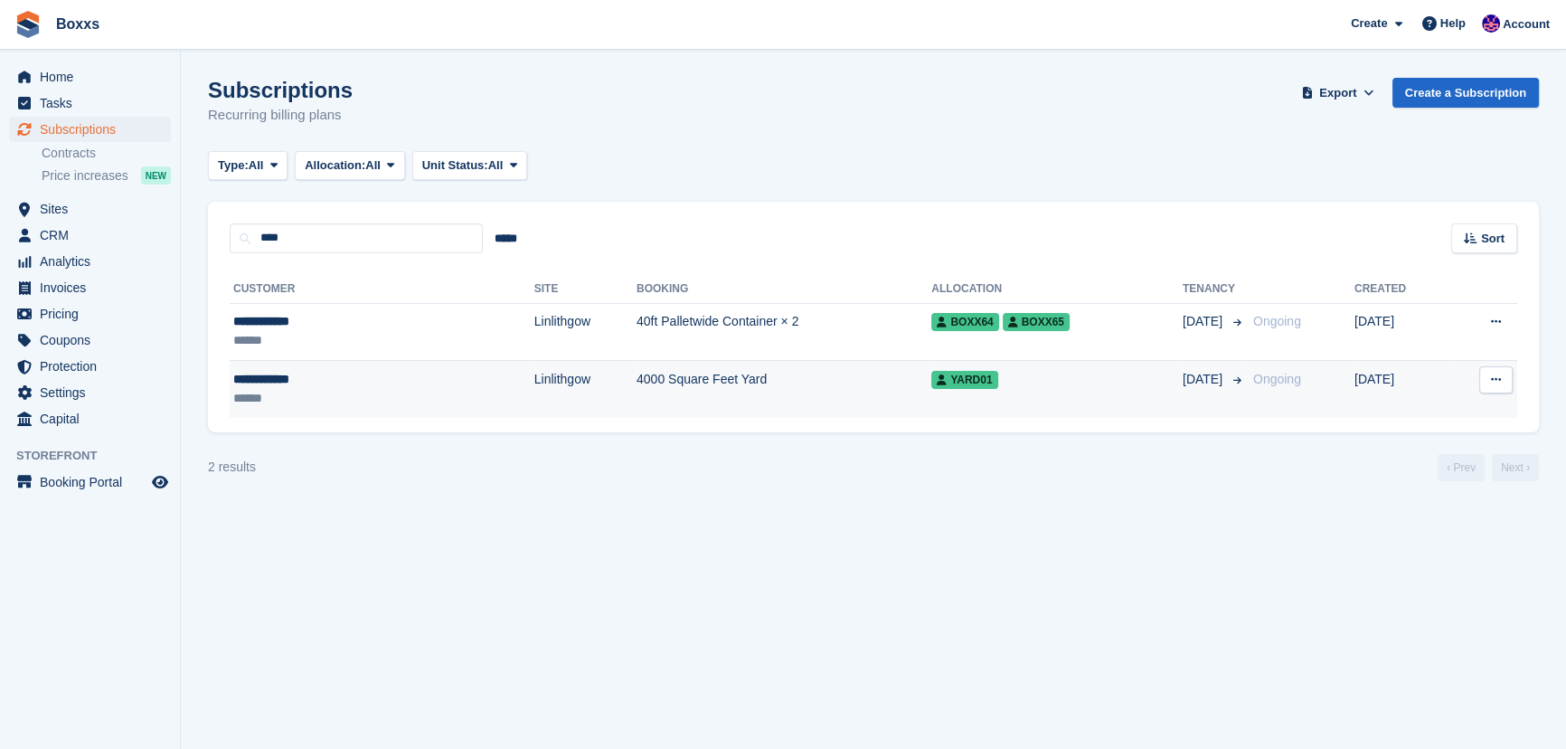
click at [748, 391] on td "4000 Square Feet Yard" at bounding box center [784, 389] width 295 height 57
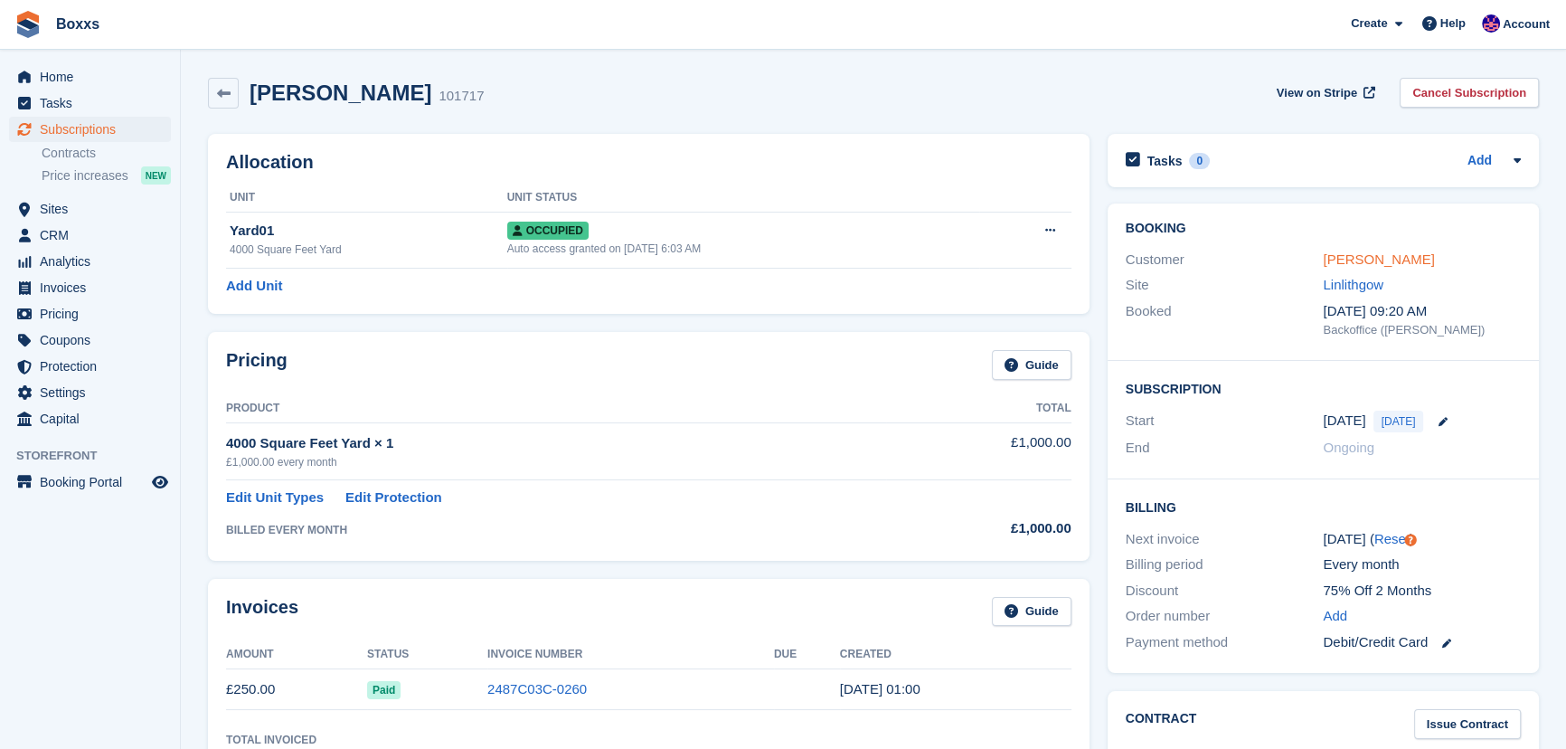
click at [1348, 261] on link "[PERSON_NAME]" at bounding box center [1378, 258] width 111 height 15
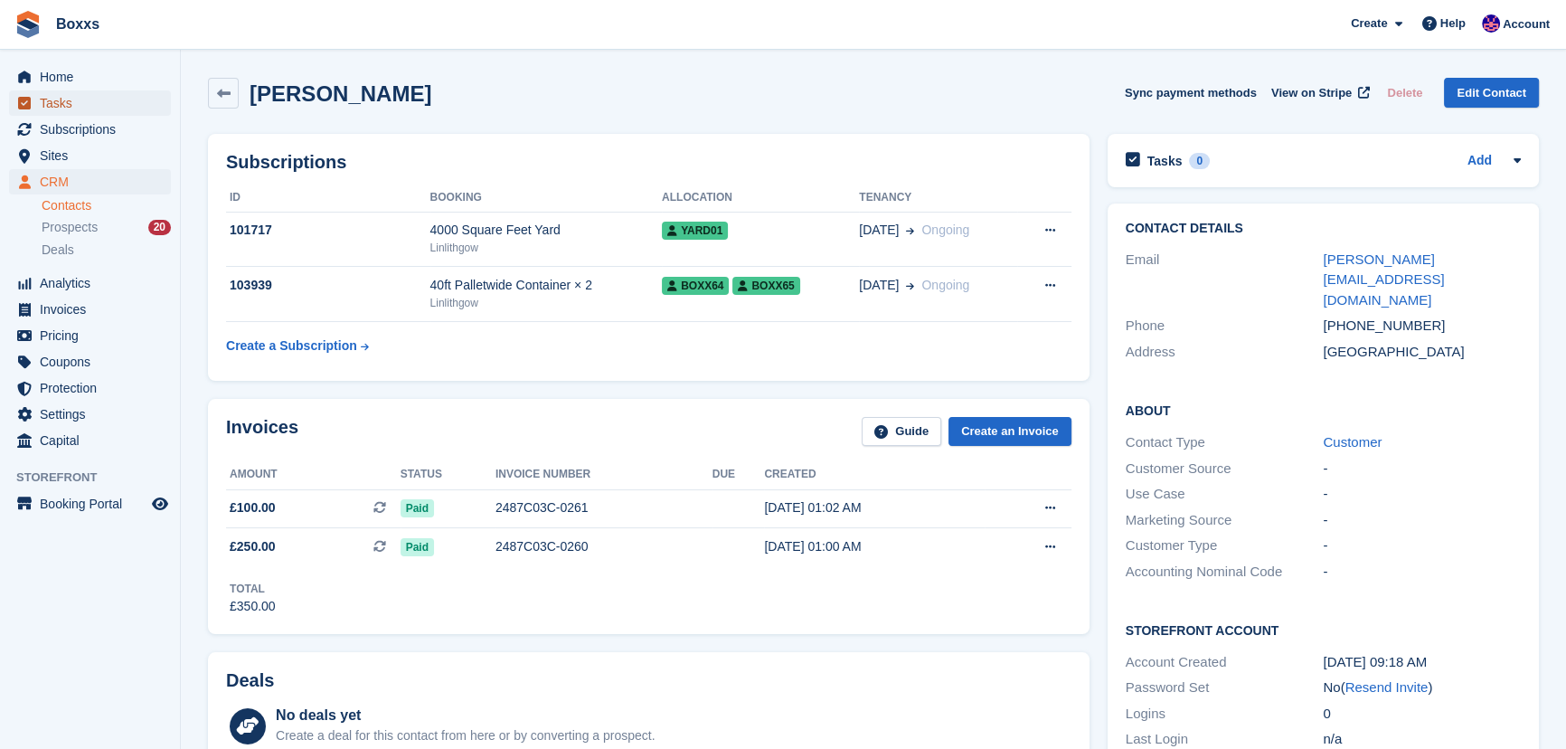
click at [58, 93] on span "Tasks" at bounding box center [94, 102] width 109 height 25
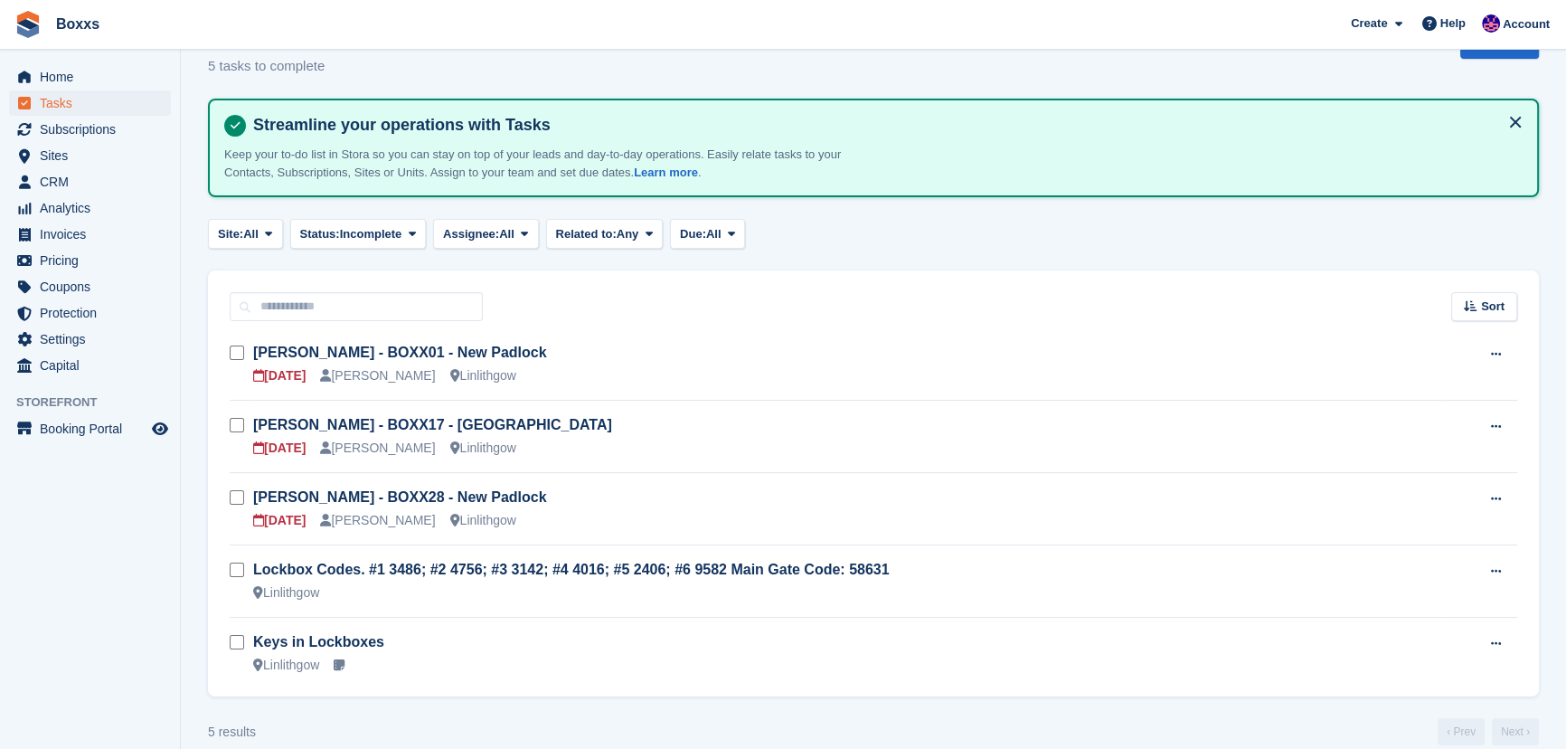
scroll to position [71, 0]
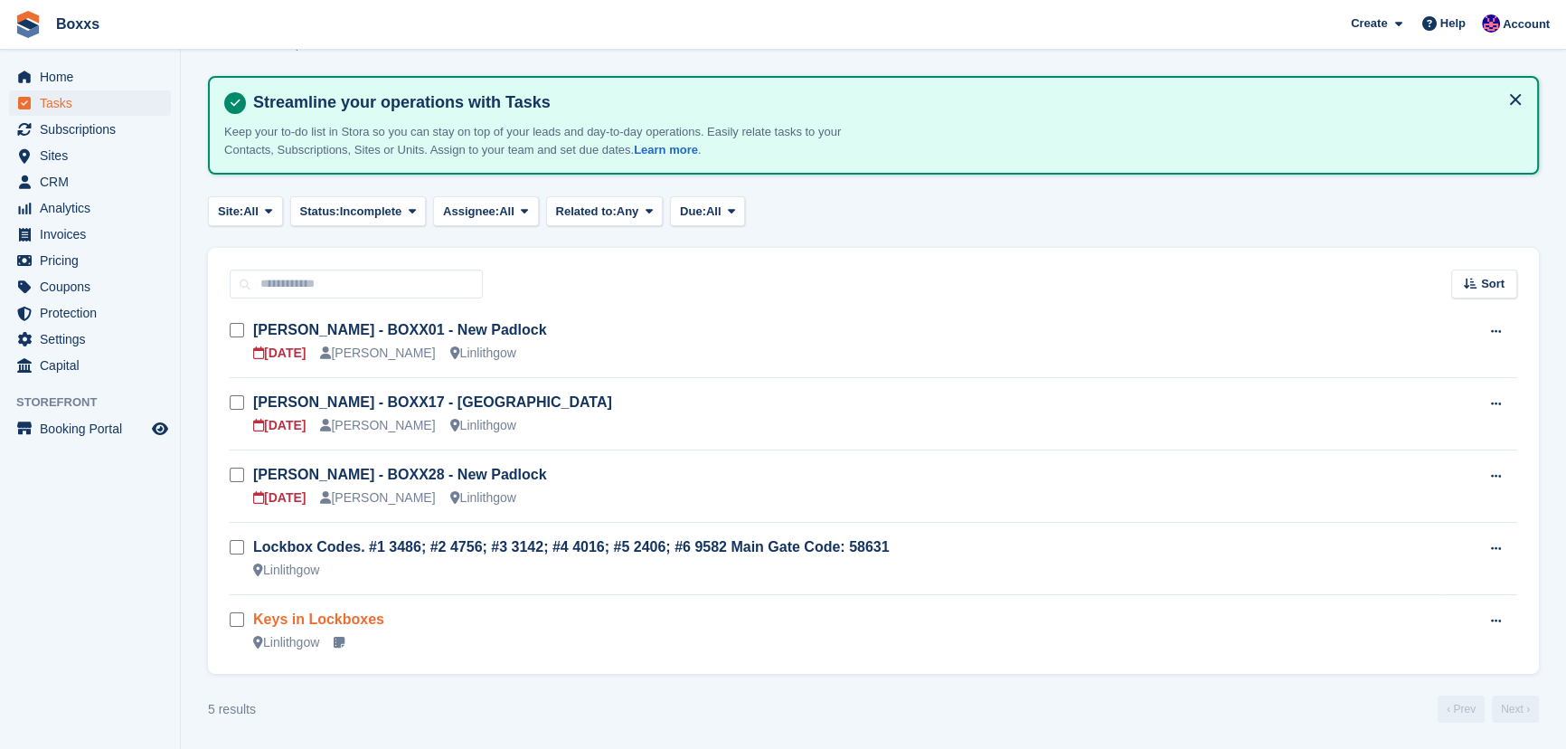
click at [305, 619] on link "Keys in Lockboxes" at bounding box center [318, 618] width 131 height 15
